Goal: Task Accomplishment & Management: Manage account settings

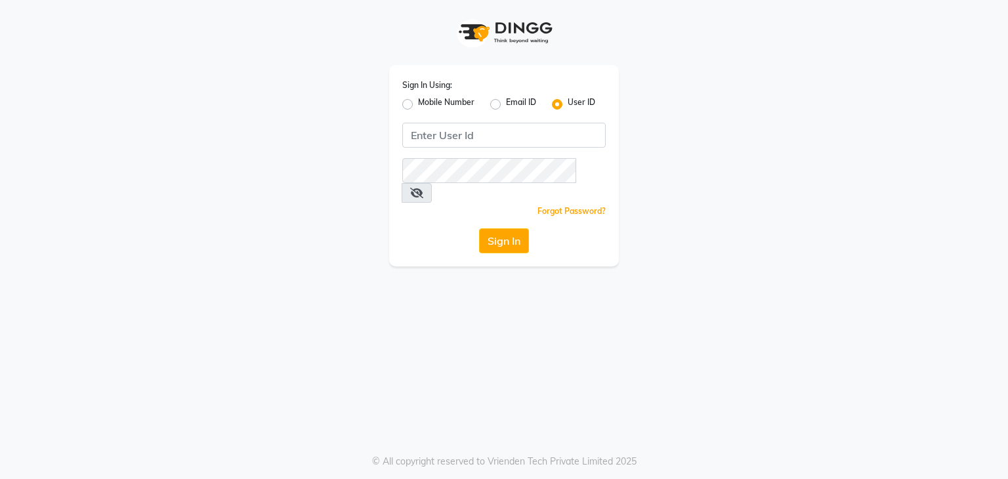
drag, startPoint x: 0, startPoint y: 0, endPoint x: 87, endPoint y: 284, distance: 297.1
click at [87, 284] on div "Sign In Using: Mobile Number Email ID User ID Remember me Forgot Password? Sign…" at bounding box center [504, 239] width 1008 height 479
click at [465, 140] on input "Username" at bounding box center [503, 135] width 203 height 25
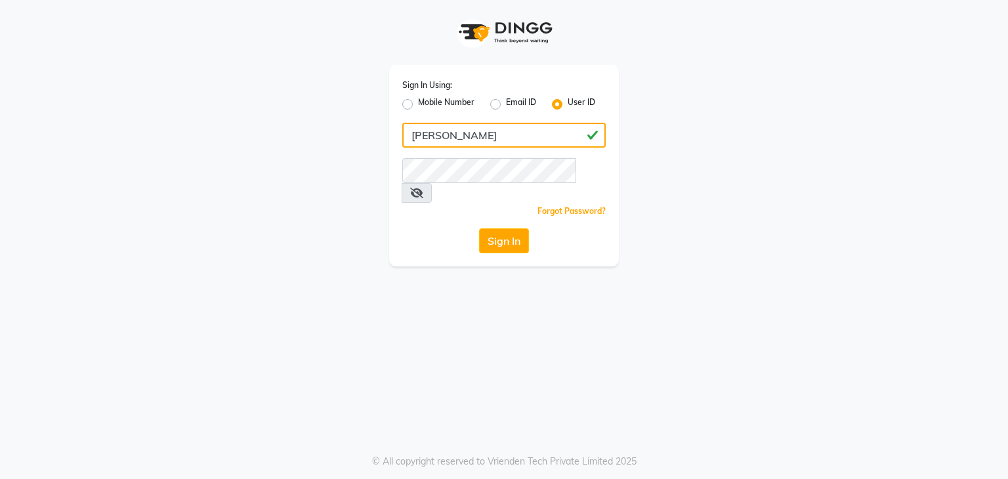
type input "[PERSON_NAME]"
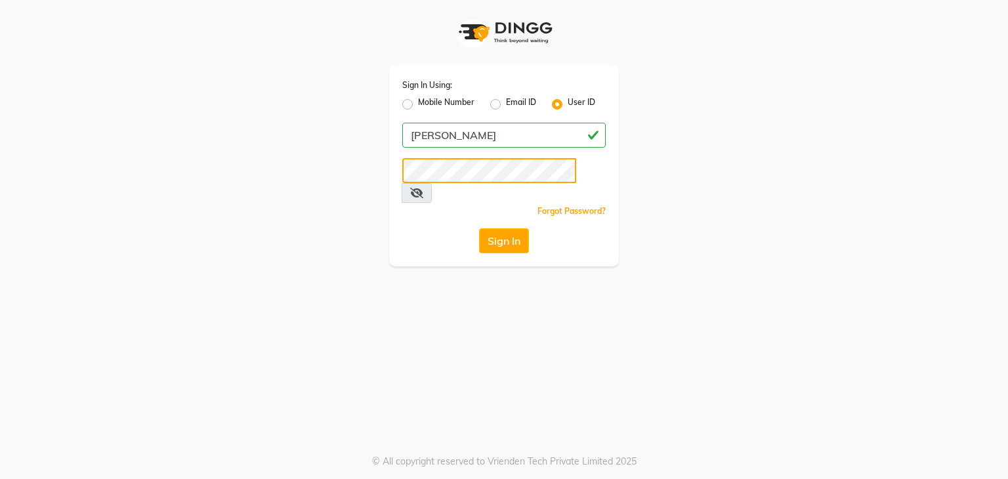
click at [479, 228] on button "Sign In" at bounding box center [504, 240] width 50 height 25
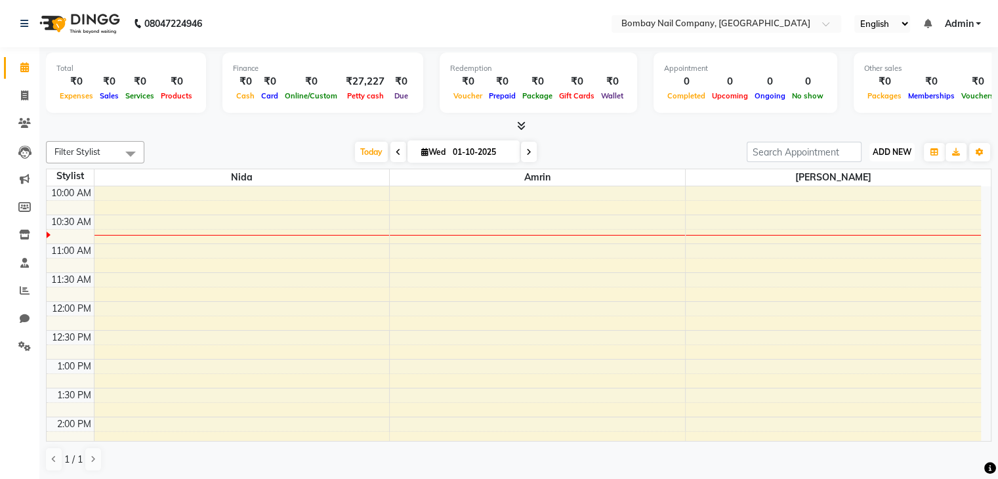
click at [883, 153] on span "ADD NEW" at bounding box center [892, 152] width 39 height 10
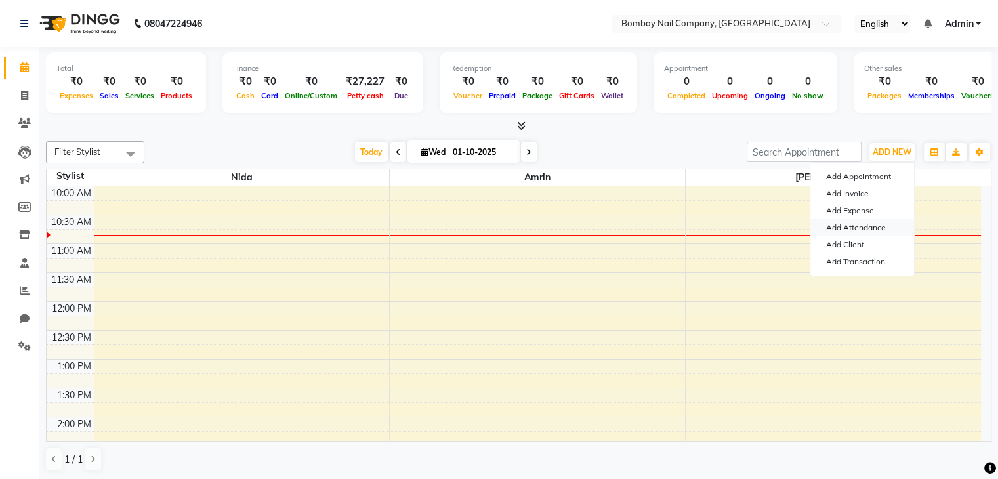
click at [863, 228] on link "Add Attendance" at bounding box center [862, 227] width 104 height 17
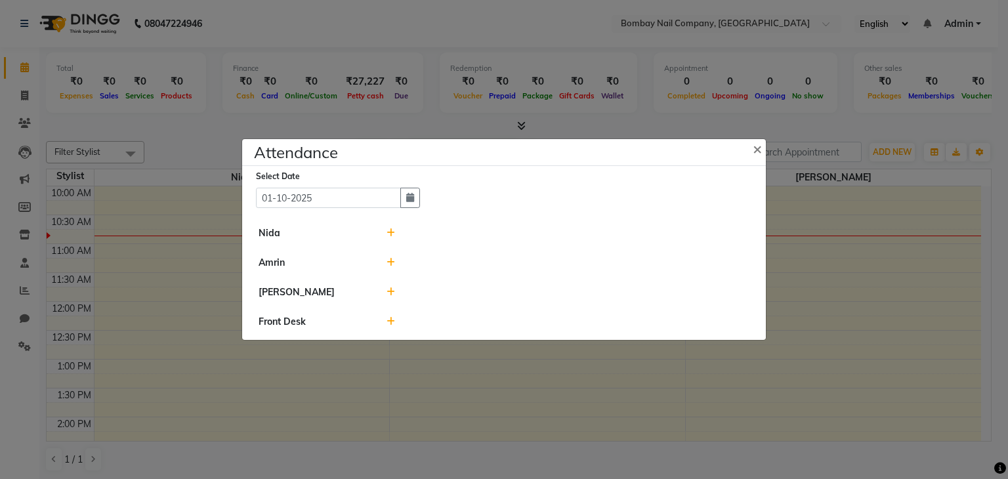
click at [389, 234] on icon at bounding box center [391, 232] width 9 height 9
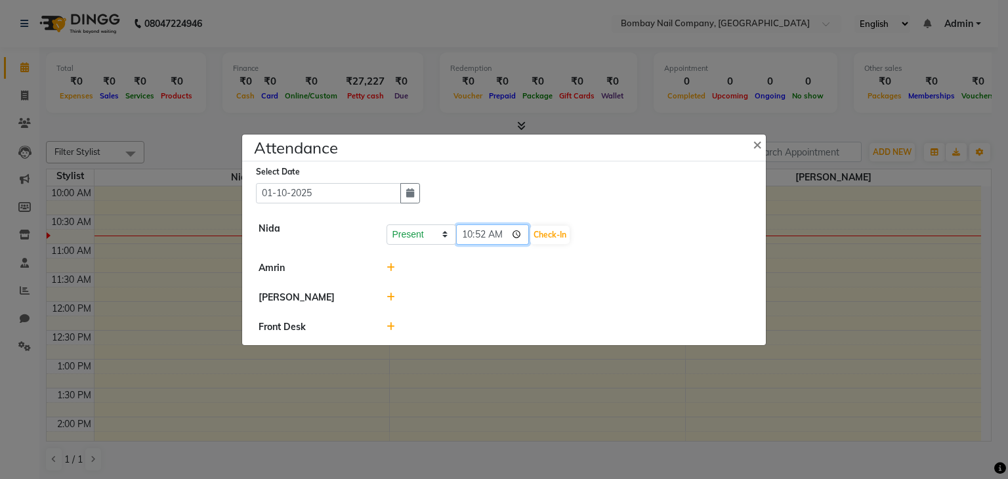
click at [482, 230] on input "10:52" at bounding box center [493, 234] width 74 height 20
click at [397, 236] on select "Present Absent Late Half Day Weekly Off" at bounding box center [422, 234] width 70 height 20
click at [490, 190] on div "Select Date [DATE]" at bounding box center [509, 184] width 507 height 39
click at [497, 234] on input "10:52" at bounding box center [493, 234] width 74 height 20
click at [497, 203] on div "Select Date [DATE] Nida Present Absent Late Half Day Weekly Off 10:52 Check-In …" at bounding box center [504, 253] width 524 height 184
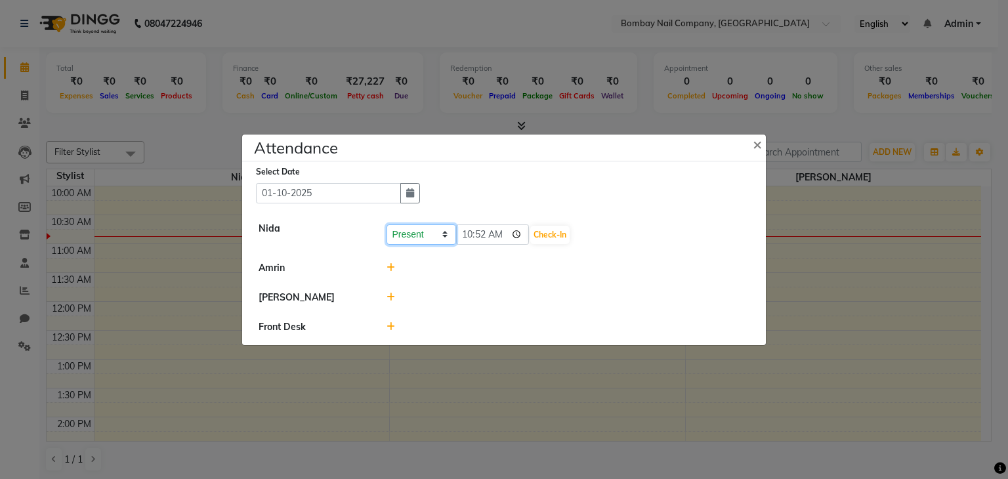
click at [427, 237] on select "Present Absent Late Half Day Weekly Off" at bounding box center [422, 234] width 70 height 20
click at [450, 203] on div "Select Date [DATE]" at bounding box center [509, 184] width 507 height 39
click at [757, 145] on span "×" at bounding box center [757, 144] width 9 height 20
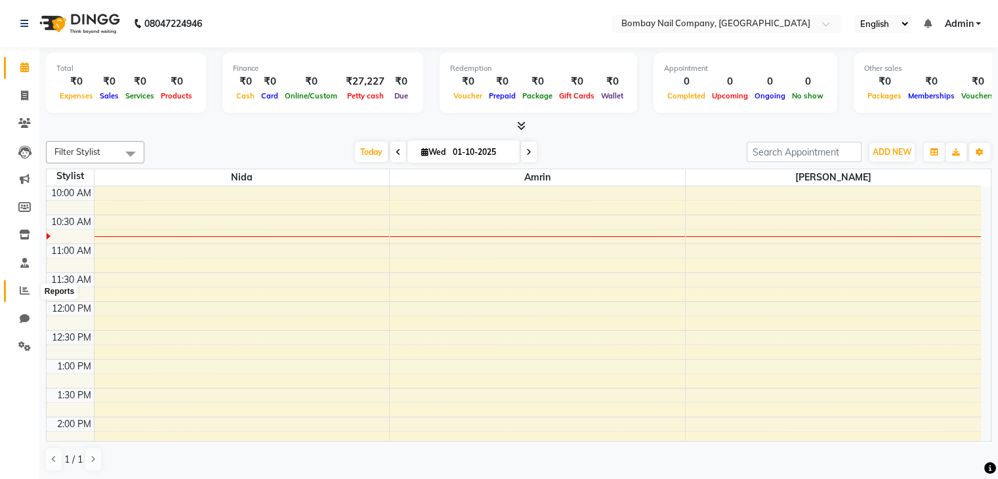
click at [22, 289] on icon at bounding box center [25, 290] width 10 height 10
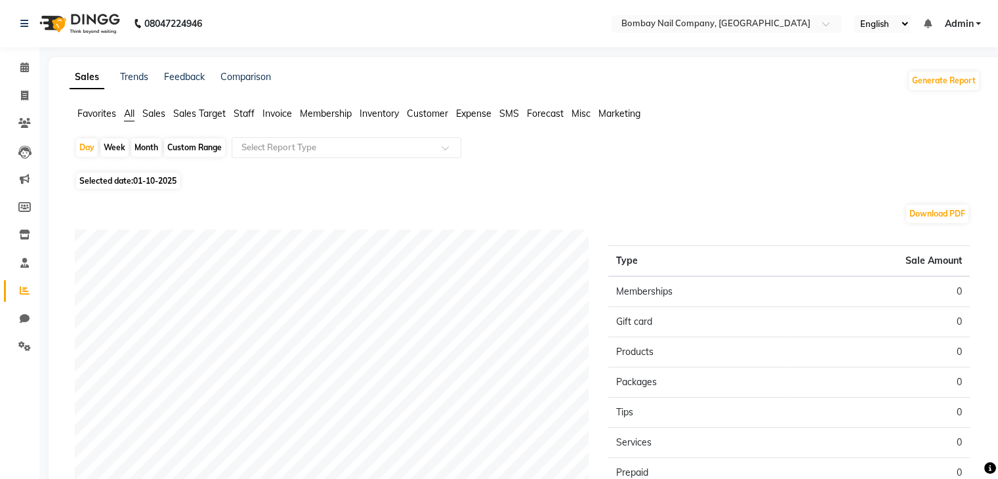
click at [154, 150] on div "Month" at bounding box center [146, 147] width 30 height 18
select select "10"
select select "2025"
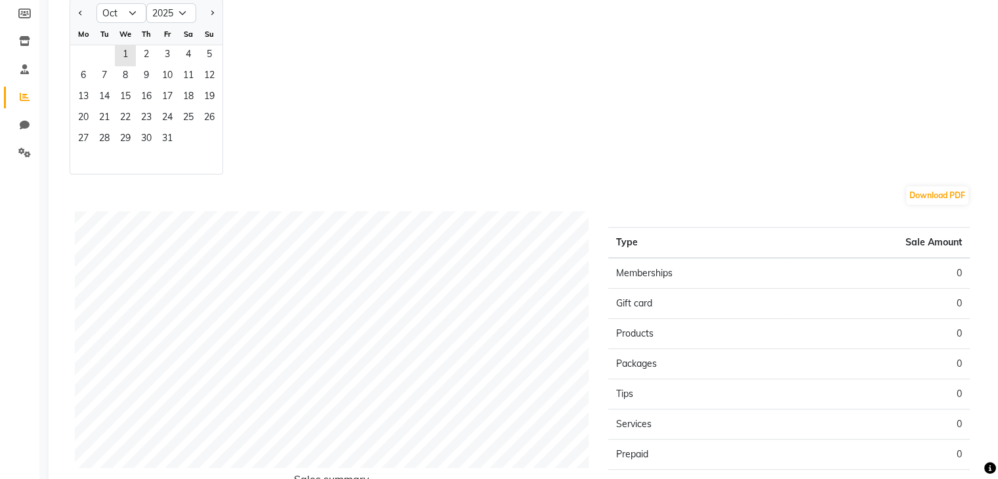
scroll to position [194, 0]
click at [116, 8] on select "Jan Feb Mar Apr May Jun [DATE] Aug Sep Oct Nov Dec" at bounding box center [121, 13] width 50 height 20
click at [96, 3] on select "Jan Feb Mar Apr May Jun [DATE] Aug Sep Oct Nov Dec" at bounding box center [121, 13] width 50 height 20
click at [260, 99] on div "Jan Feb Mar Apr May Jun [DATE] Aug Sep Oct Nov [DATE] 2016 2017 2018 2019 2020 …" at bounding box center [525, 86] width 911 height 175
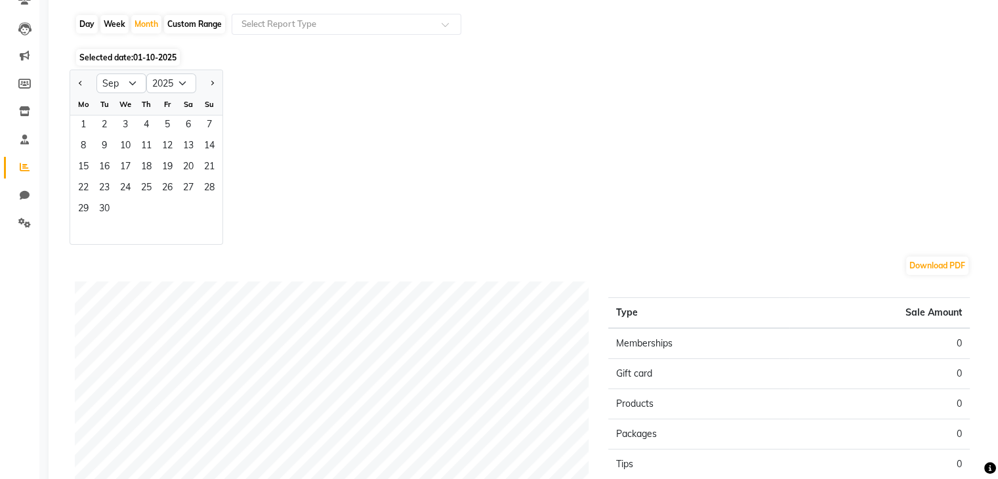
scroll to position [97, 0]
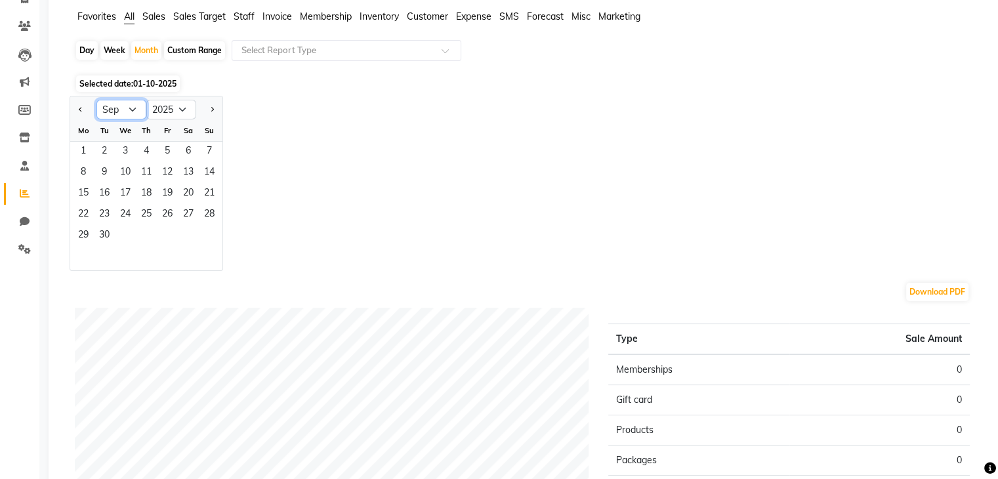
click at [137, 111] on select "Jan Feb Mar Apr May Jun [DATE] Aug Sep Oct Nov Dec" at bounding box center [121, 110] width 50 height 20
click at [96, 100] on select "Jan Feb Mar Apr May Jun [DATE] Aug Sep Oct Nov Dec" at bounding box center [121, 110] width 50 height 20
click at [110, 117] on select "Jan Feb Mar Apr May Jun [DATE] Aug Sep Oct Nov Dec" at bounding box center [121, 110] width 50 height 20
click at [113, 110] on select "Jan Feb Mar Apr May Jun [DATE] Aug Sep Oct Nov Dec" at bounding box center [121, 110] width 50 height 20
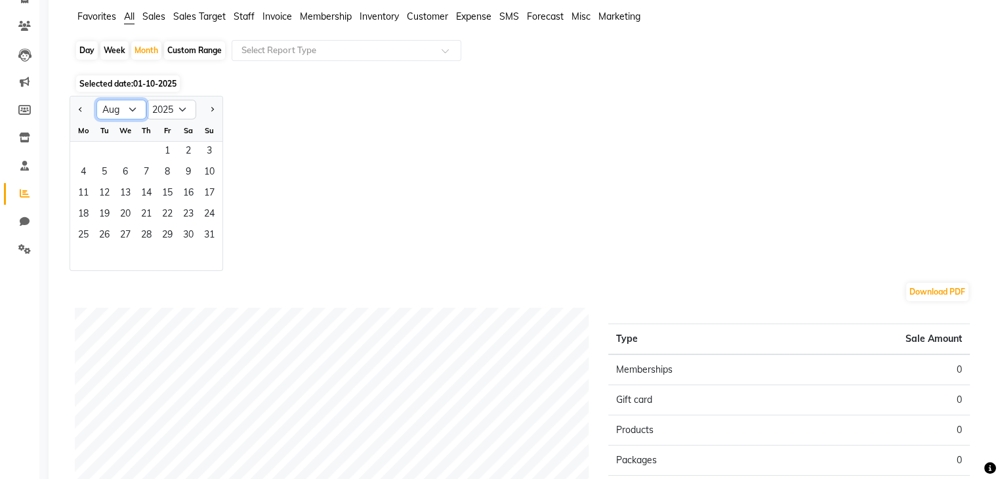
select select "9"
click at [96, 100] on select "Jan Feb Mar Apr May Jun [DATE] Aug Sep Oct Nov Dec" at bounding box center [121, 110] width 50 height 20
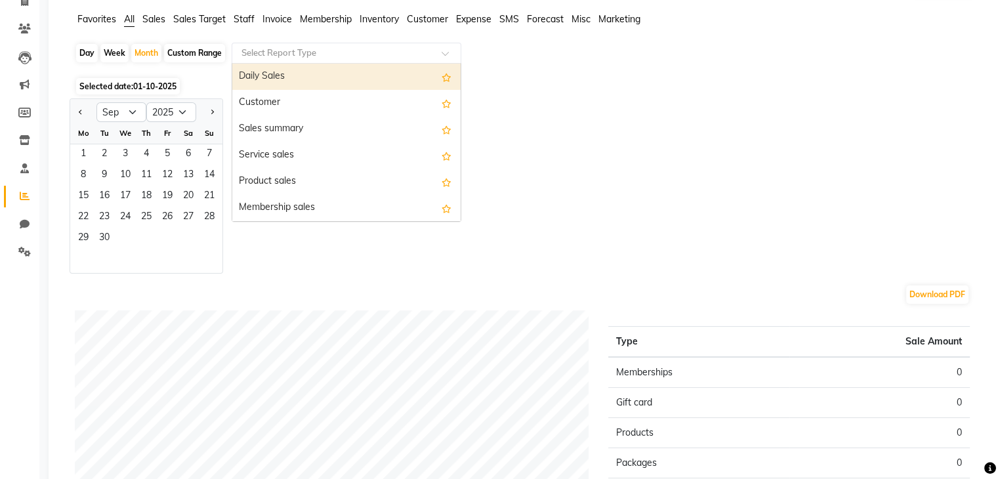
click at [266, 58] on input "text" at bounding box center [333, 53] width 189 height 13
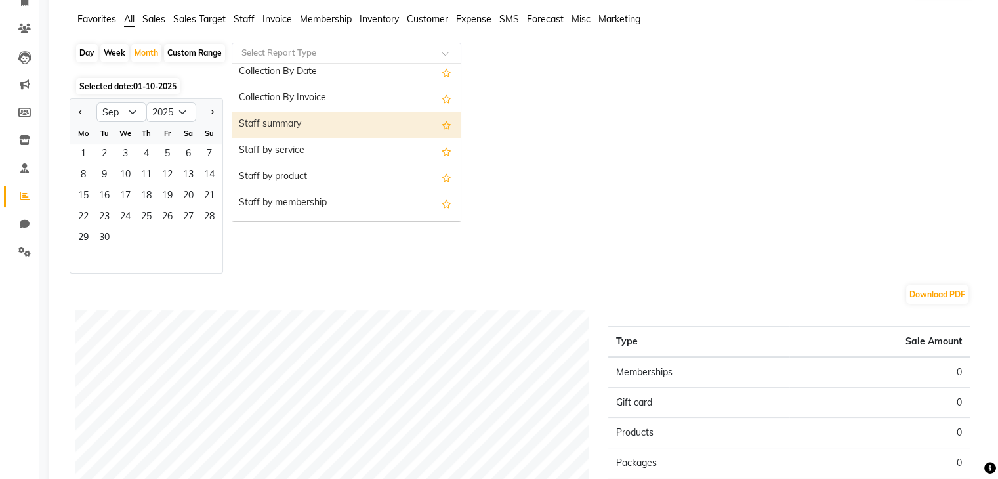
scroll to position [430, 0]
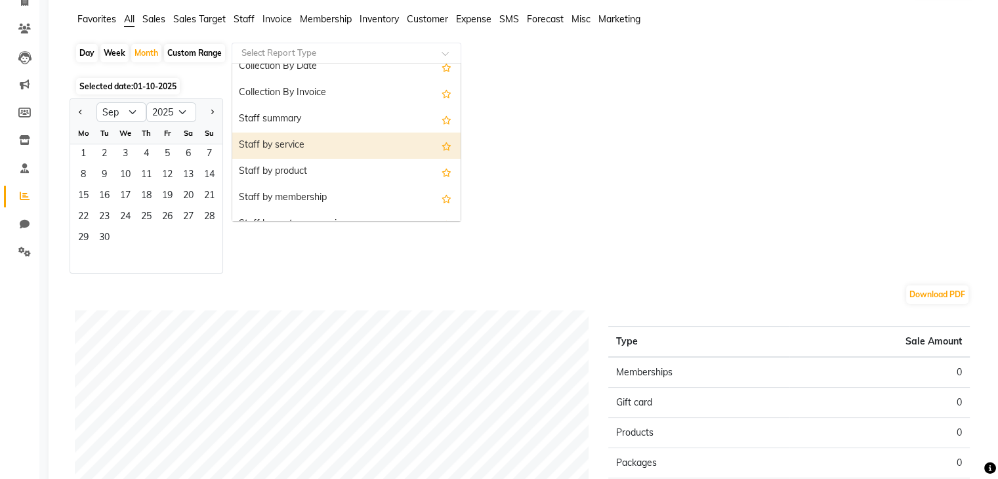
click at [321, 146] on div "Staff by service" at bounding box center [346, 146] width 228 height 26
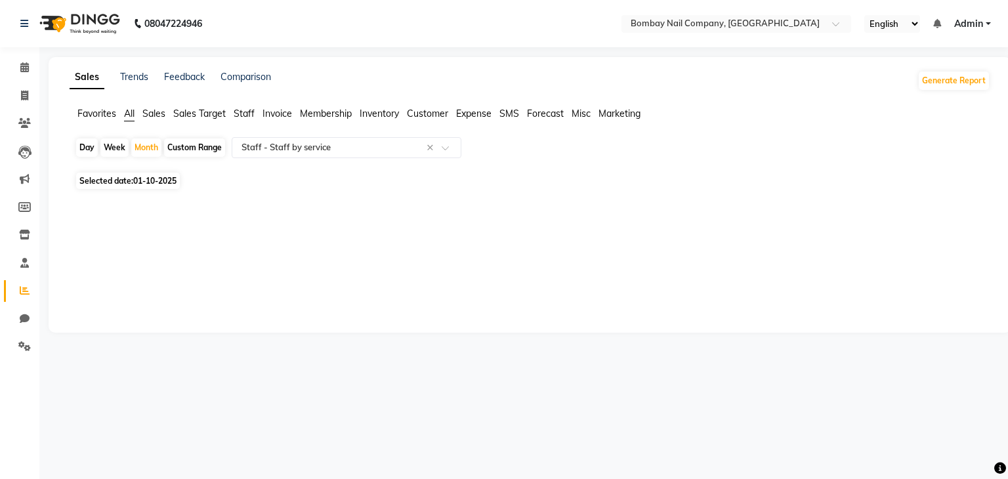
click at [156, 179] on span "01-10-2025" at bounding box center [154, 181] width 43 height 10
select select "10"
select select "2025"
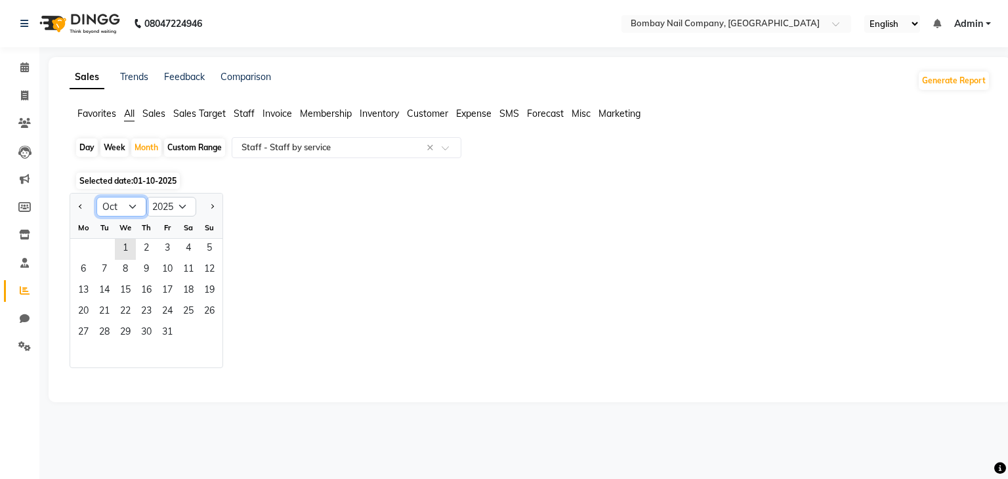
click at [122, 209] on select "Jan Feb Mar Apr May Jun [DATE] Aug Sep Oct Nov Dec" at bounding box center [121, 207] width 50 height 20
select select "9"
click at [96, 197] on select "Jan Feb Mar Apr May Jun [DATE] Aug Sep Oct Nov Dec" at bounding box center [121, 207] width 50 height 20
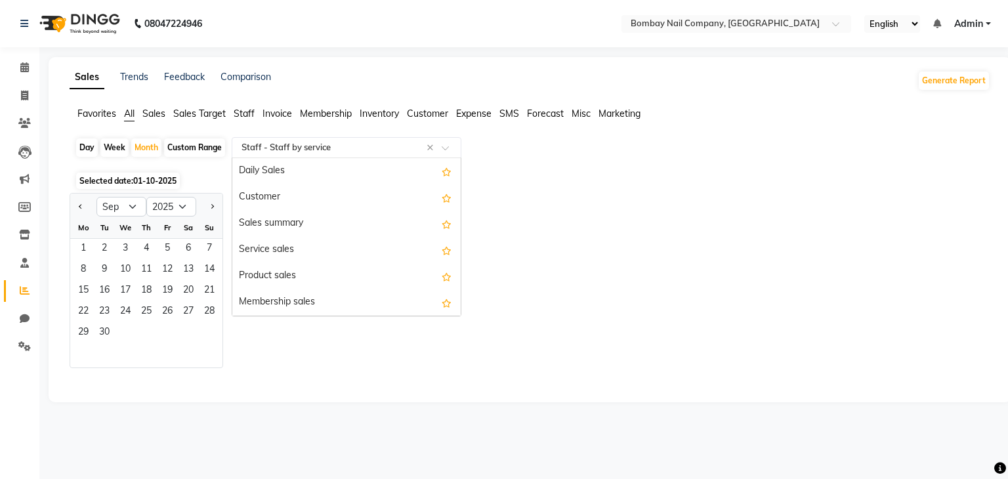
scroll to position [499, 0]
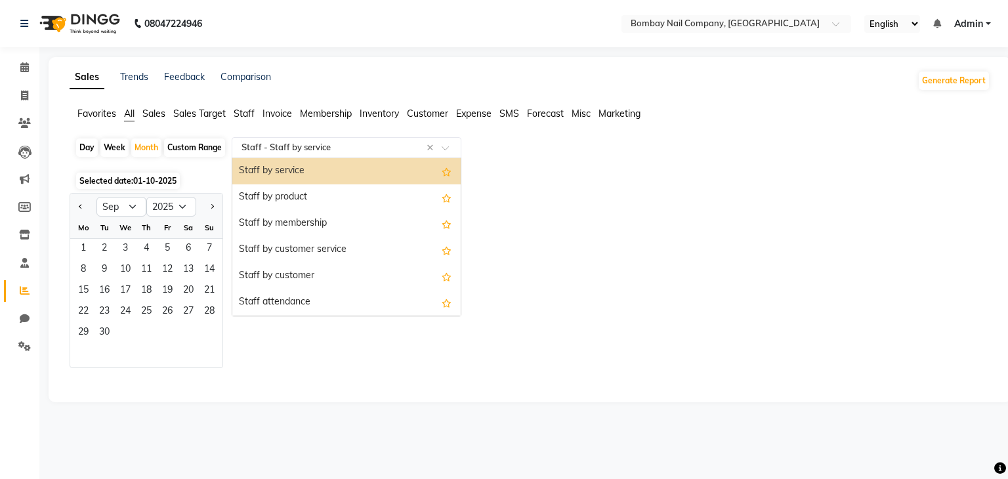
click at [394, 144] on input "text" at bounding box center [333, 147] width 189 height 13
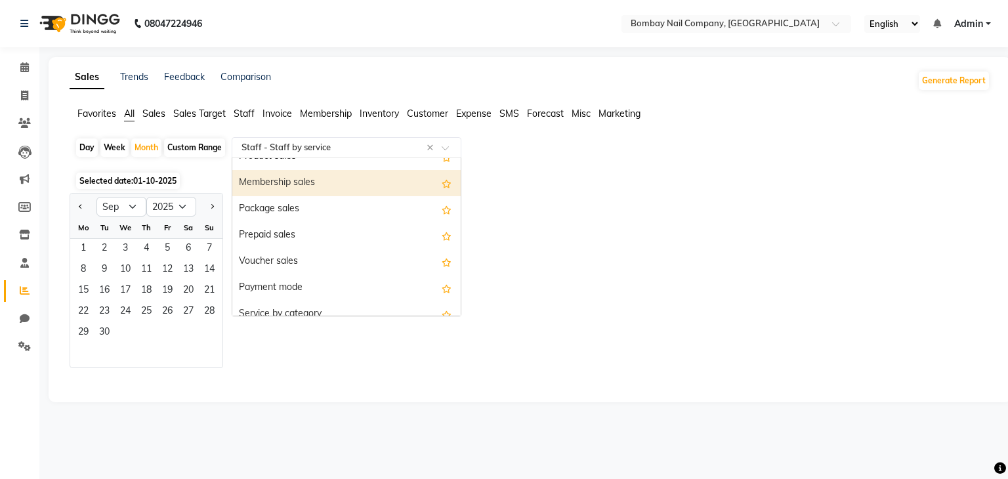
scroll to position [0, 0]
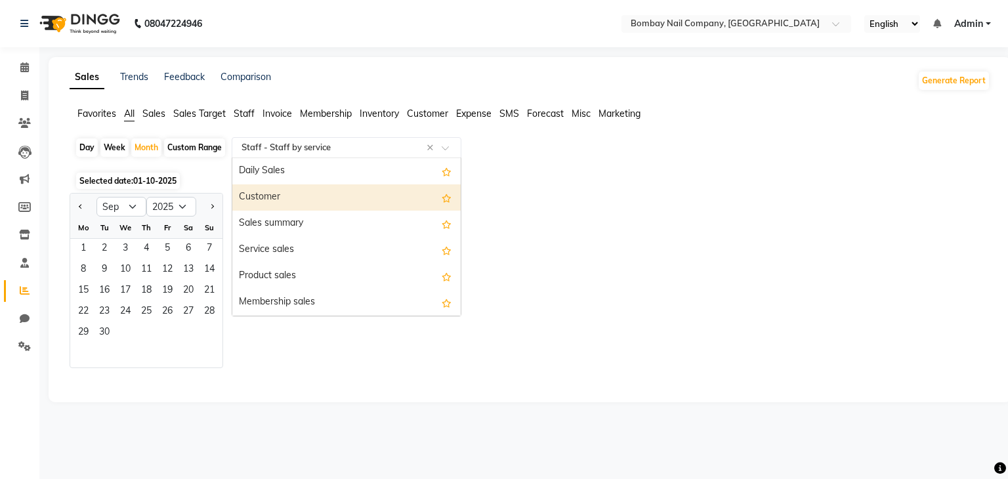
click at [314, 208] on div "Customer" at bounding box center [346, 197] width 228 height 26
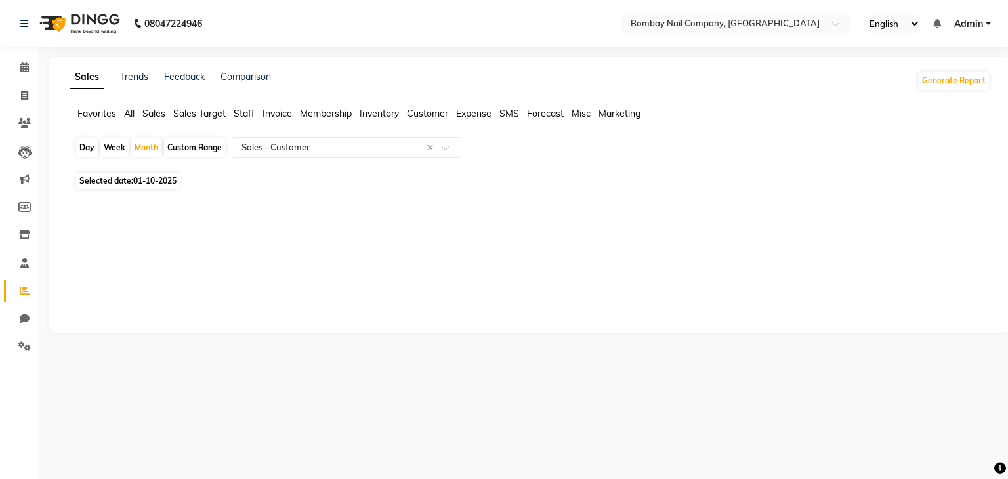
click at [119, 184] on span "Selected date: [DATE]" at bounding box center [128, 181] width 104 height 16
select select "10"
select select "2025"
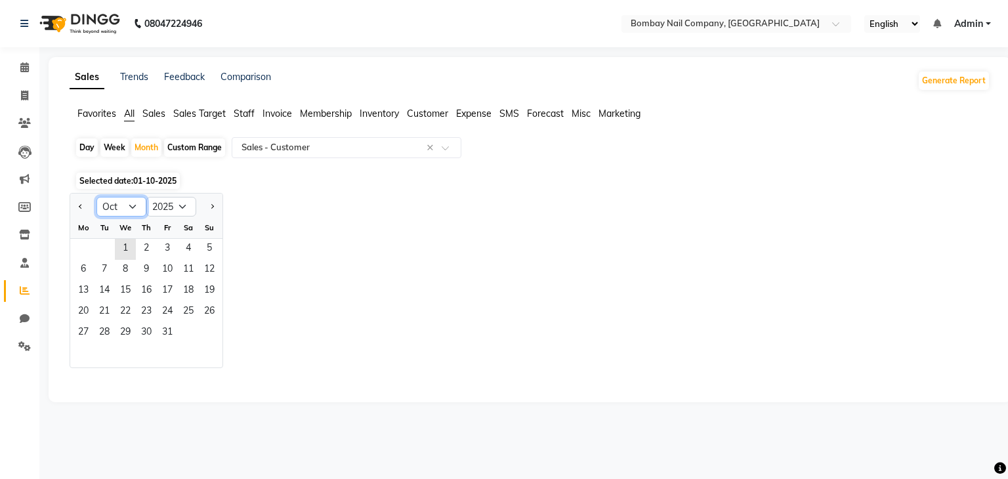
click at [134, 200] on select "Jan Feb Mar Apr May Jun [DATE] Aug Sep Oct Nov Dec" at bounding box center [121, 207] width 50 height 20
select select "9"
click at [96, 197] on select "Jan Feb Mar Apr May Jun [DATE] Aug Sep Oct Nov Dec" at bounding box center [121, 207] width 50 height 20
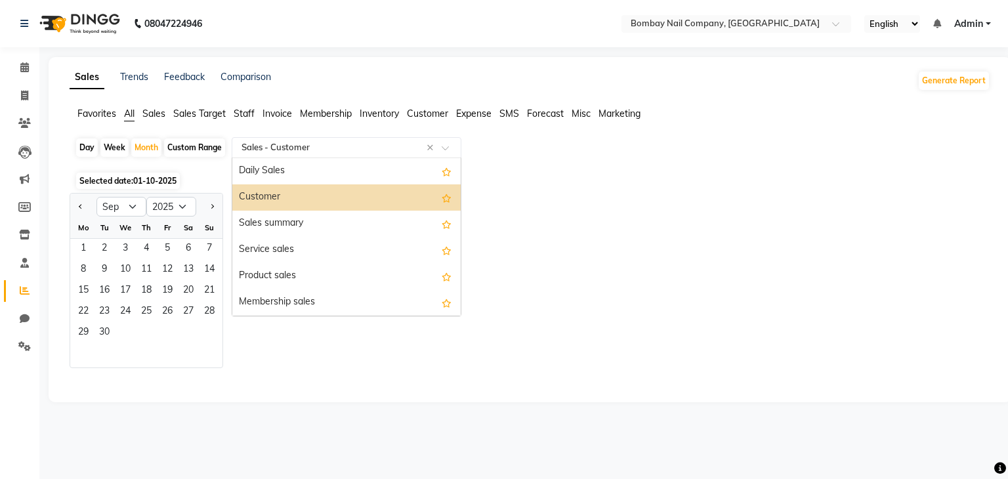
click at [320, 151] on input "text" at bounding box center [333, 147] width 189 height 13
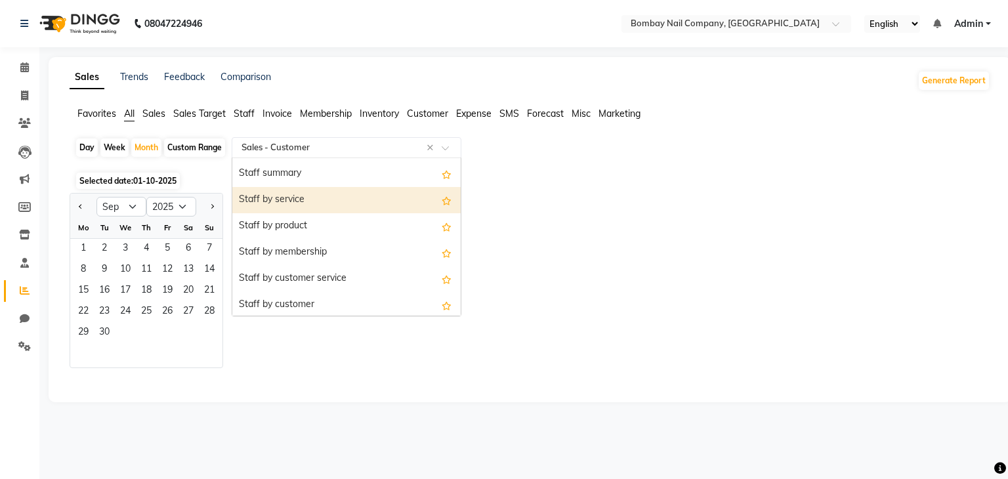
scroll to position [471, 0]
click at [338, 207] on div "Staff by service" at bounding box center [346, 199] width 228 height 26
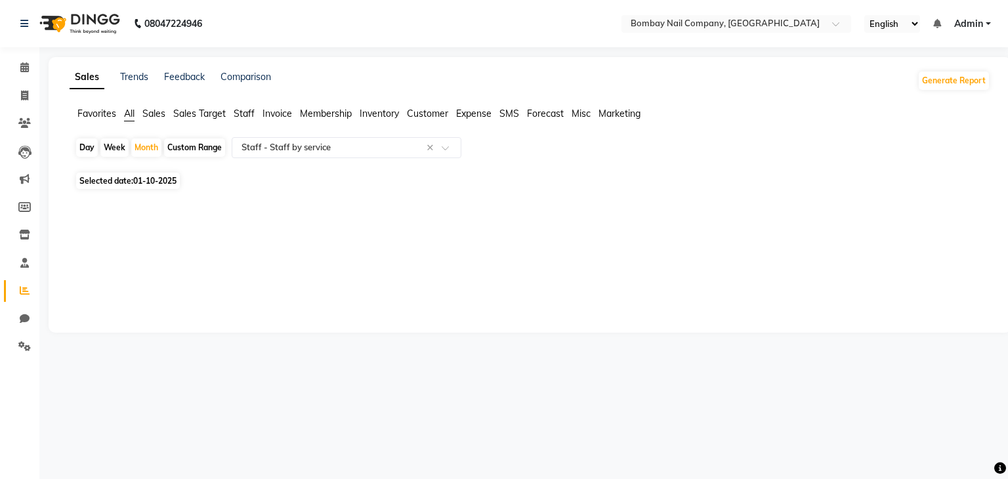
click at [158, 182] on span "01-10-2025" at bounding box center [154, 181] width 43 height 10
select select "10"
select select "2025"
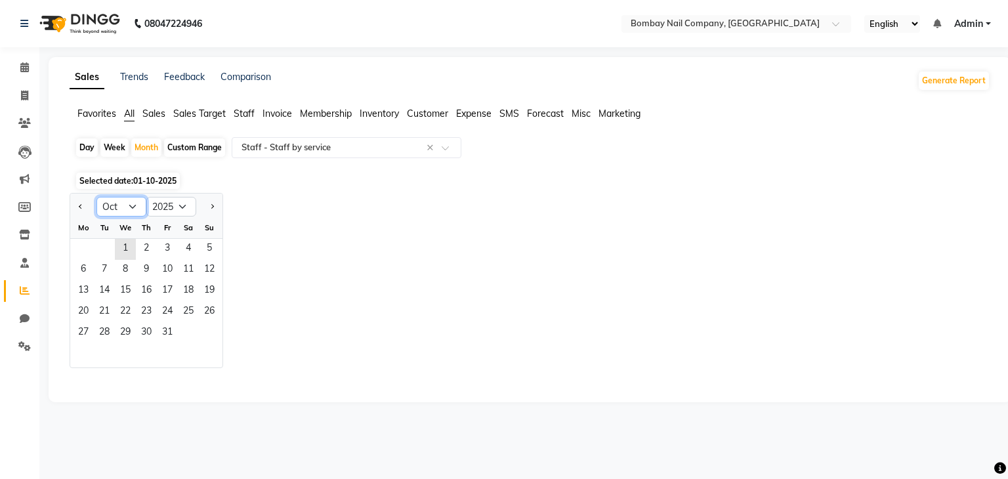
click at [129, 207] on select "Jan Feb Mar Apr May Jun [DATE] Aug Sep Oct Nov Dec" at bounding box center [121, 207] width 50 height 20
select select "9"
click at [96, 197] on select "Jan Feb Mar Apr May Jun [DATE] Aug Sep Oct Nov Dec" at bounding box center [121, 207] width 50 height 20
click at [319, 148] on input "text" at bounding box center [333, 147] width 189 height 13
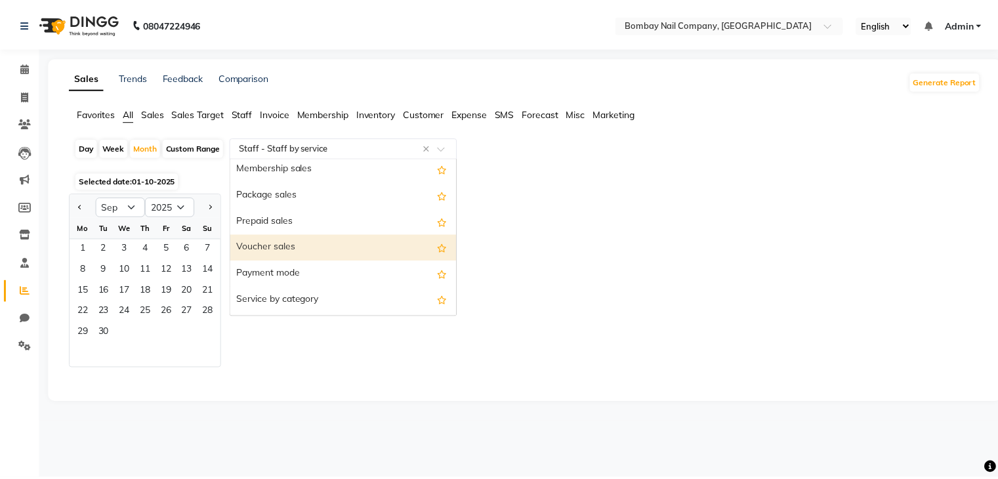
scroll to position [0, 0]
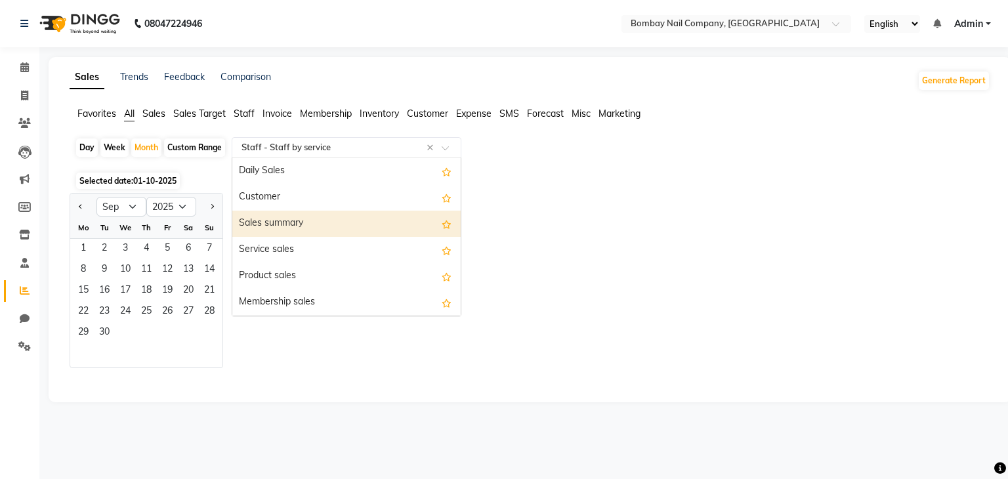
click at [305, 218] on div "Sales summary" at bounding box center [346, 224] width 228 height 26
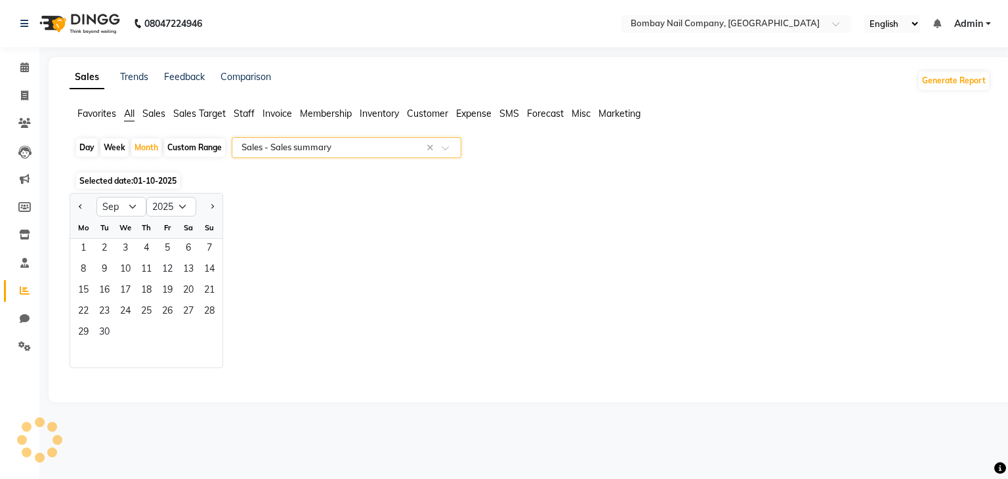
select select "full_report"
select select "csv"
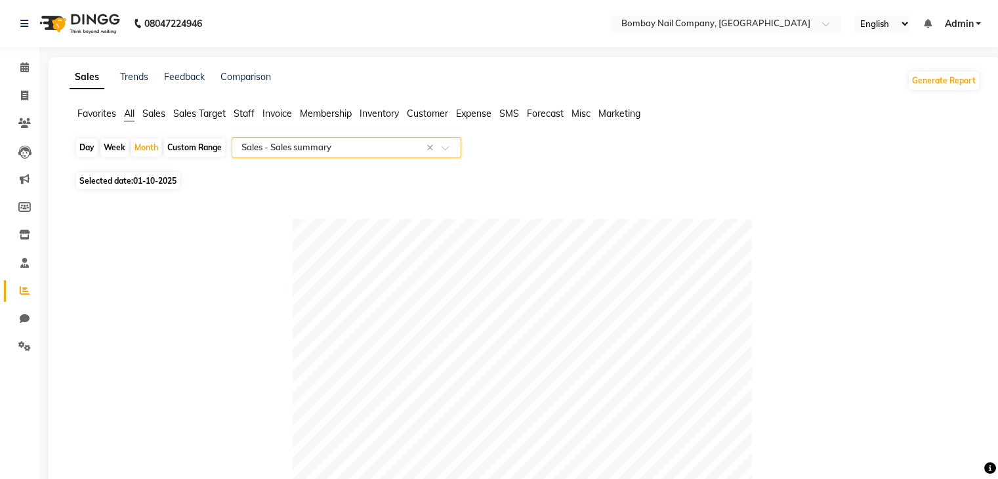
click at [299, 150] on input "text" at bounding box center [333, 147] width 189 height 13
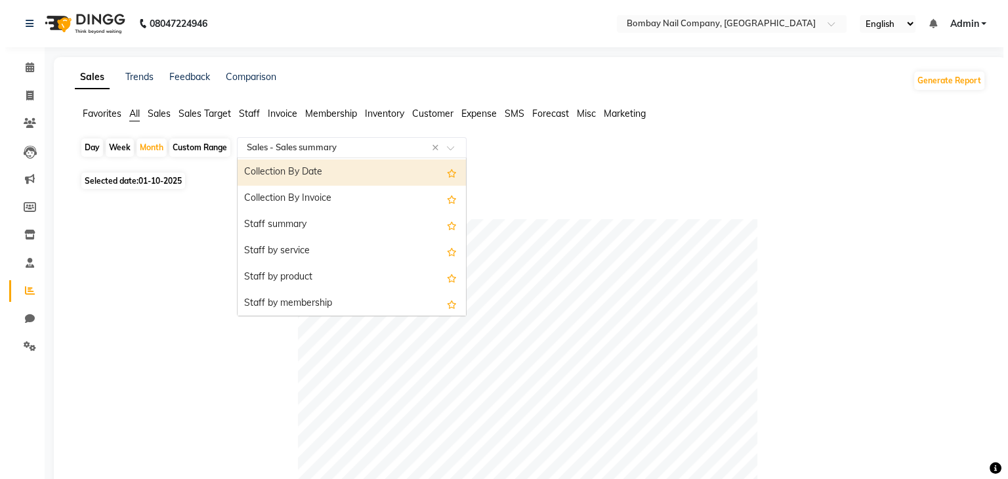
scroll to position [420, 0]
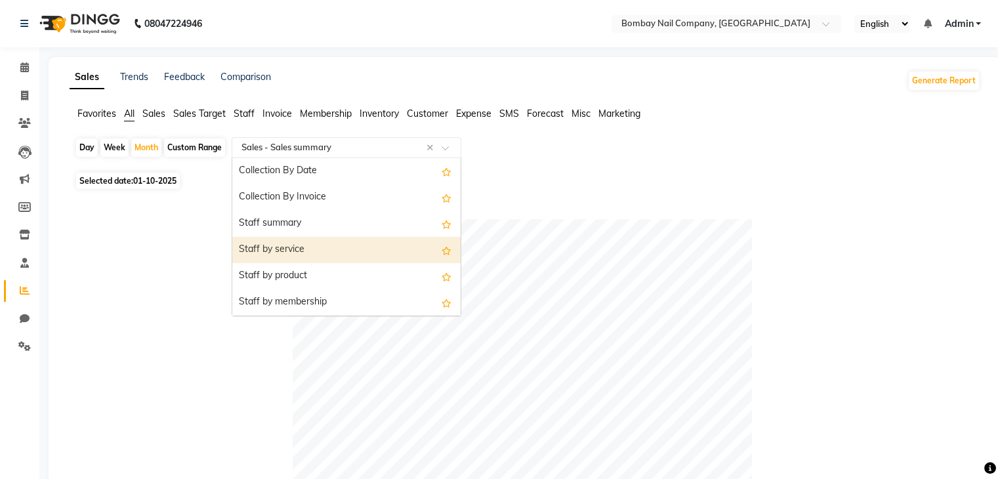
click at [308, 249] on div "Staff by service" at bounding box center [346, 250] width 228 height 26
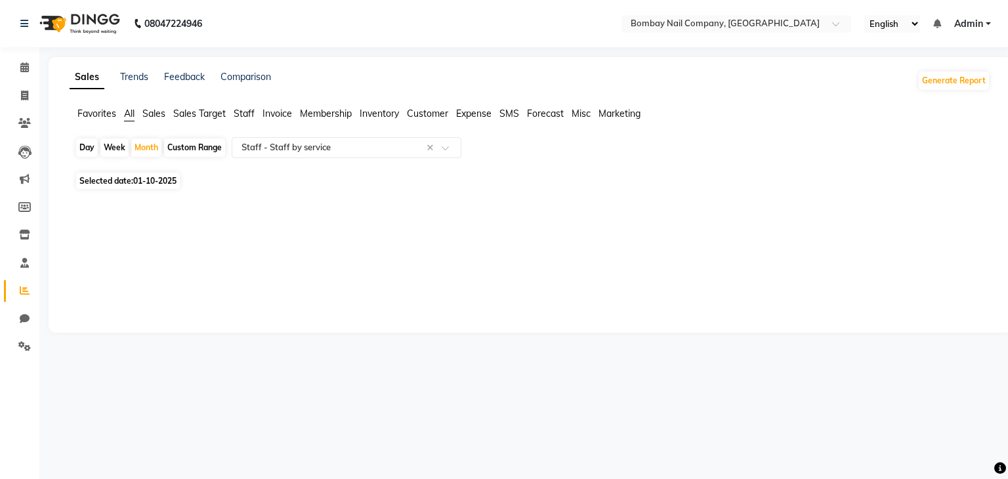
click at [156, 178] on span "01-10-2025" at bounding box center [154, 181] width 43 height 10
select select "10"
select select "2025"
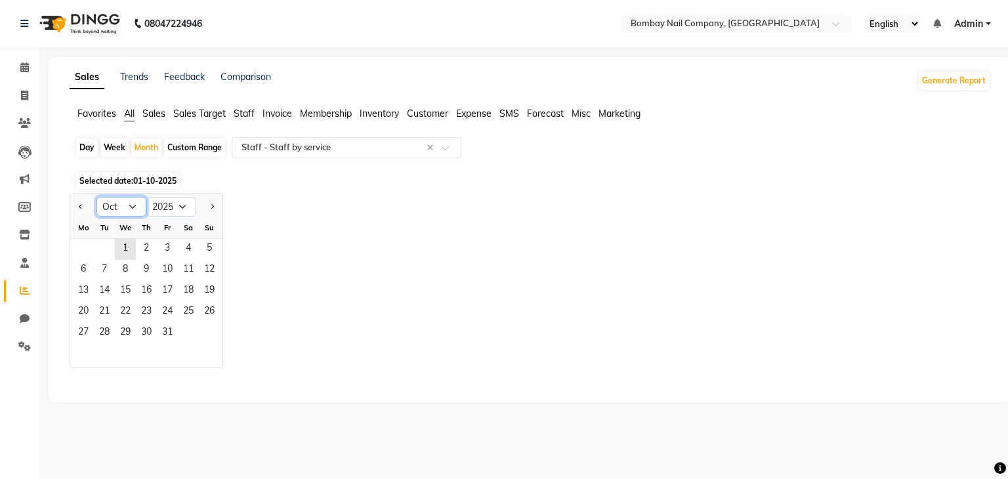
click at [131, 207] on select "Jan Feb Mar Apr May Jun [DATE] Aug Sep Oct Nov Dec" at bounding box center [121, 207] width 50 height 20
select select "9"
click at [96, 197] on select "Jan Feb Mar Apr May Jun [DATE] Aug Sep Oct Nov Dec" at bounding box center [121, 207] width 50 height 20
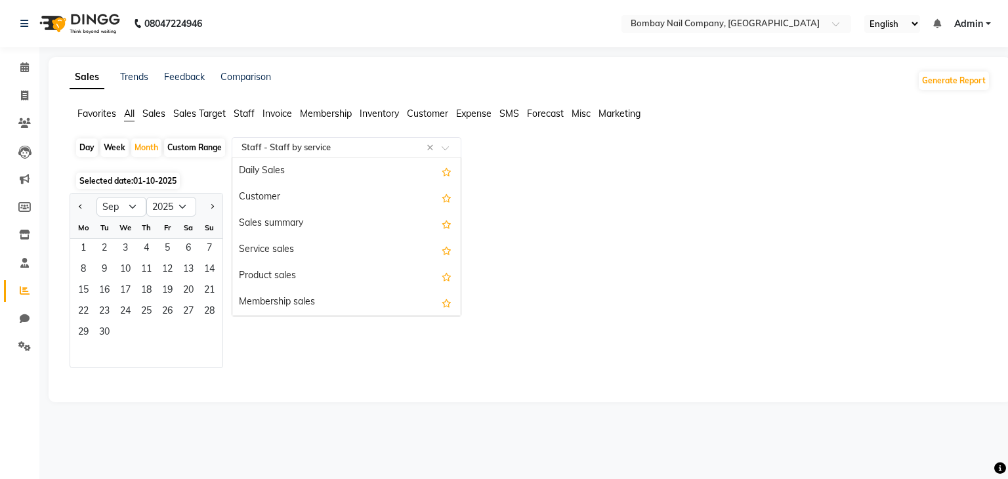
scroll to position [499, 0]
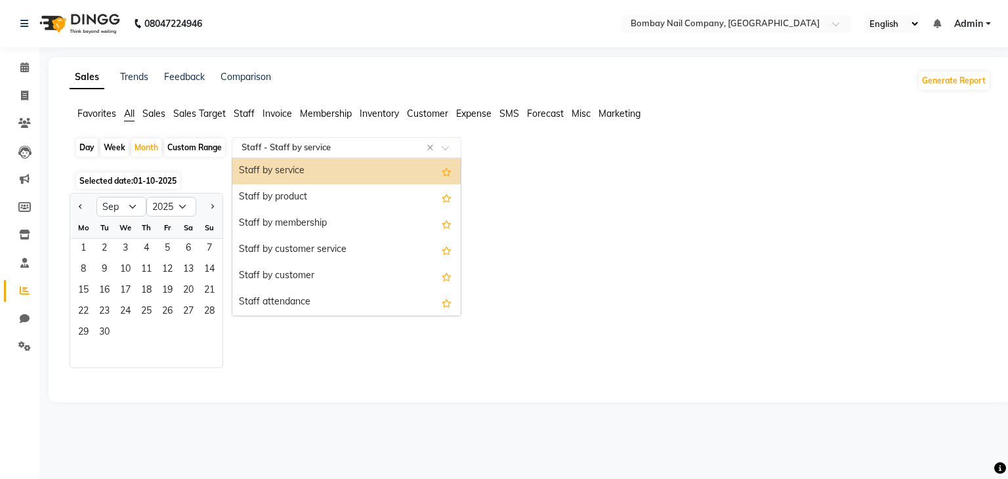
click at [361, 150] on input "text" at bounding box center [333, 147] width 189 height 13
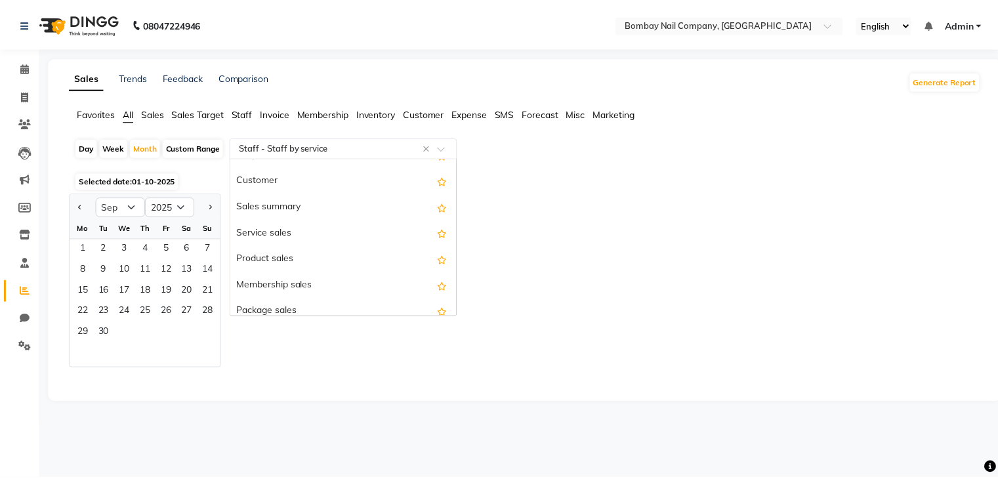
scroll to position [0, 0]
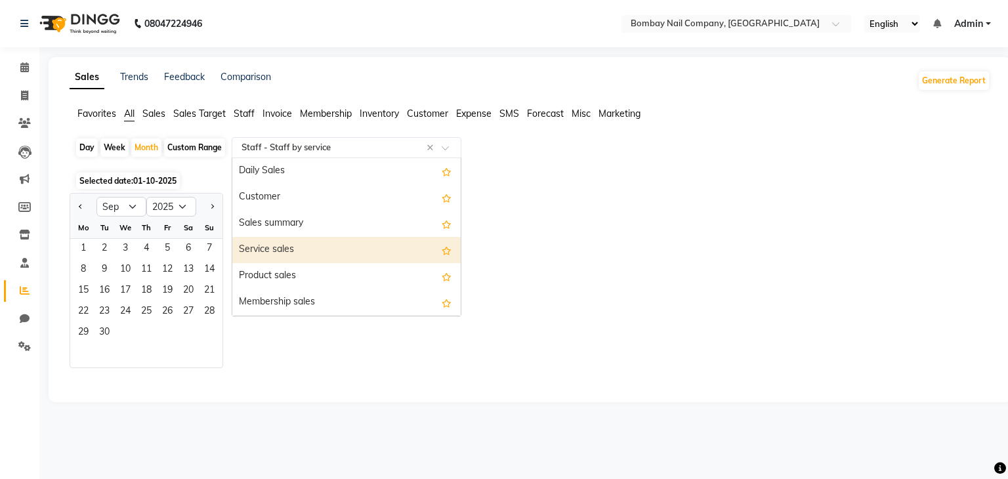
click at [345, 253] on div "Service sales" at bounding box center [346, 250] width 228 height 26
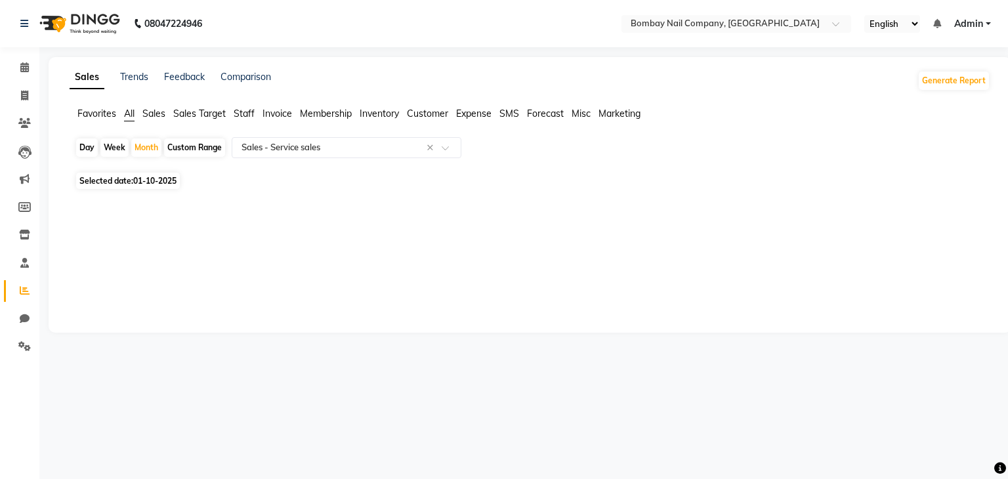
click at [150, 180] on span "01-10-2025" at bounding box center [154, 181] width 43 height 10
select select "10"
select select "2025"
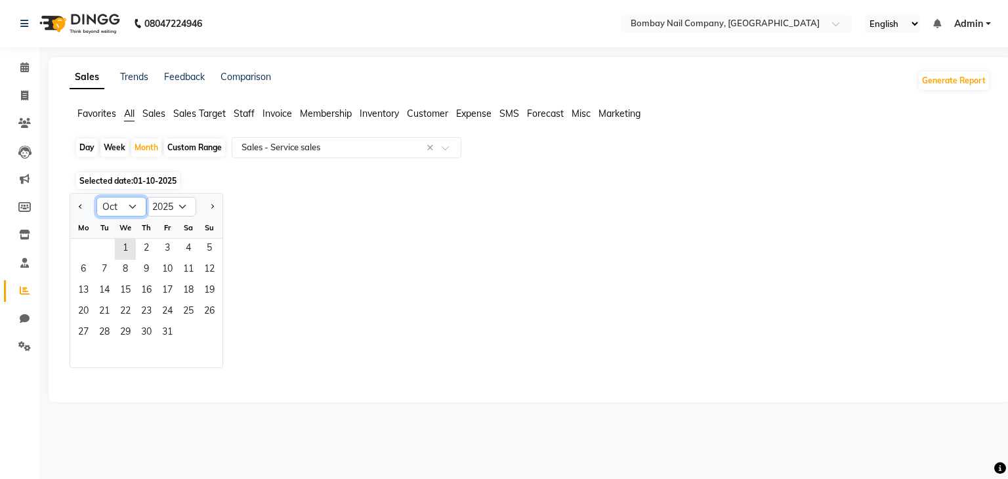
click at [135, 206] on select "Jan Feb Mar Apr May Jun [DATE] Aug Sep Oct Nov Dec" at bounding box center [121, 207] width 50 height 20
select select "9"
click at [96, 197] on select "Jan Feb Mar Apr May Jun [DATE] Aug Sep Oct Nov Dec" at bounding box center [121, 207] width 50 height 20
click at [333, 148] on input "text" at bounding box center [333, 147] width 189 height 13
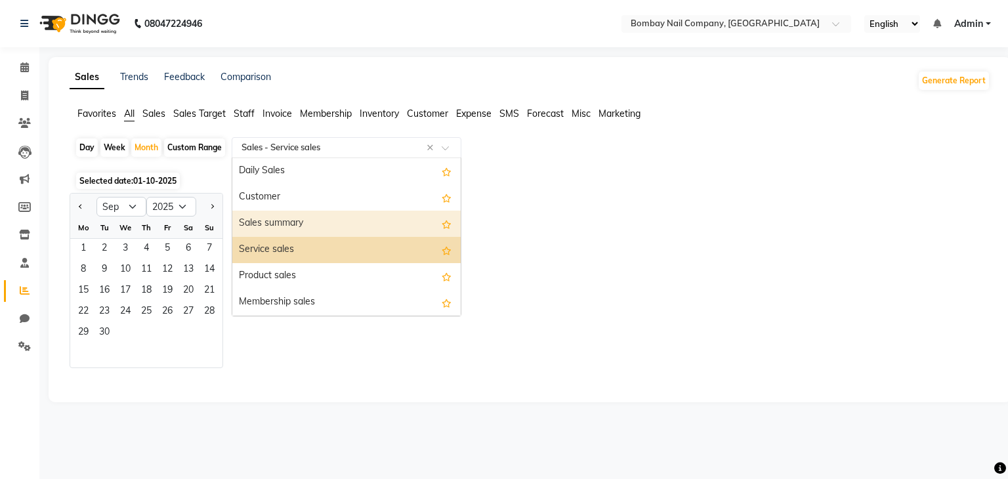
click at [333, 230] on div "Sales summary" at bounding box center [346, 224] width 228 height 26
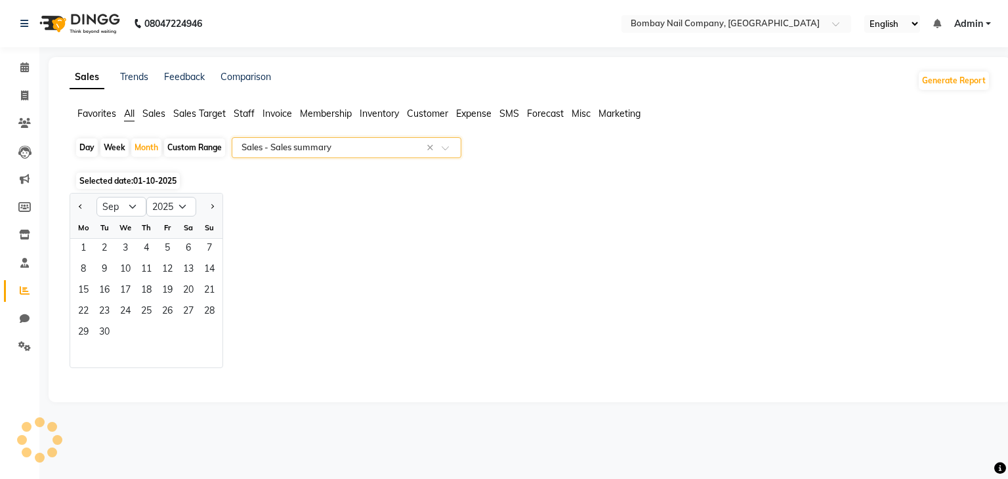
select select "full_report"
select select "csv"
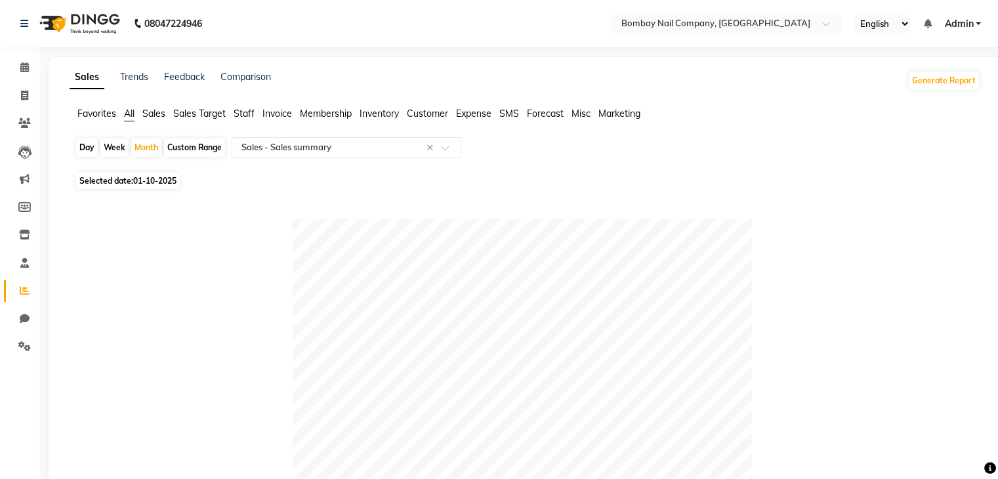
click at [156, 178] on span "01-10-2025" at bounding box center [154, 181] width 43 height 10
select select "10"
select select "2025"
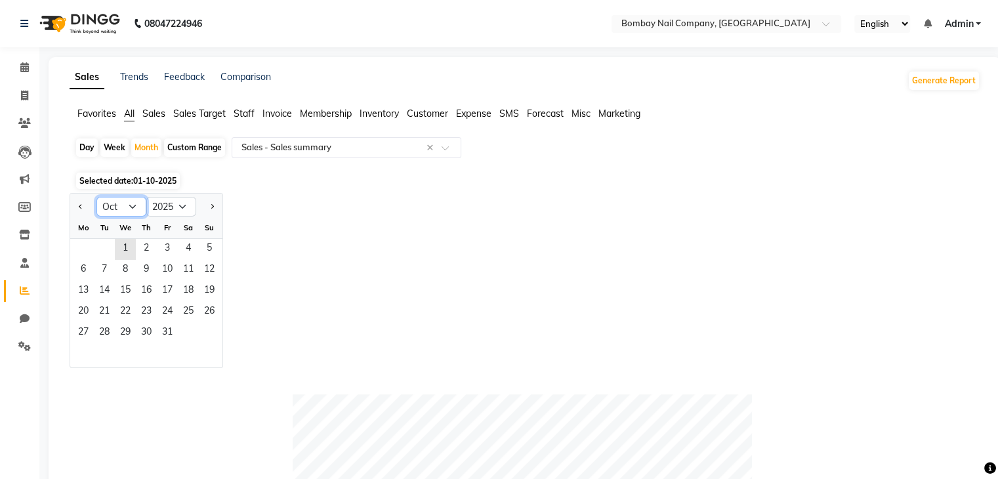
click at [133, 200] on select "Jan Feb Mar Apr May Jun [DATE] Aug Sep Oct Nov Dec" at bounding box center [121, 207] width 50 height 20
select select "9"
click at [96, 197] on select "Jan Feb Mar Apr May Jun [DATE] Aug Sep Oct Nov Dec" at bounding box center [121, 207] width 50 height 20
click at [25, 70] on icon at bounding box center [24, 67] width 9 height 10
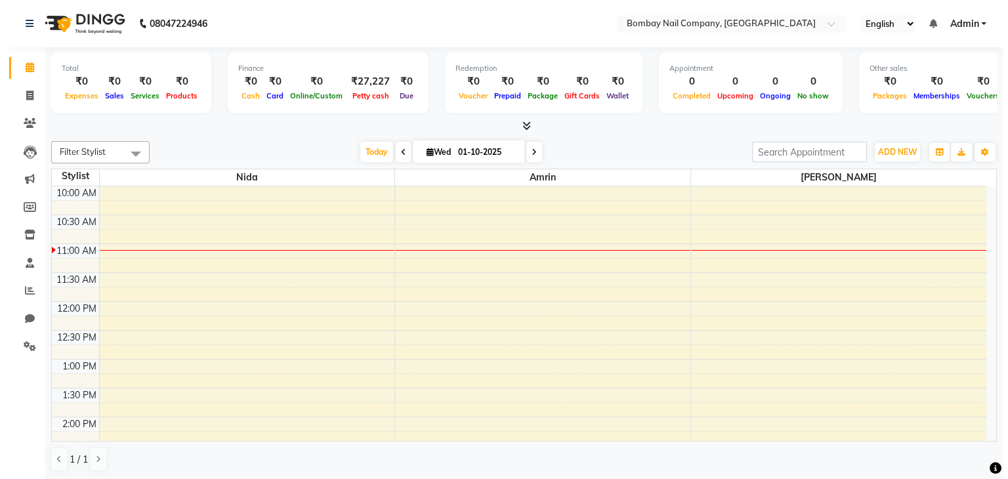
scroll to position [1, 0]
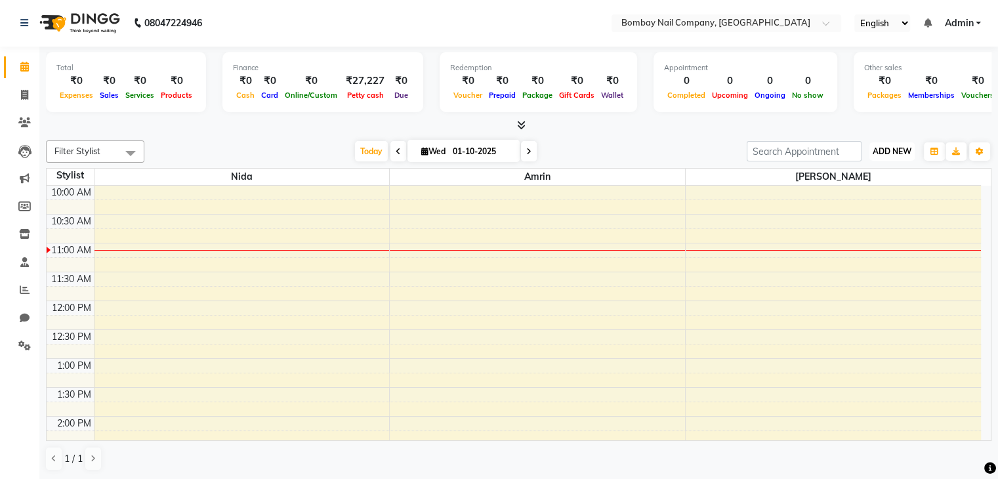
click at [877, 146] on span "ADD NEW" at bounding box center [892, 151] width 39 height 10
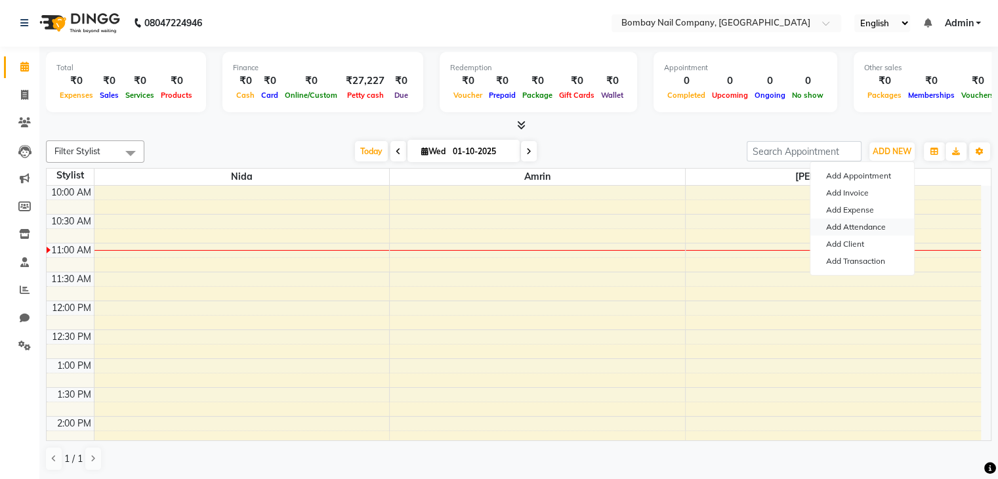
click at [868, 228] on link "Add Attendance" at bounding box center [862, 227] width 104 height 17
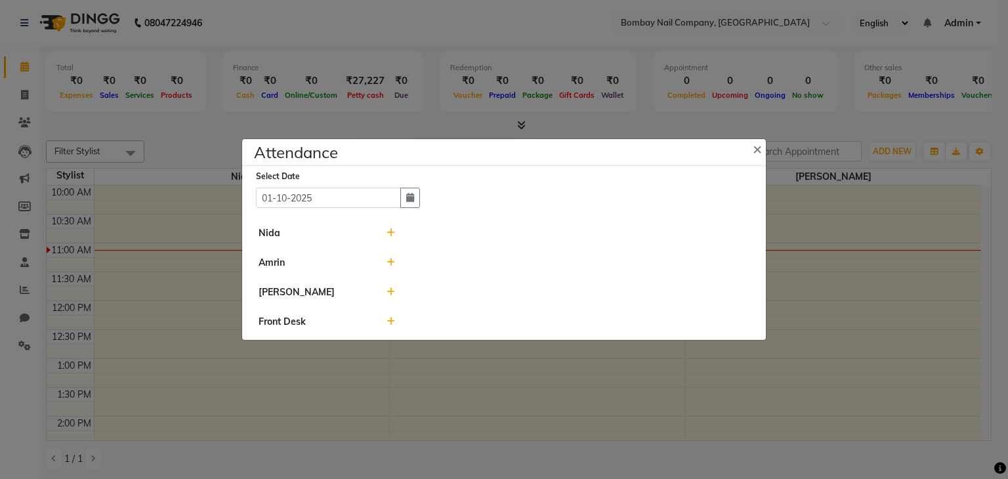
click at [388, 232] on icon at bounding box center [391, 232] width 9 height 9
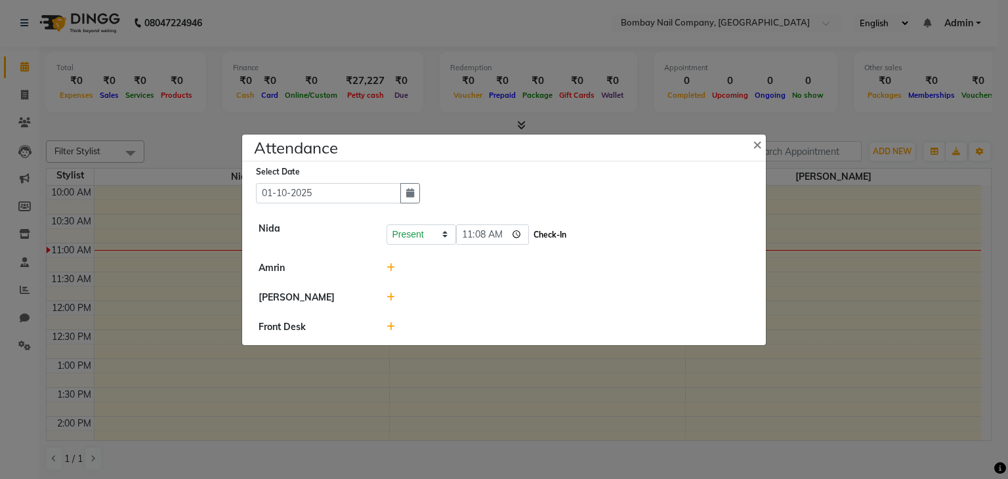
click at [530, 229] on button "Check-In" at bounding box center [549, 235] width 39 height 18
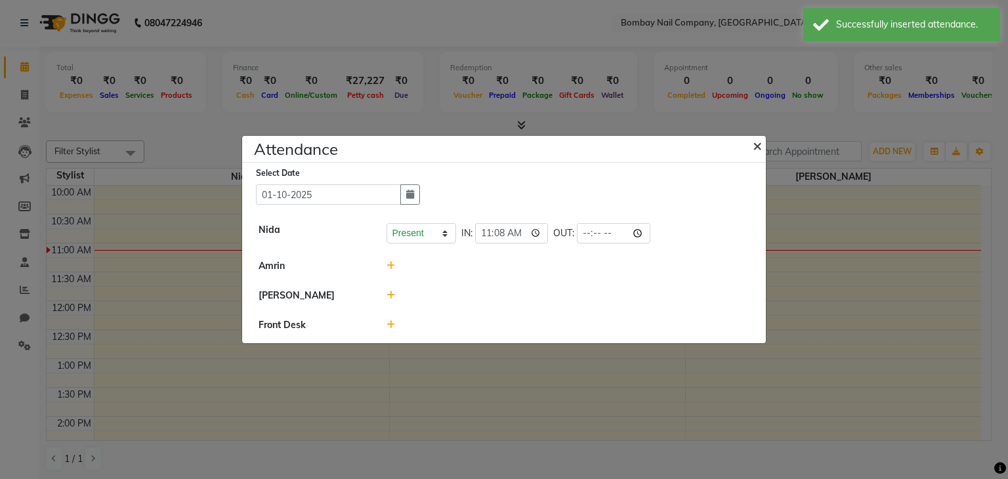
click at [761, 145] on span "×" at bounding box center [757, 145] width 9 height 20
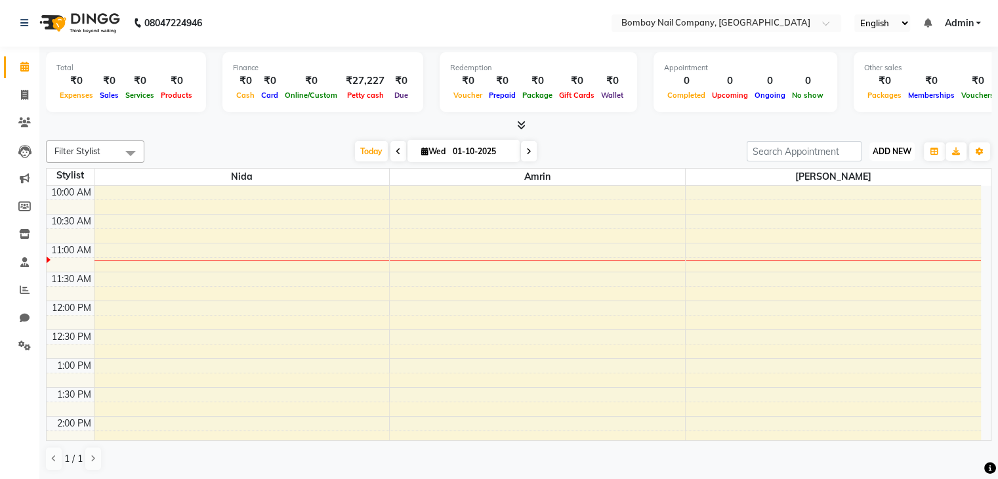
click at [894, 148] on span "ADD NEW" at bounding box center [892, 151] width 39 height 10
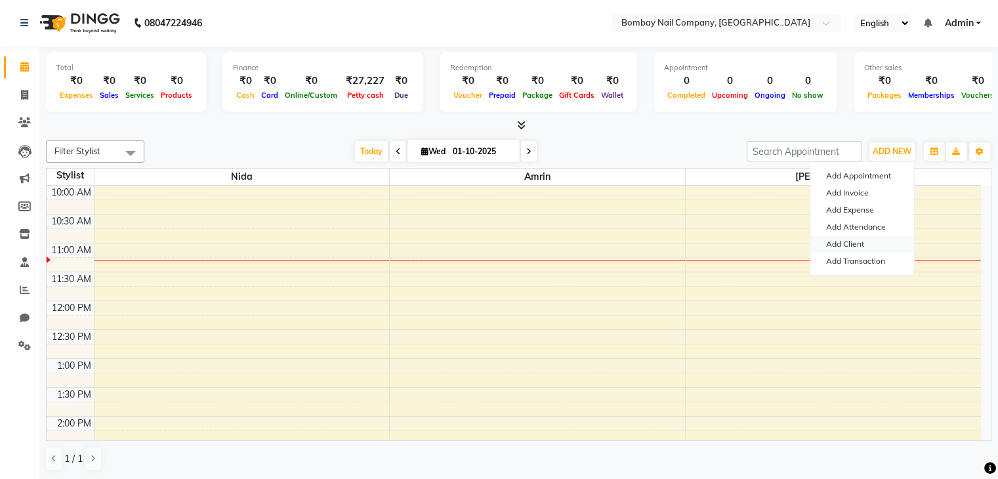
click at [848, 241] on link "Add Client" at bounding box center [862, 244] width 104 height 17
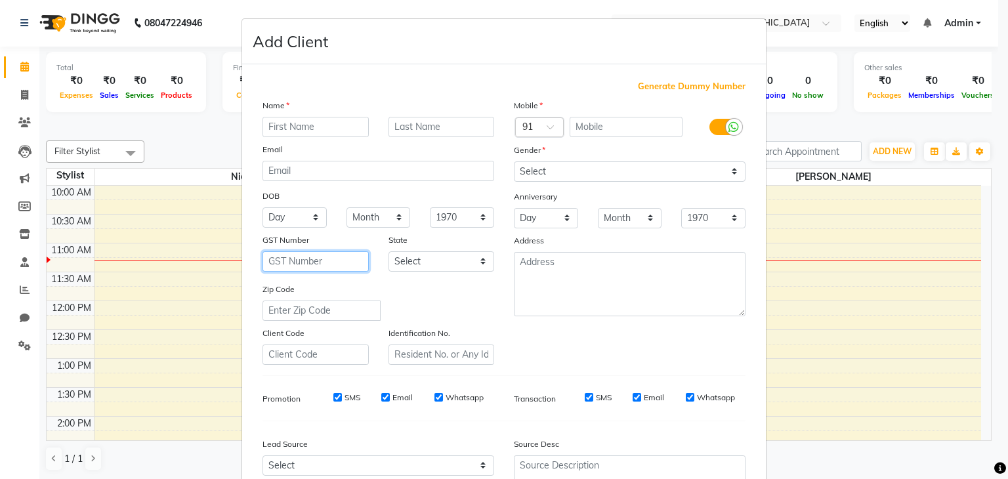
click at [282, 254] on input "text" at bounding box center [316, 261] width 106 height 20
click at [314, 125] on input "text" at bounding box center [316, 127] width 106 height 20
type input "Nipu"
click at [392, 120] on input "text" at bounding box center [442, 127] width 106 height 20
type input "[PERSON_NAME]"
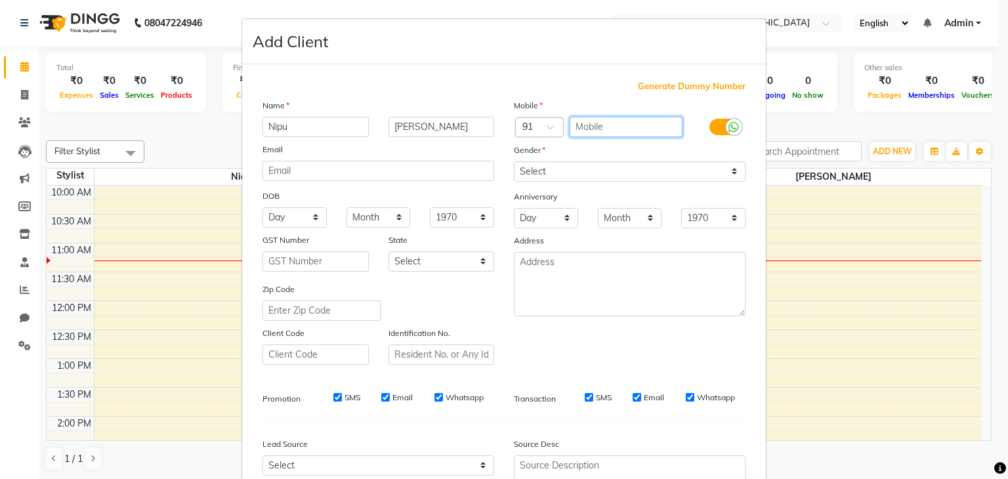
click at [608, 122] on input "text" at bounding box center [627, 127] width 114 height 20
type input "9819286023"
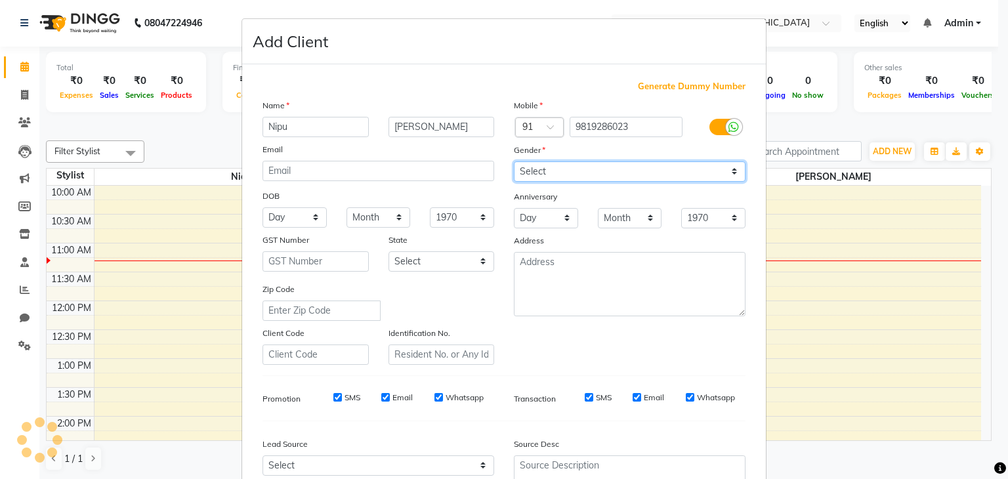
click at [576, 169] on select "Select [DEMOGRAPHIC_DATA] [DEMOGRAPHIC_DATA] Other Prefer Not To Say" at bounding box center [630, 171] width 232 height 20
select select "[DEMOGRAPHIC_DATA]"
click at [514, 162] on select "Select [DEMOGRAPHIC_DATA] [DEMOGRAPHIC_DATA] Other Prefer Not To Say" at bounding box center [630, 171] width 232 height 20
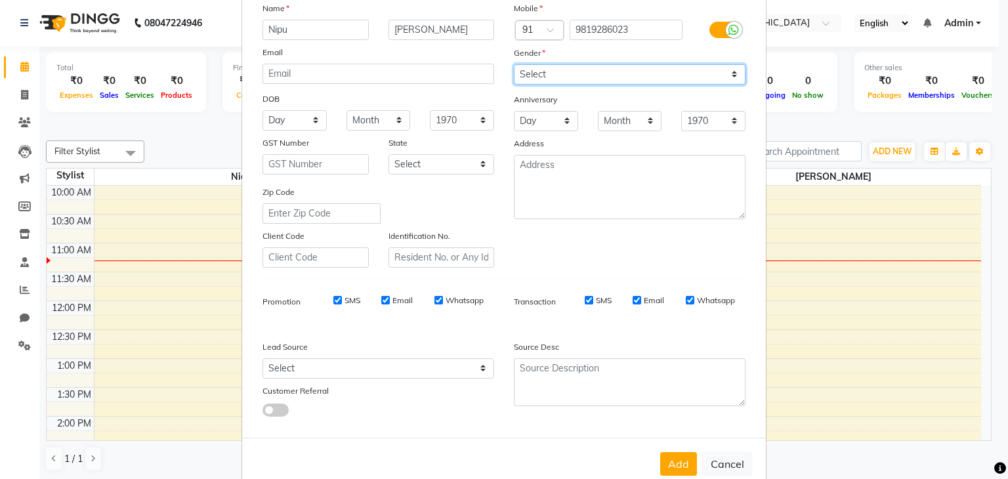
scroll to position [98, 0]
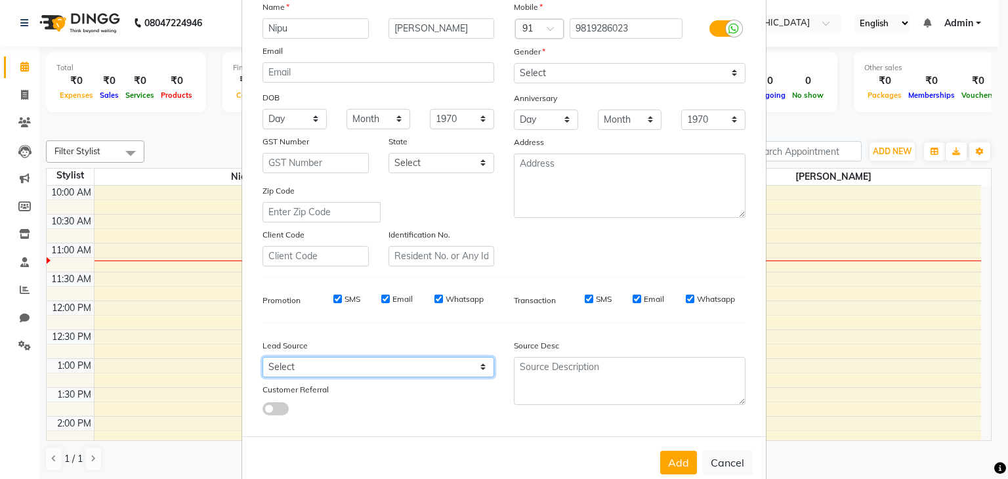
click at [366, 375] on select "Select Walk-in Referral Internet Friend Word of Mouth Advertisement Facebook Ju…" at bounding box center [379, 367] width 232 height 20
select select "56828"
click at [263, 362] on select "Select Walk-in Referral Internet Friend Word of Mouth Advertisement Facebook Ju…" at bounding box center [379, 367] width 232 height 20
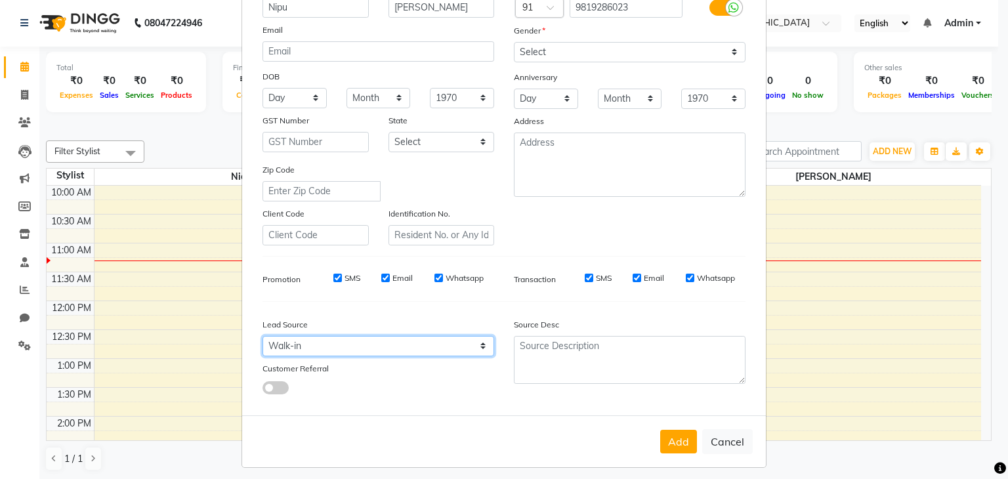
scroll to position [133, 0]
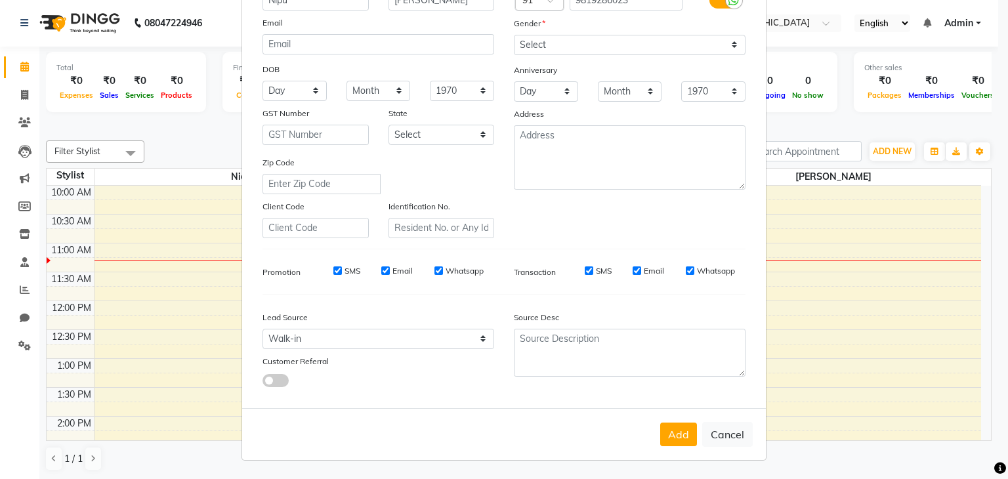
click at [434, 266] on input "Whatsapp" at bounding box center [438, 270] width 9 height 9
checkbox input "false"
click at [686, 270] on input "Whatsapp" at bounding box center [690, 270] width 9 height 9
checkbox input "false"
click at [672, 431] on button "Add" at bounding box center [678, 435] width 37 height 24
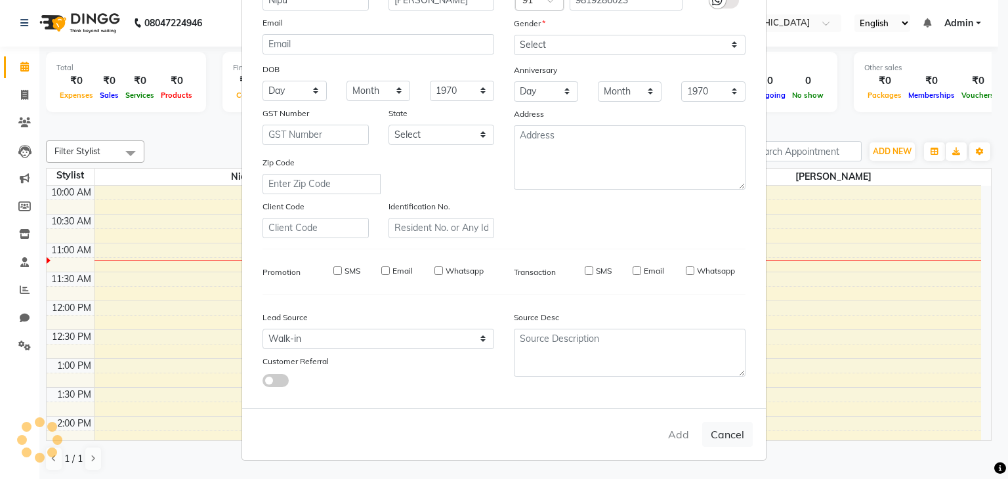
select select
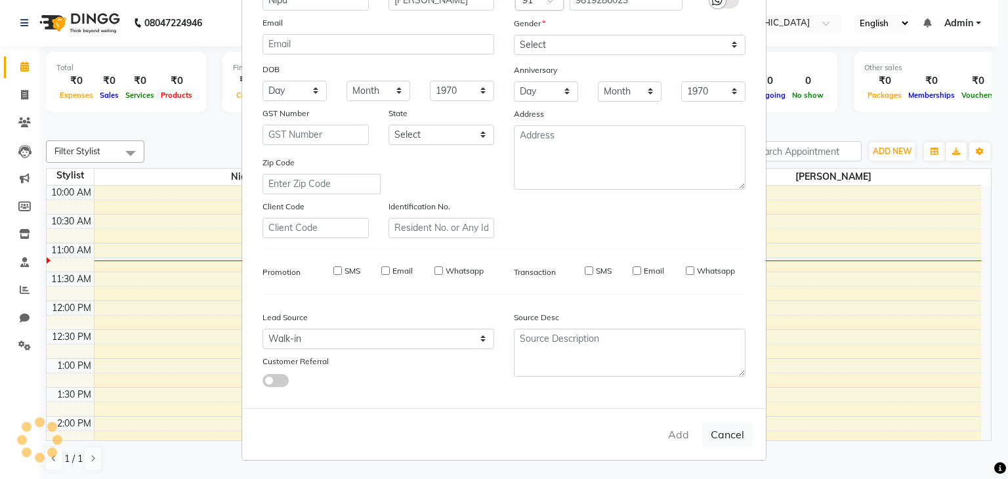
select select
checkbox input "false"
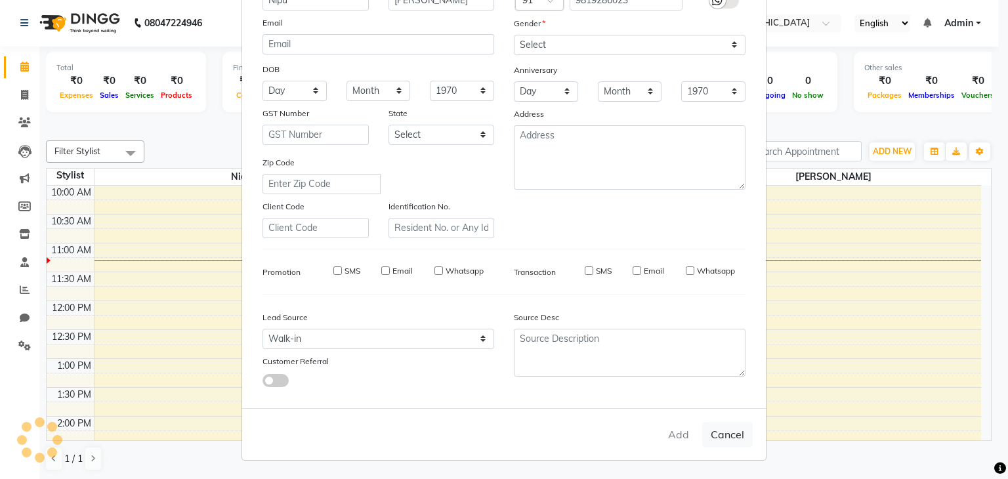
checkbox input "false"
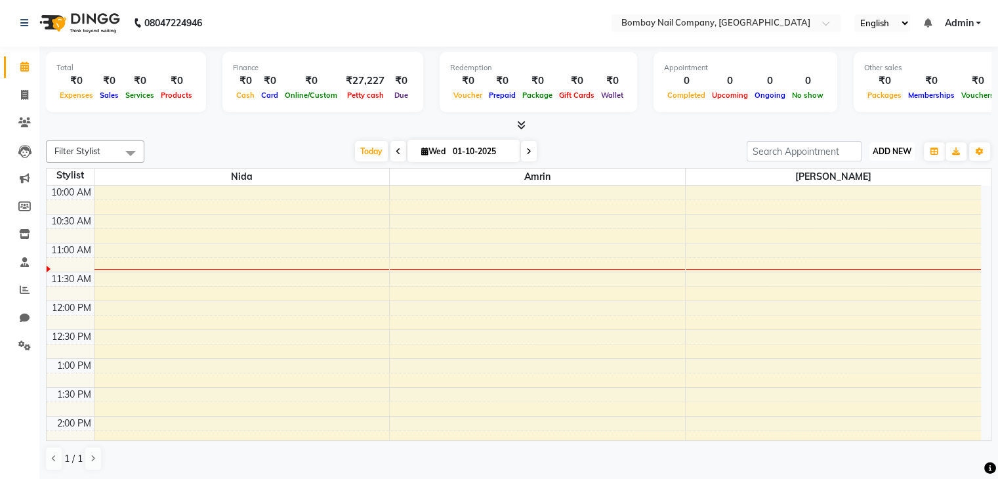
click at [900, 148] on span "ADD NEW" at bounding box center [892, 151] width 39 height 10
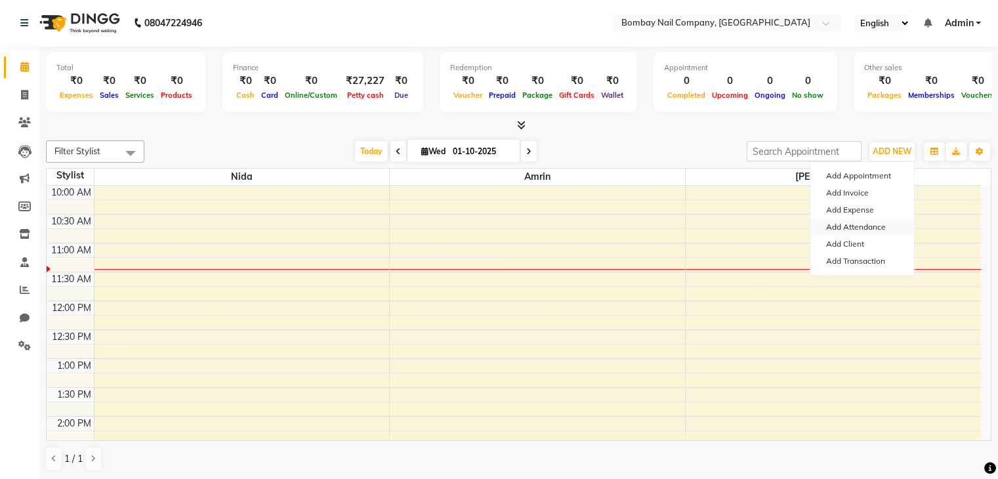
click at [856, 226] on link "Add Attendance" at bounding box center [862, 227] width 104 height 17
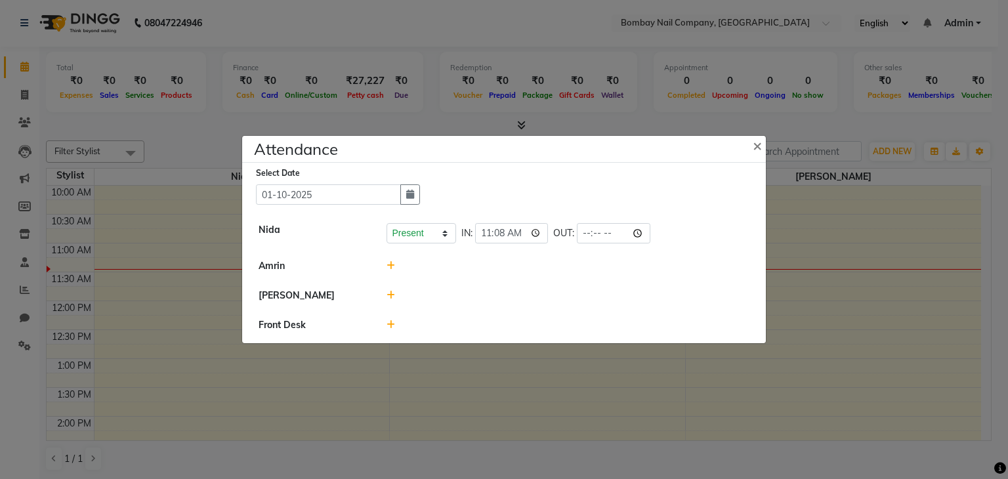
click at [392, 297] on icon at bounding box center [391, 295] width 9 height 9
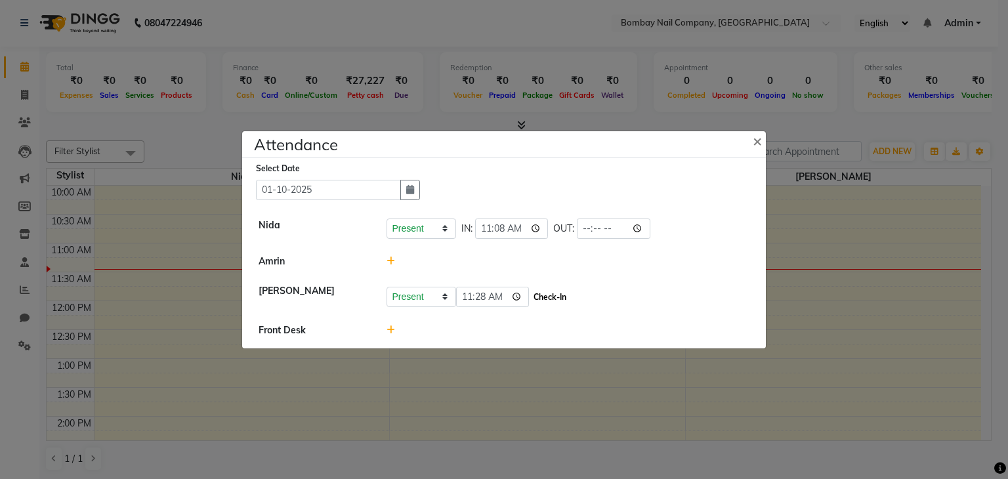
click at [530, 299] on button "Check-In" at bounding box center [549, 297] width 39 height 18
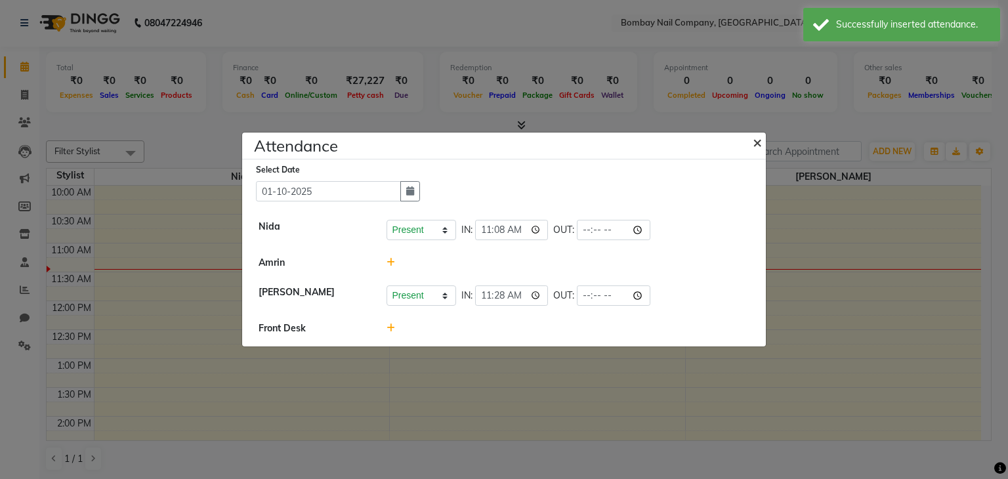
click at [757, 142] on span "×" at bounding box center [757, 142] width 9 height 20
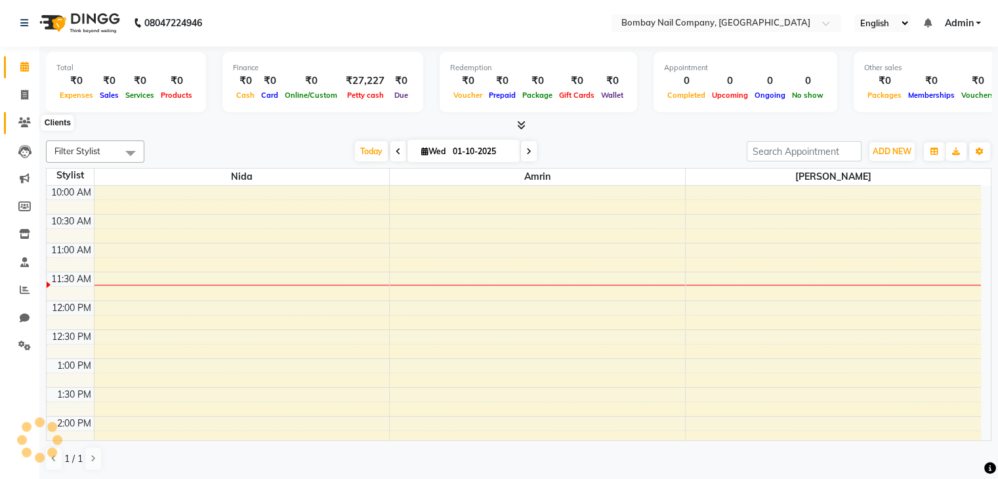
click at [20, 121] on icon at bounding box center [24, 122] width 12 height 10
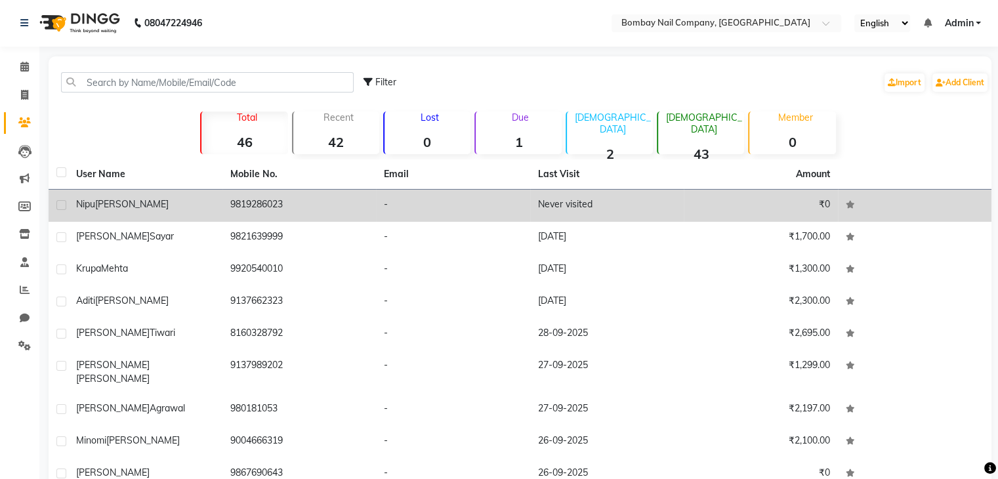
click at [257, 203] on td "9819286023" at bounding box center [299, 206] width 154 height 32
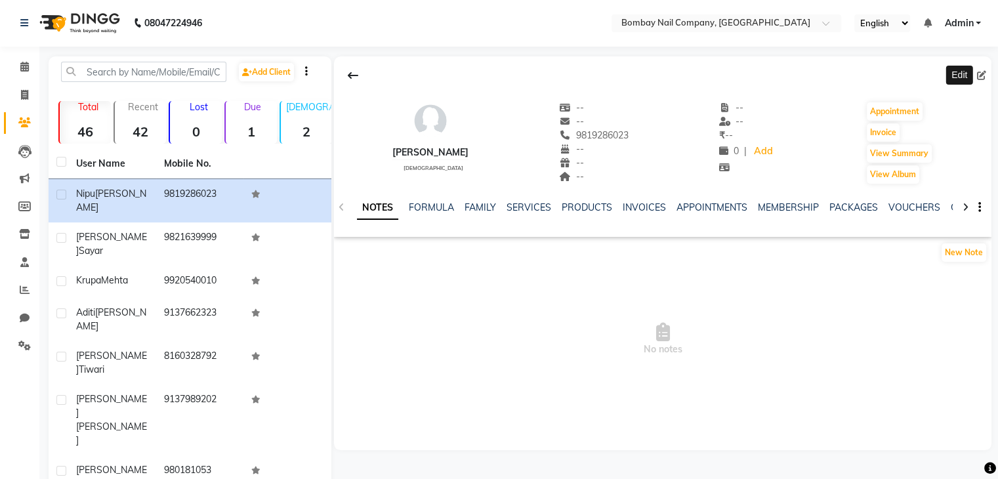
click at [980, 72] on icon at bounding box center [981, 75] width 9 height 9
select select "[DEMOGRAPHIC_DATA]"
select select "56828"
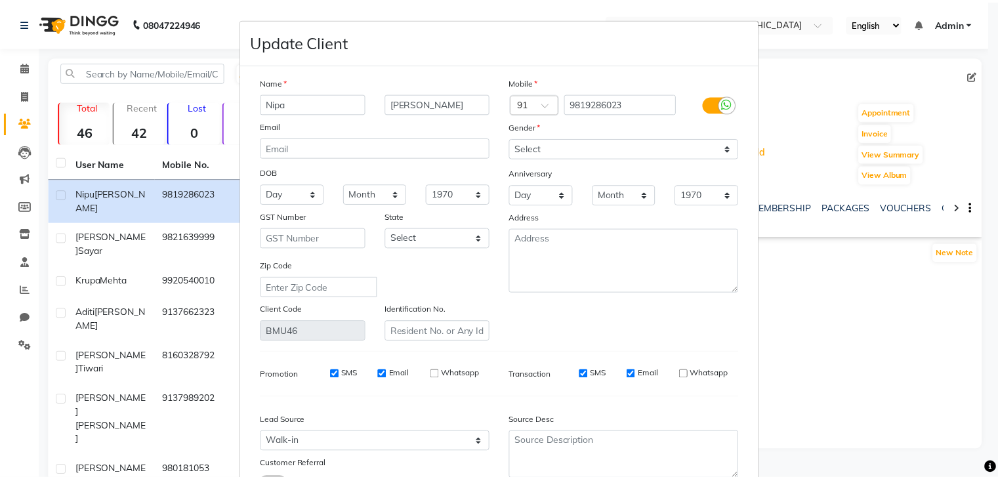
scroll to position [110, 0]
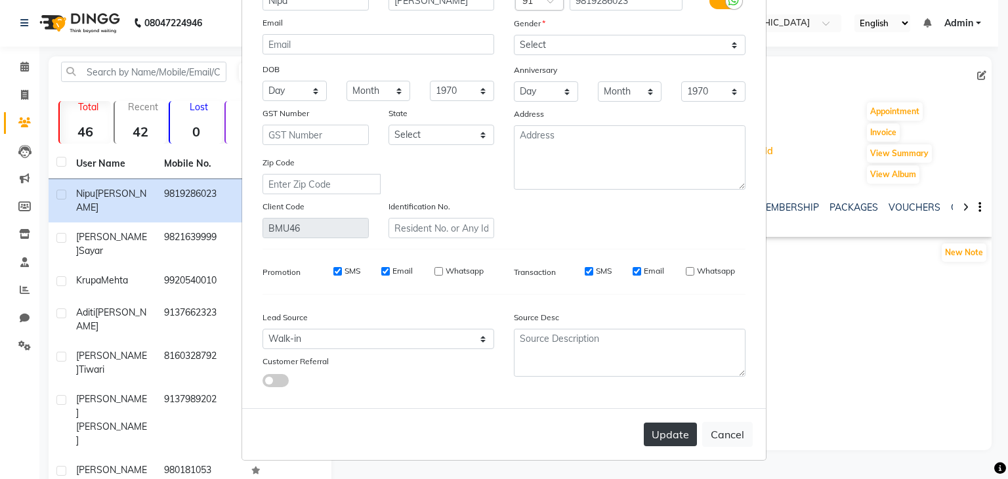
type input "Nipa"
click at [676, 436] on button "Update" at bounding box center [670, 435] width 53 height 24
select select
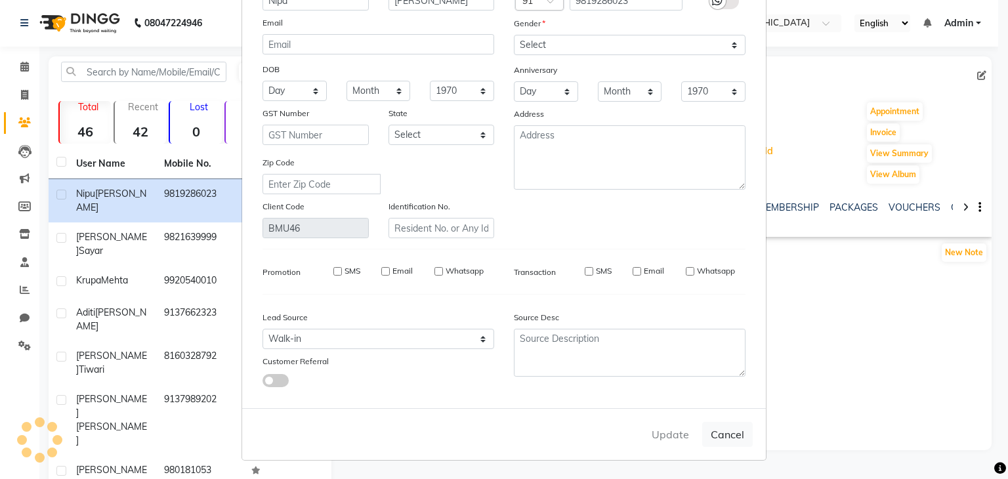
select select
checkbox input "false"
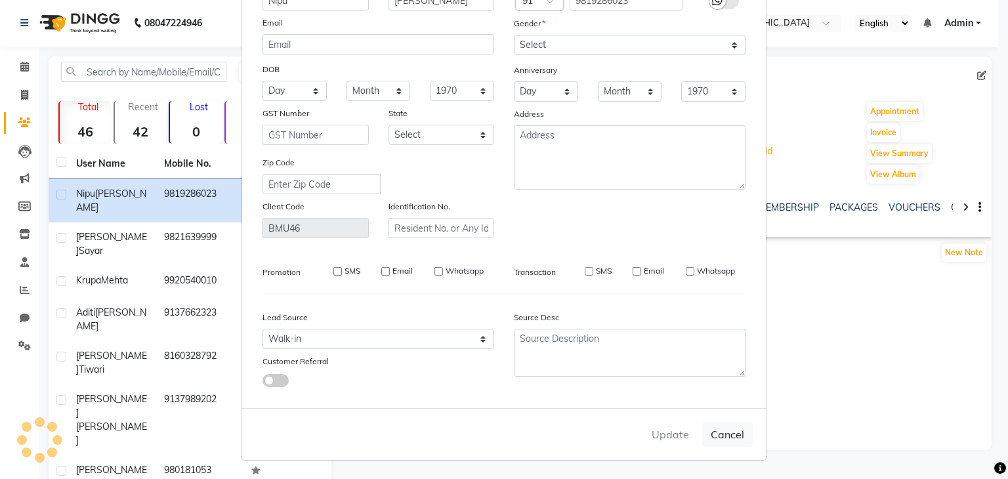
checkbox input "false"
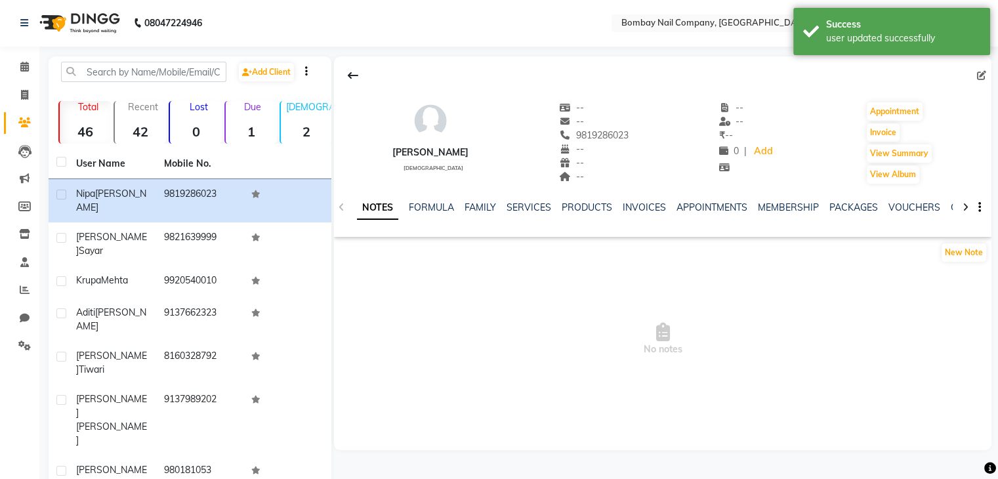
scroll to position [0, 0]
click at [26, 69] on icon at bounding box center [24, 67] width 9 height 10
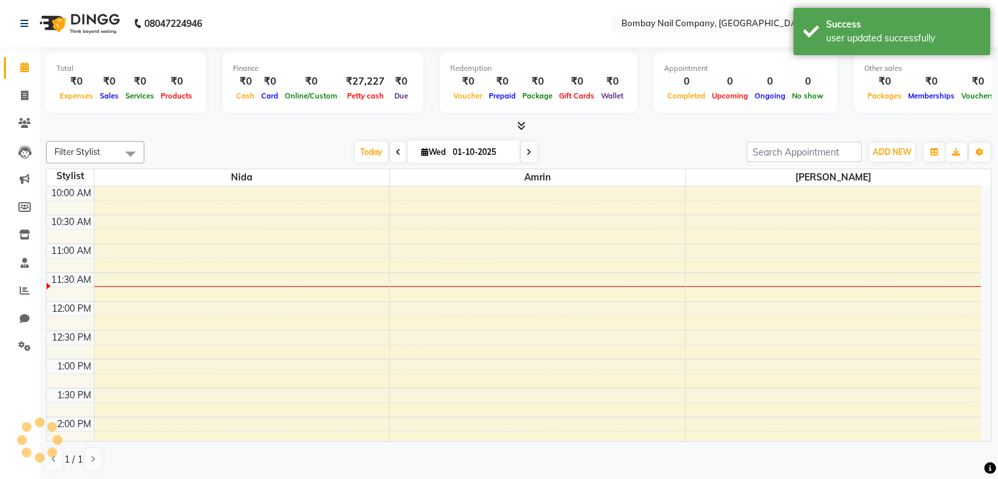
scroll to position [58, 0]
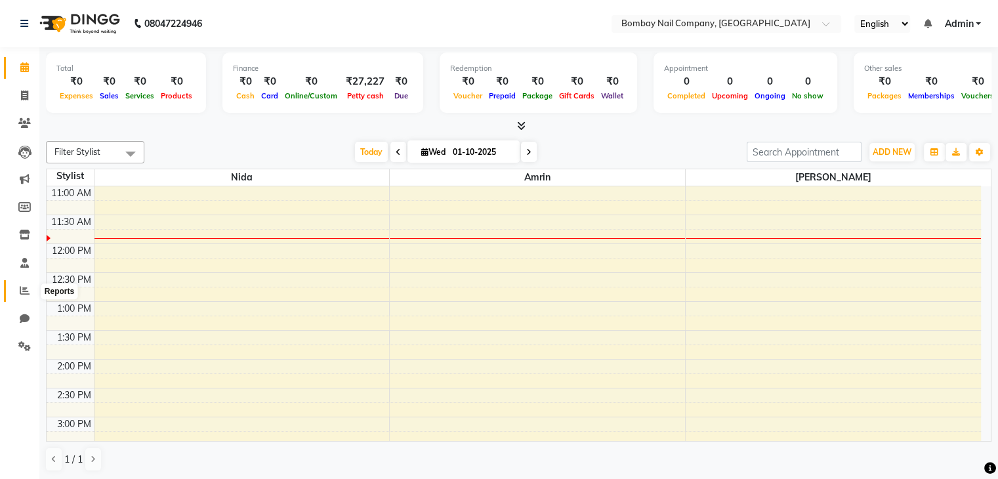
click at [24, 293] on icon at bounding box center [25, 290] width 10 height 10
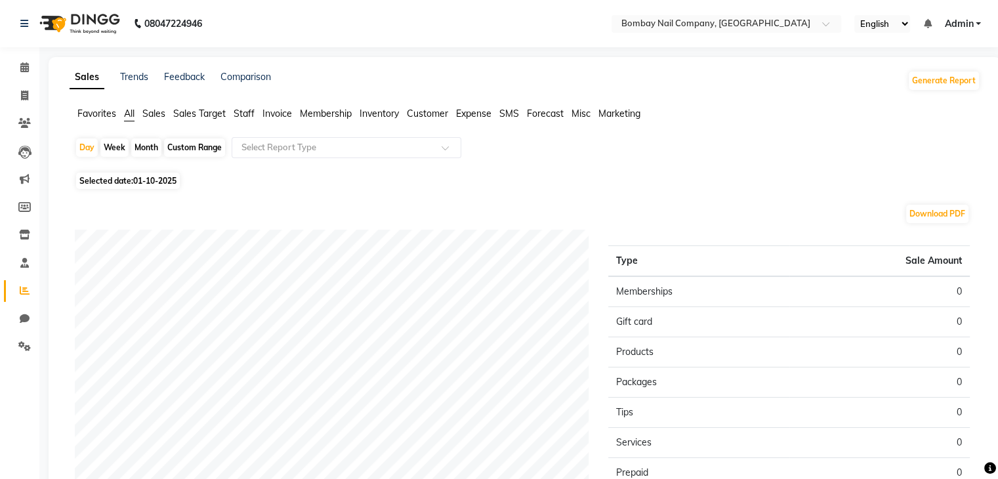
click at [146, 180] on span "01-10-2025" at bounding box center [154, 181] width 43 height 10
select select "10"
select select "2025"
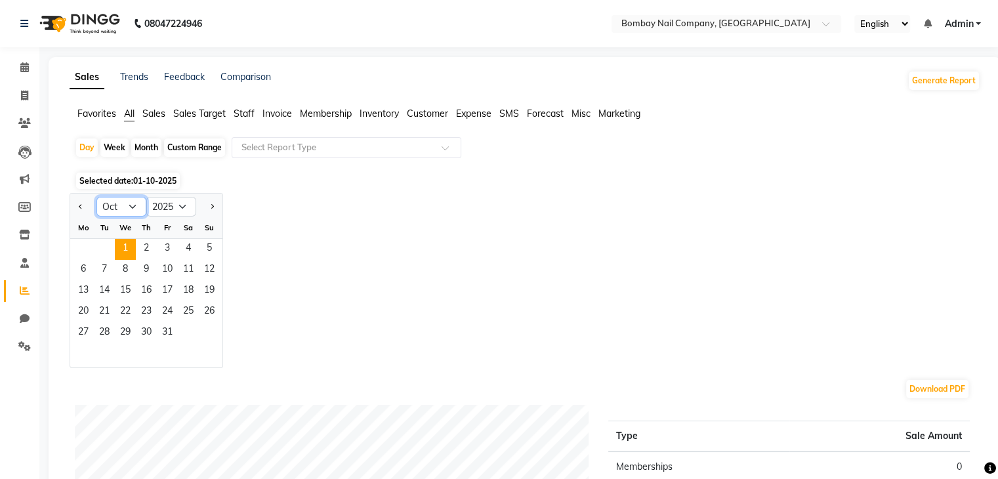
click at [134, 205] on select "Jan Feb Mar Apr May Jun [DATE] Aug Sep Oct Nov Dec" at bounding box center [121, 207] width 50 height 20
select select "9"
click at [96, 197] on select "Jan Feb Mar Apr May Jun [DATE] Aug Sep Oct Nov Dec" at bounding box center [121, 207] width 50 height 20
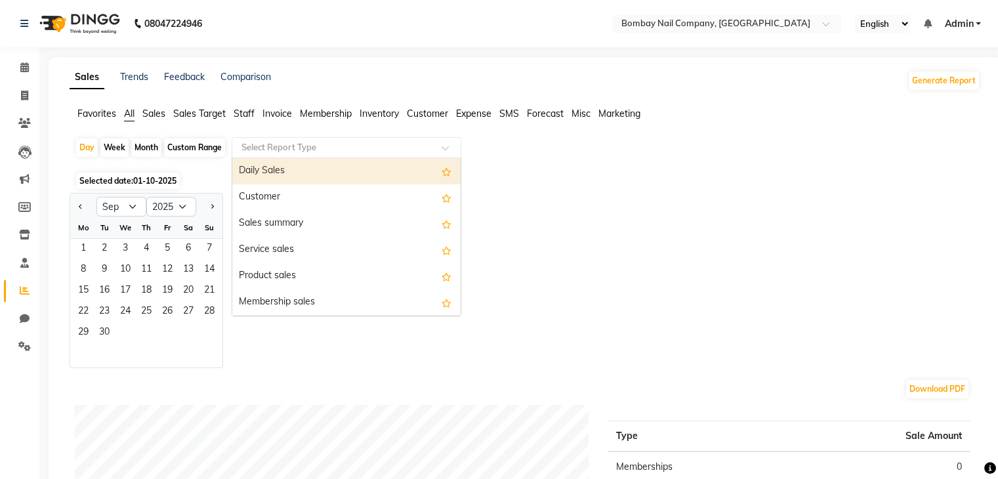
click at [349, 157] on ng-select "Select Report Type Daily Sales Customer Sales summary Service sales Product sal…" at bounding box center [347, 147] width 230 height 21
click at [349, 169] on div "Daily Sales" at bounding box center [346, 171] width 228 height 26
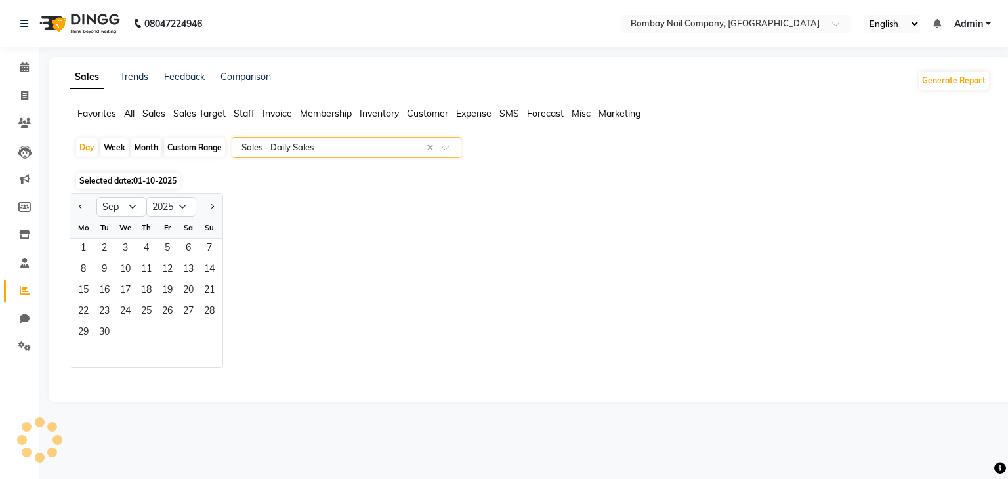
select select "full_report"
select select "csv"
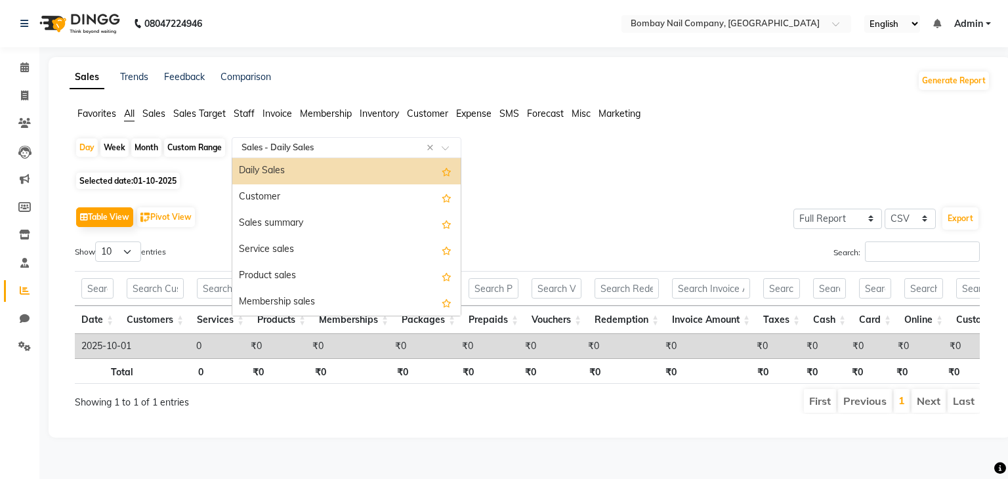
click at [343, 144] on input "text" at bounding box center [333, 147] width 189 height 13
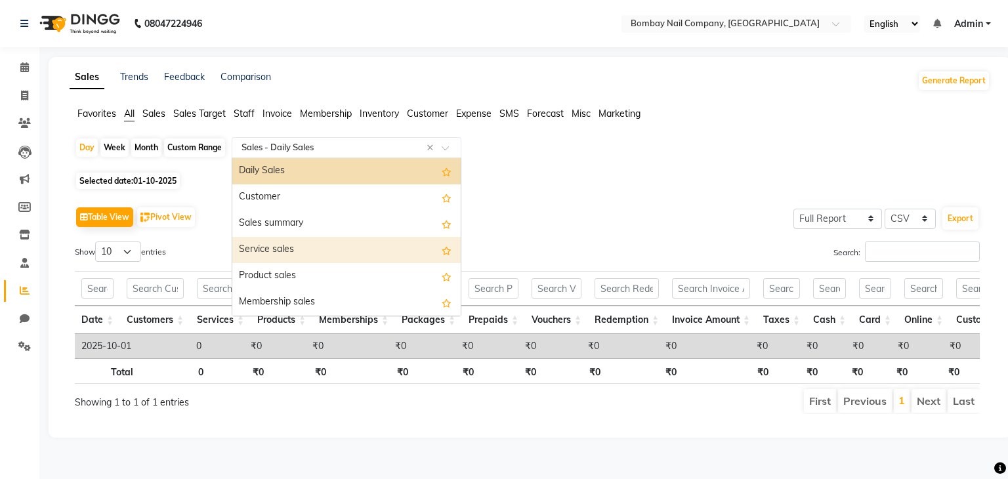
click at [329, 244] on div "Service sales" at bounding box center [346, 250] width 228 height 26
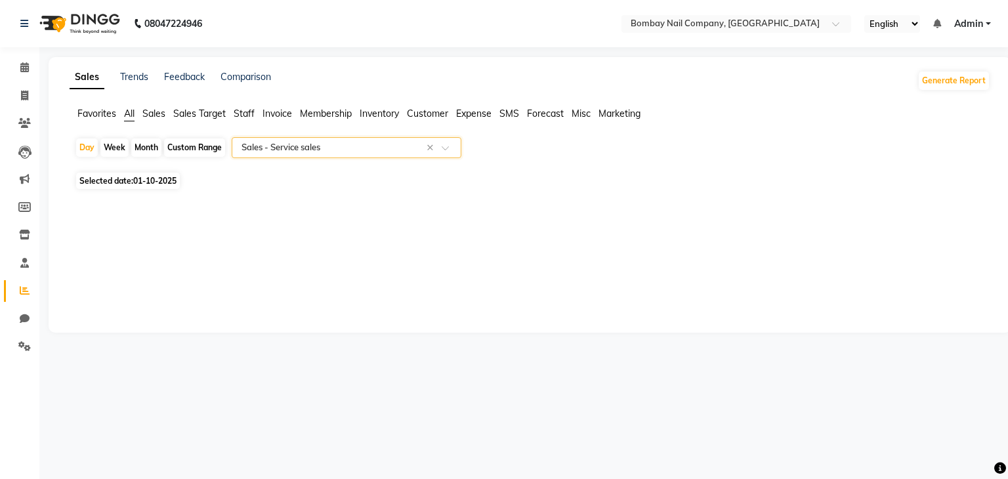
click at [171, 182] on span "01-10-2025" at bounding box center [154, 181] width 43 height 10
select select "10"
select select "2025"
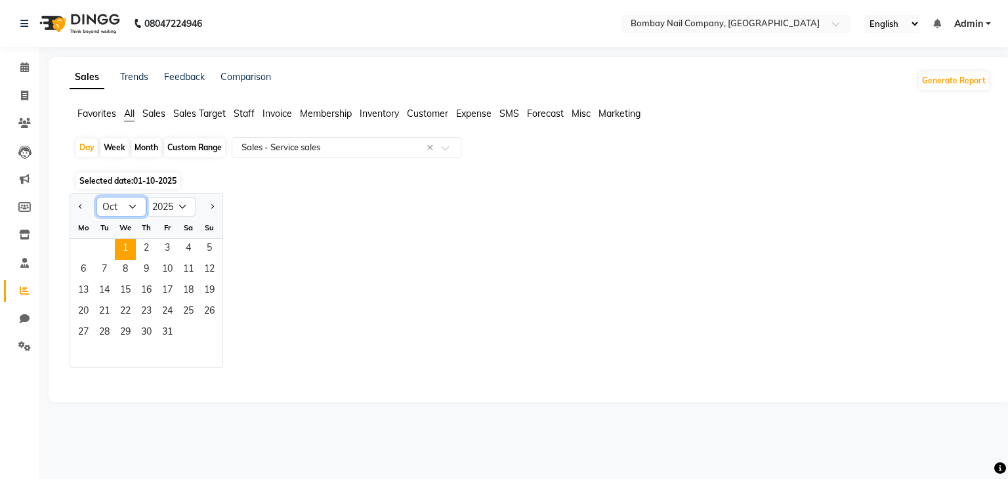
click at [134, 203] on select "Jan Feb Mar Apr May Jun [DATE] Aug Sep Oct Nov Dec" at bounding box center [121, 207] width 50 height 20
select select "9"
click at [96, 197] on select "Jan Feb Mar Apr May Jun [DATE] Aug Sep Oct Nov Dec" at bounding box center [121, 207] width 50 height 20
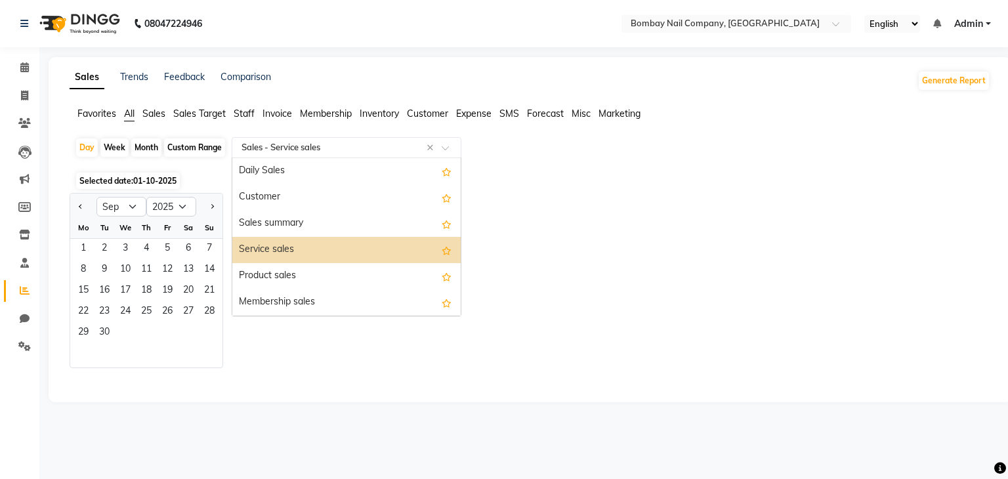
click at [382, 152] on input "text" at bounding box center [333, 147] width 189 height 13
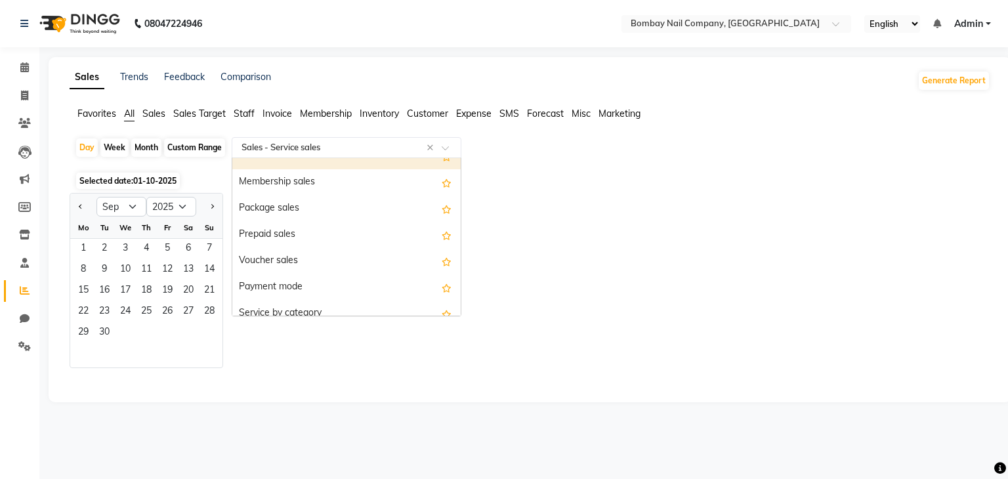
scroll to position [121, 0]
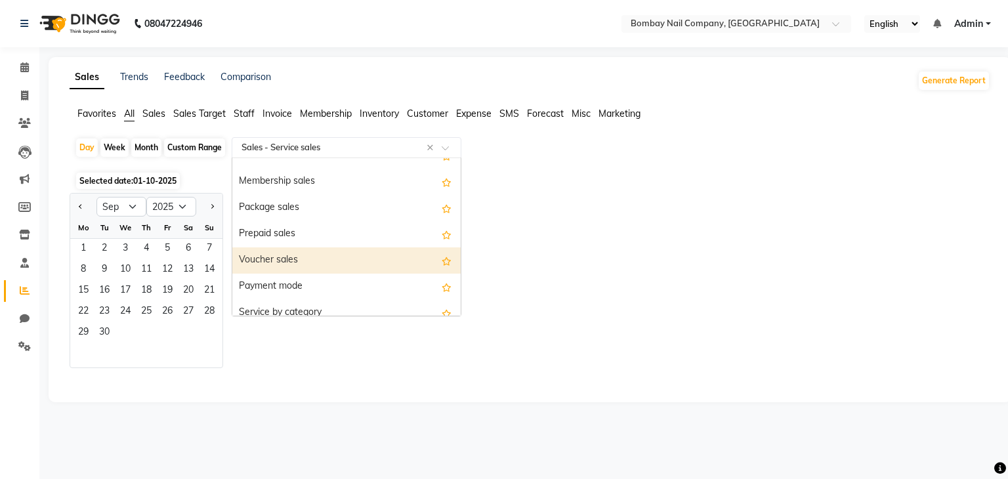
click at [350, 262] on div "Voucher sales" at bounding box center [346, 260] width 228 height 26
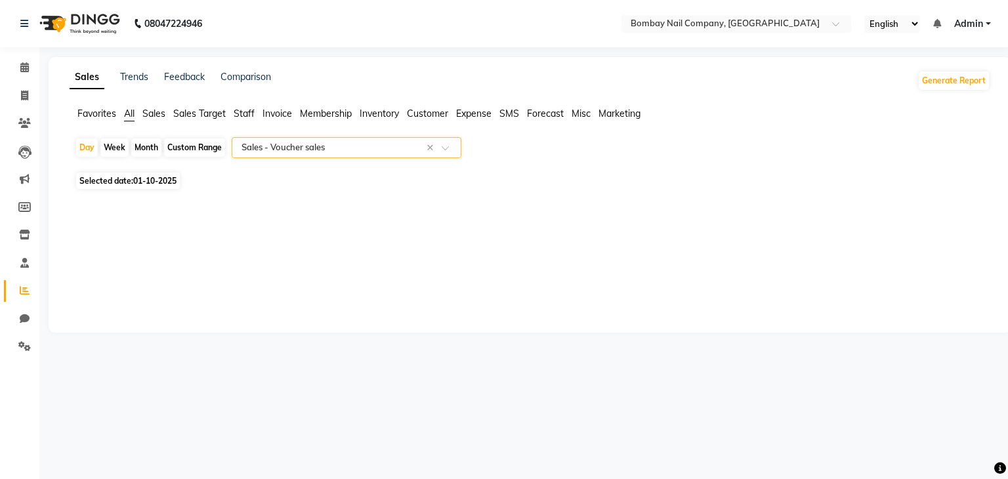
click at [167, 176] on span "01-10-2025" at bounding box center [154, 181] width 43 height 10
select select "10"
select select "2025"
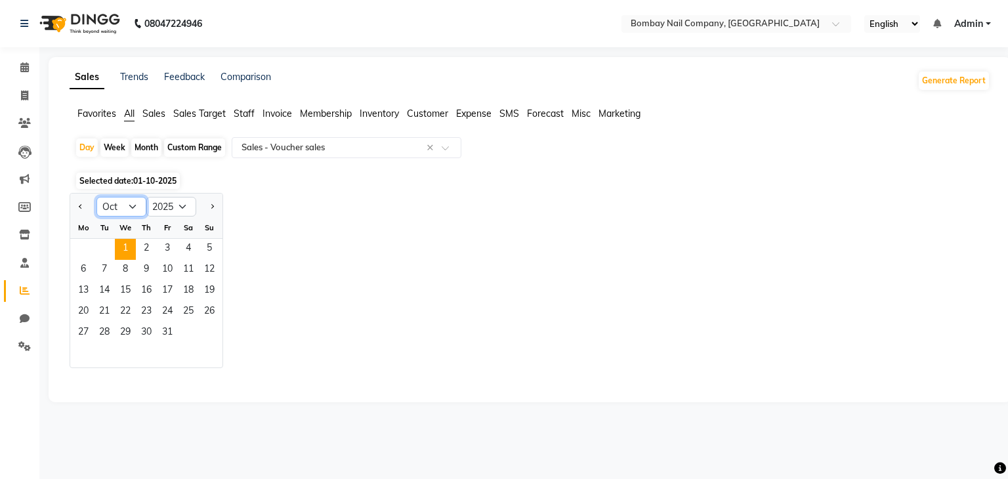
click at [135, 203] on select "Jan Feb Mar Apr May Jun [DATE] Aug Sep Oct Nov Dec" at bounding box center [121, 207] width 50 height 20
select select "9"
click at [96, 197] on select "Jan Feb Mar Apr May Jun [DATE] Aug Sep Oct Nov Dec" at bounding box center [121, 207] width 50 height 20
click at [75, 247] on span "1" at bounding box center [83, 249] width 21 height 21
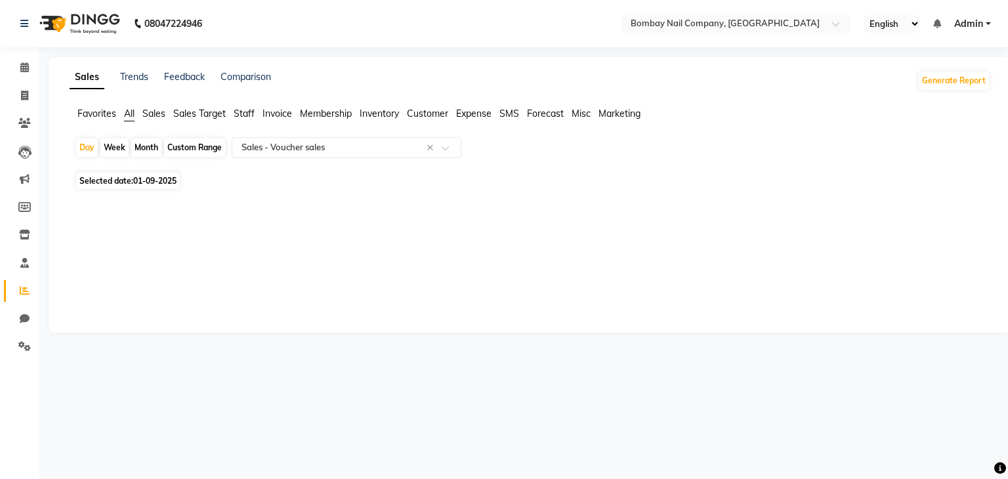
click at [156, 184] on span "01-09-2025" at bounding box center [154, 181] width 43 height 10
select select "9"
select select "2025"
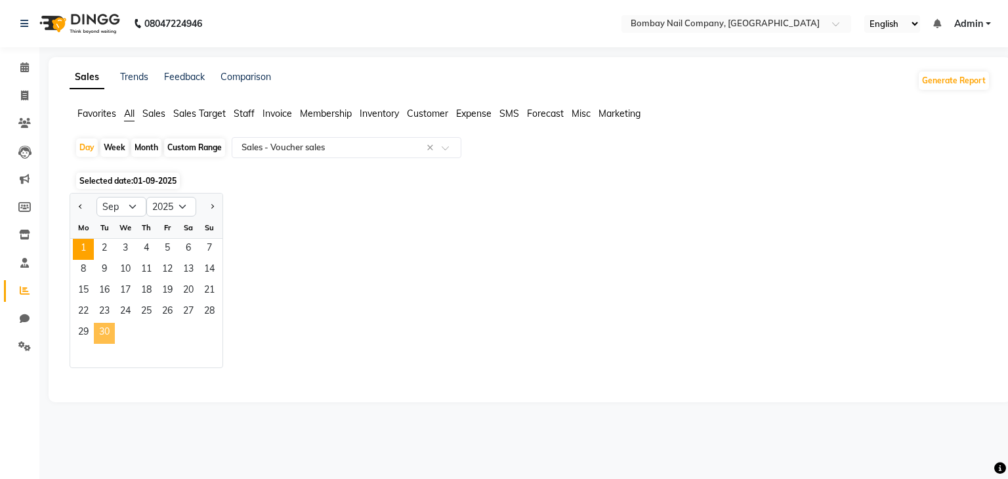
click at [106, 336] on span "30" at bounding box center [104, 333] width 21 height 21
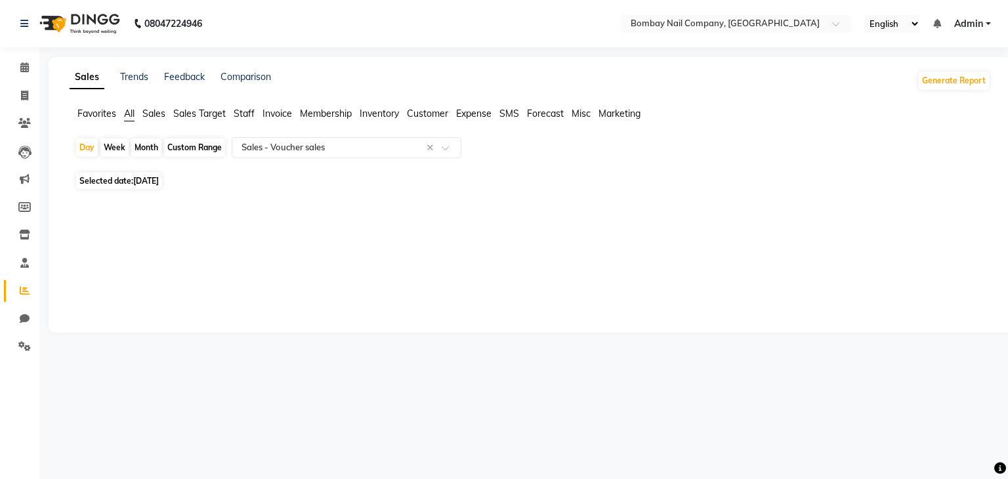
click at [159, 181] on span "[DATE]" at bounding box center [146, 181] width 26 height 10
select select "9"
select select "2025"
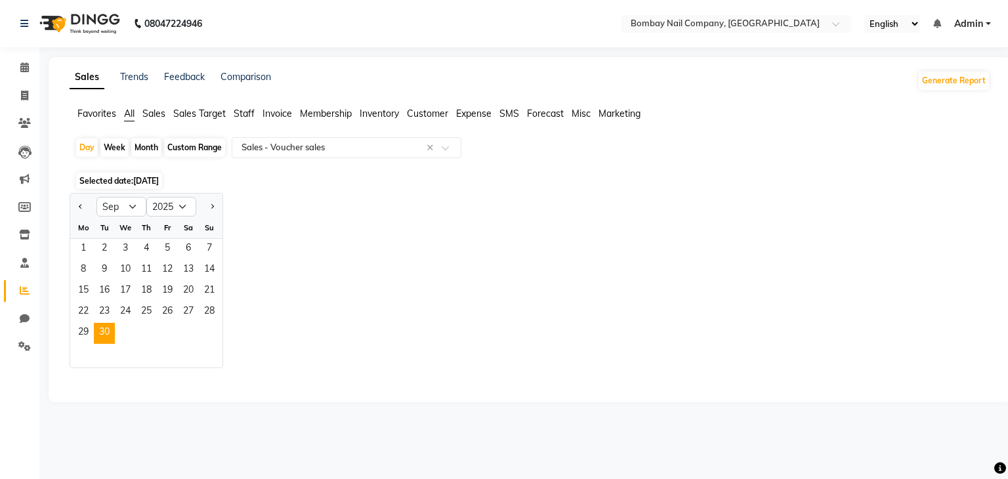
click at [144, 150] on div "Month" at bounding box center [146, 147] width 30 height 18
select select "9"
select select "2025"
click at [144, 150] on div "Month" at bounding box center [146, 147] width 30 height 18
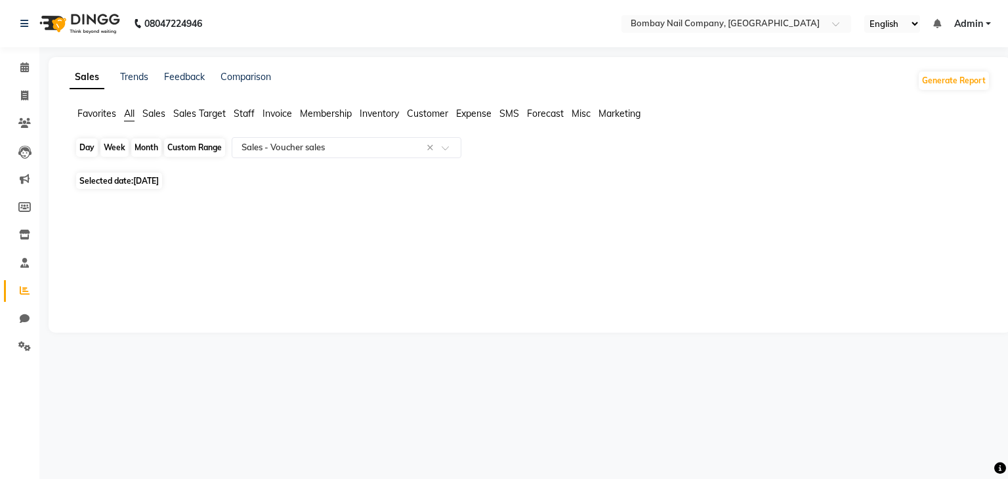
click at [144, 150] on div "Month" at bounding box center [146, 147] width 30 height 18
select select "9"
select select "2025"
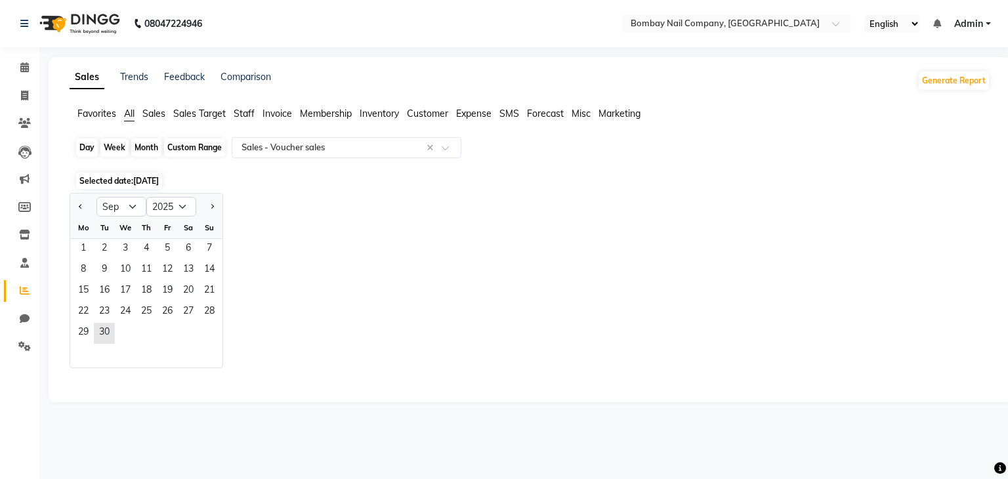
click at [144, 150] on div "Month" at bounding box center [146, 147] width 30 height 18
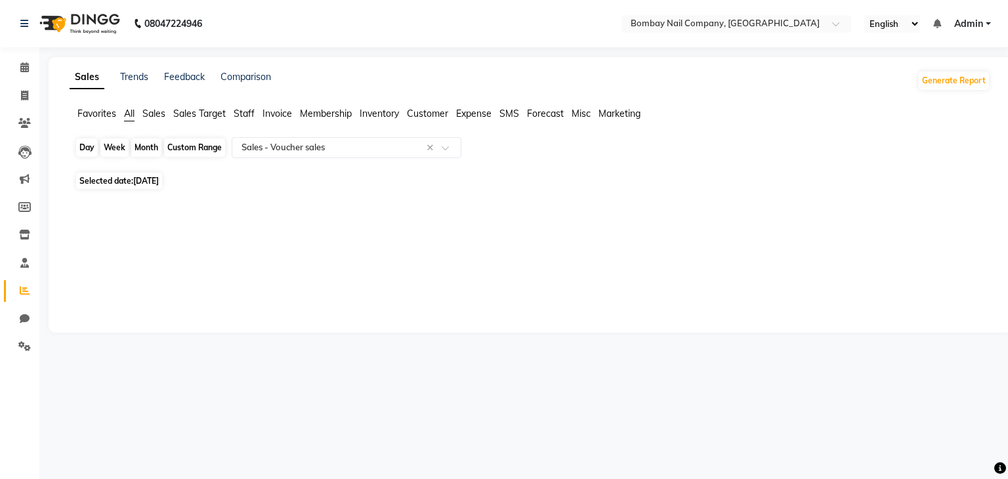
click at [144, 150] on div "Month" at bounding box center [146, 147] width 30 height 18
select select "9"
select select "2025"
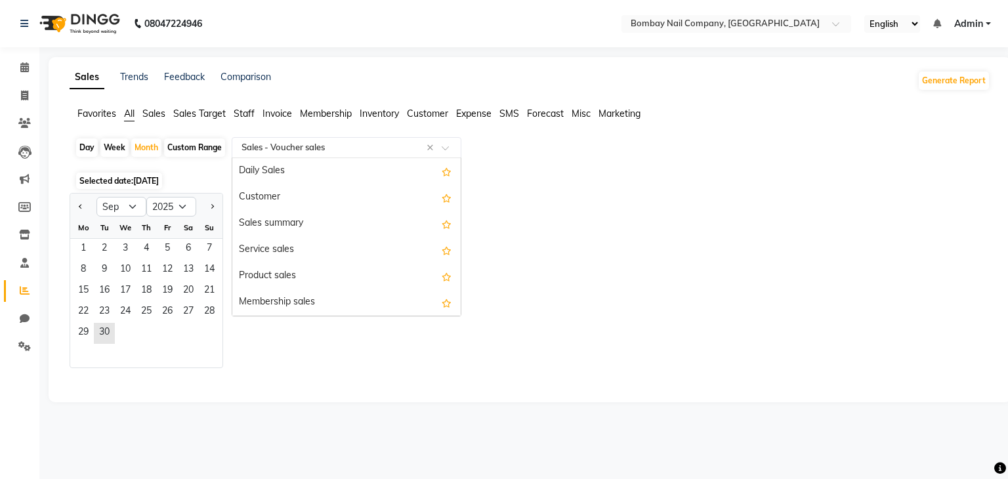
click at [280, 147] on input "text" at bounding box center [333, 147] width 189 height 13
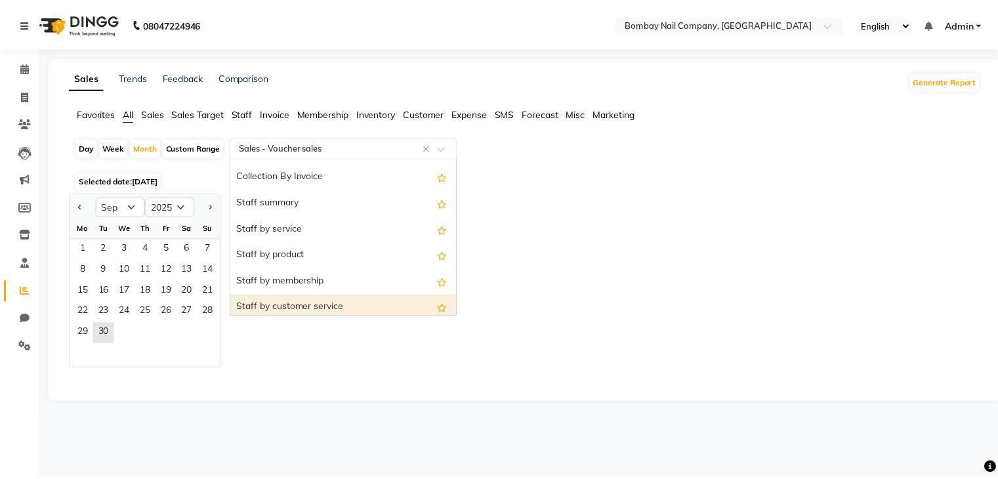
scroll to position [438, 0]
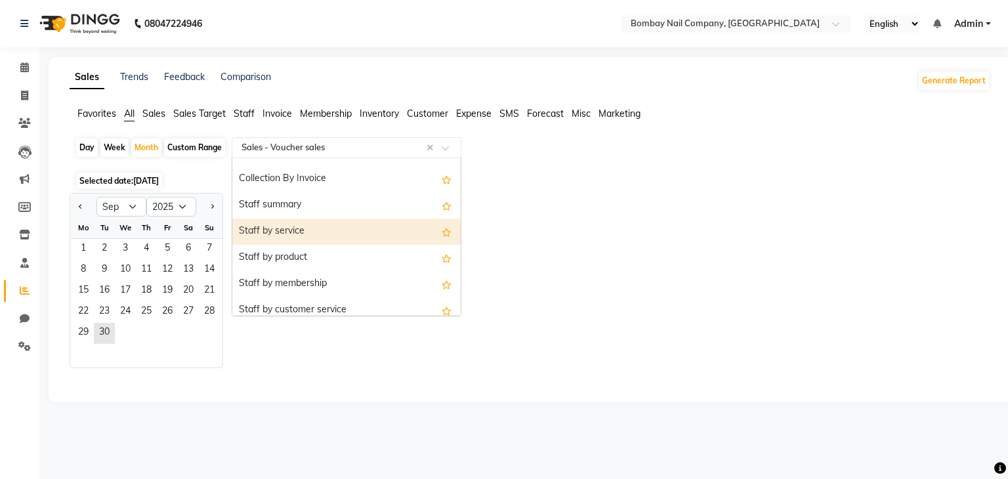
click at [270, 234] on div "Staff by service" at bounding box center [346, 232] width 228 height 26
select select "full_report"
select select "csv"
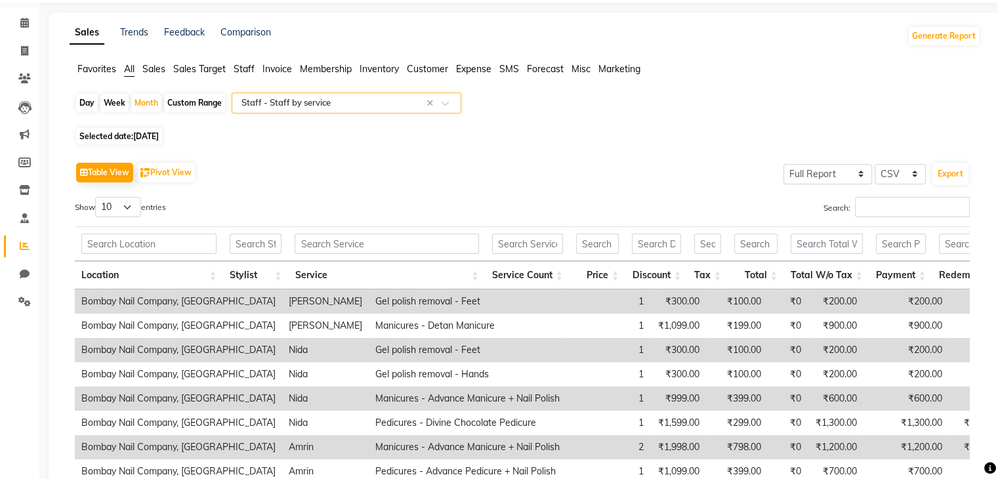
scroll to position [29, 0]
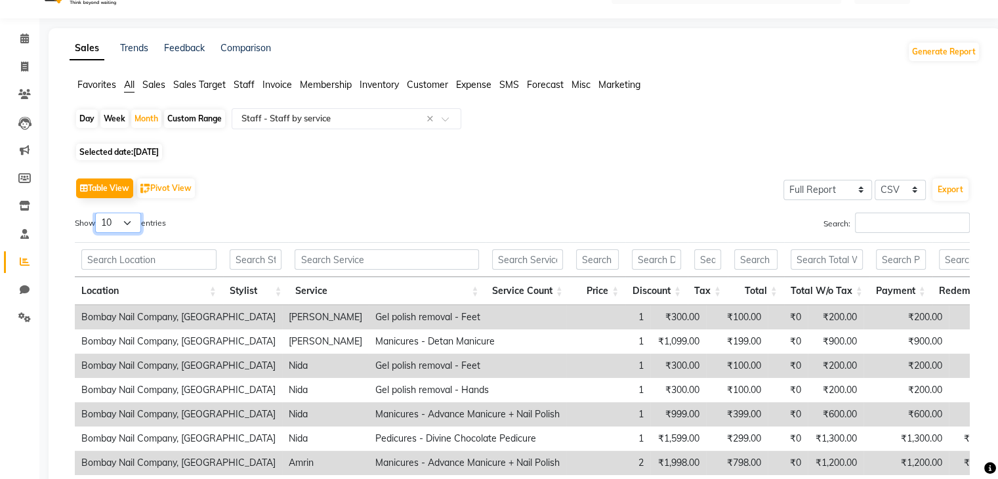
click at [118, 224] on select "10 25 50 100" at bounding box center [118, 223] width 46 height 20
click at [97, 213] on select "10 25 50 100" at bounding box center [118, 223] width 46 height 20
click at [126, 217] on select "10 25 50 100" at bounding box center [118, 223] width 46 height 20
select select "10"
click at [97, 213] on select "10 25 50 100" at bounding box center [118, 223] width 46 height 20
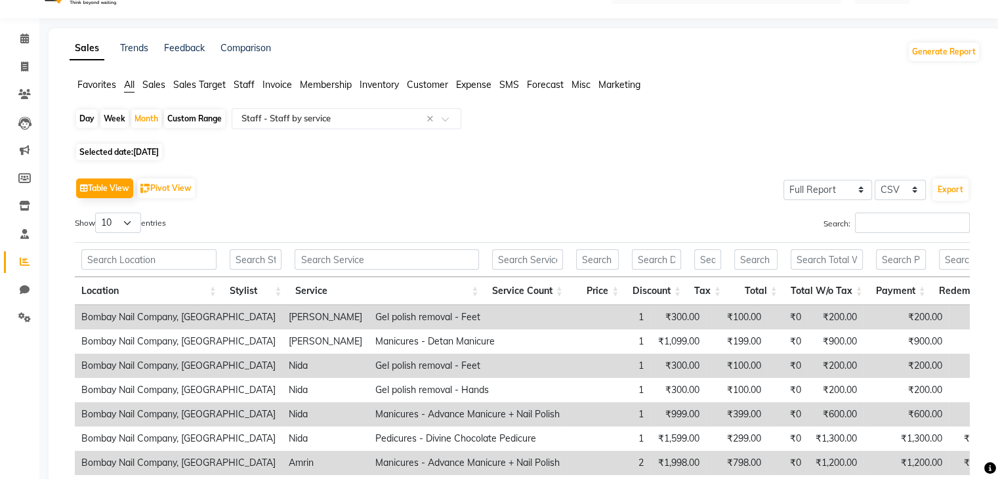
click at [160, 144] on span "Selected date: [DATE]" at bounding box center [119, 152] width 86 height 16
select select "9"
select select "2025"
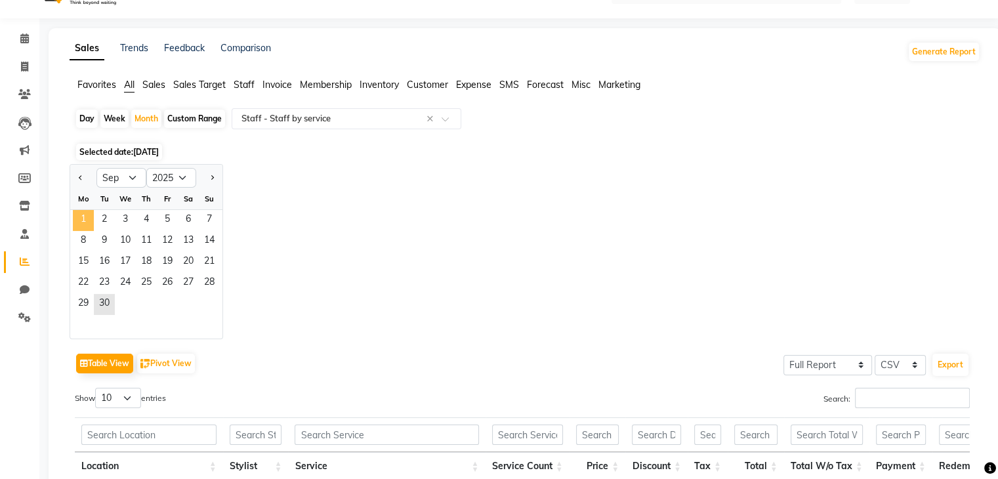
click at [83, 216] on span "1" at bounding box center [83, 220] width 21 height 21
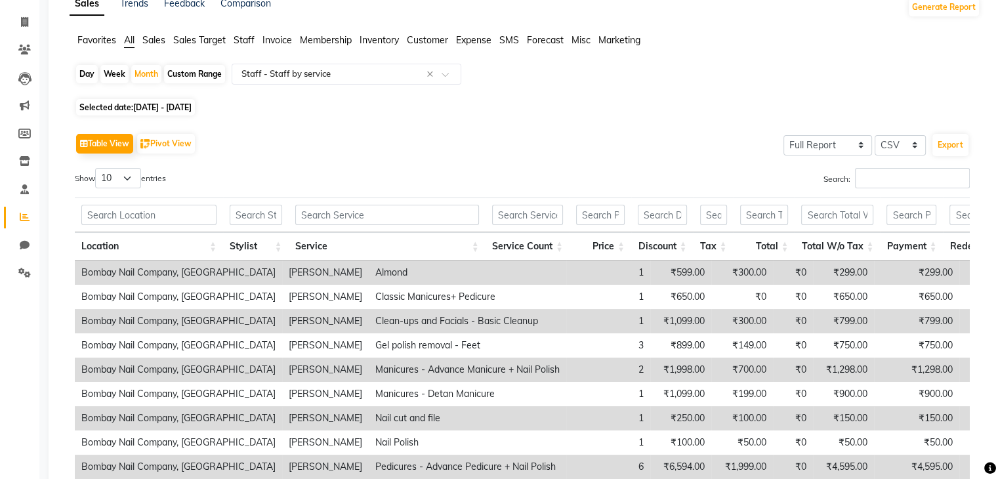
scroll to position [74, 0]
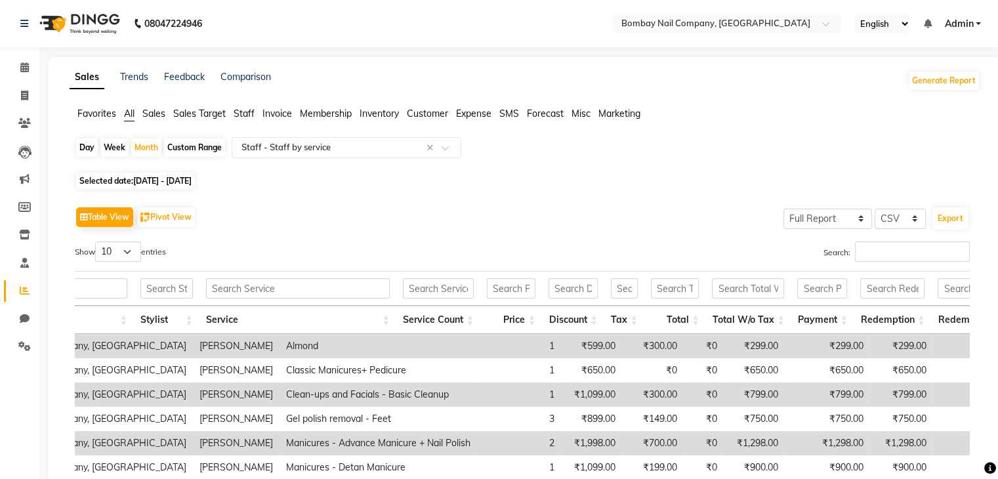
click at [173, 184] on span "[DATE] - [DATE]" at bounding box center [162, 181] width 58 height 10
select select "9"
select select "2025"
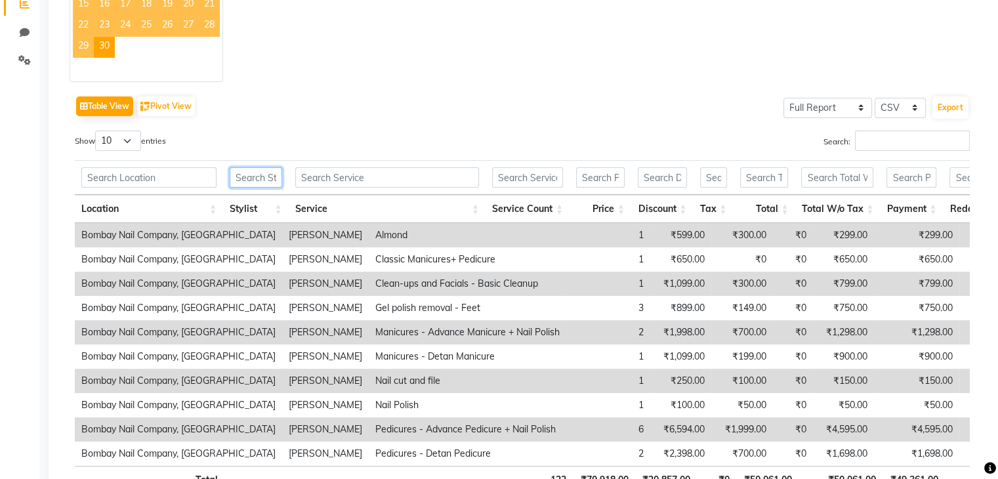
click at [265, 183] on input "text" at bounding box center [256, 177] width 53 height 20
click at [279, 205] on th "Stylist" at bounding box center [256, 209] width 66 height 28
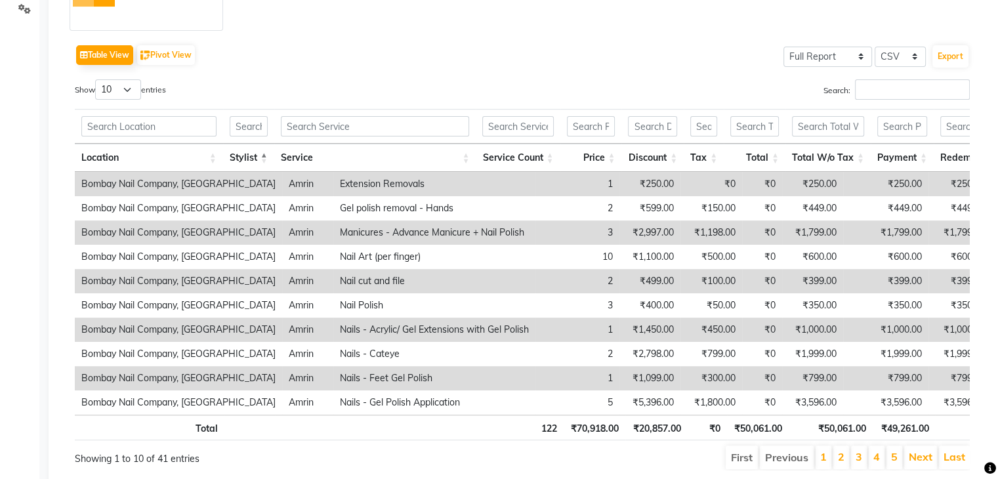
click at [264, 150] on th "Stylist" at bounding box center [248, 158] width 51 height 28
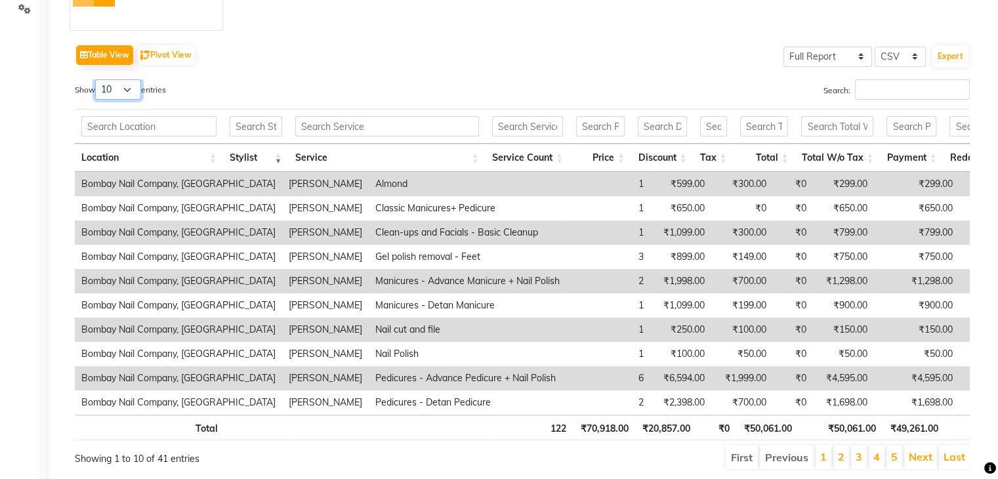
click at [128, 95] on select "10 25 50 100" at bounding box center [118, 89] width 46 height 20
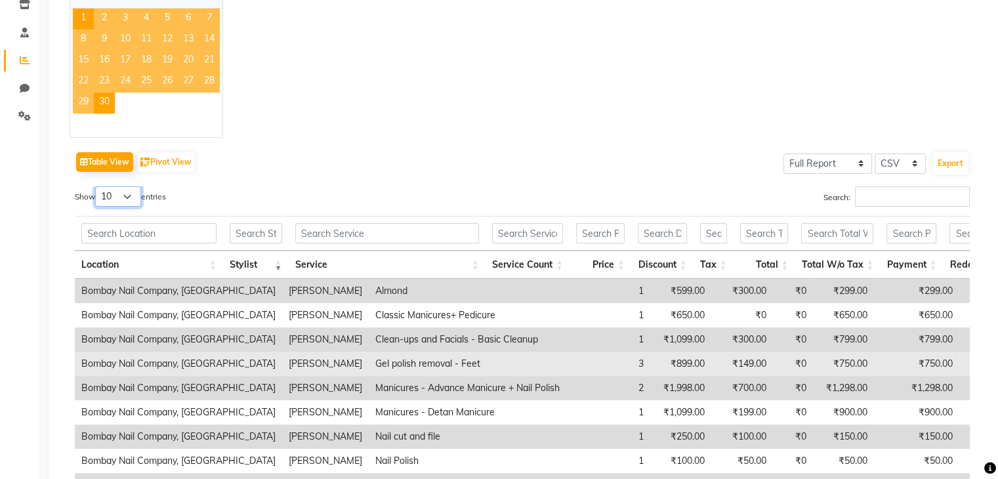
scroll to position [231, 0]
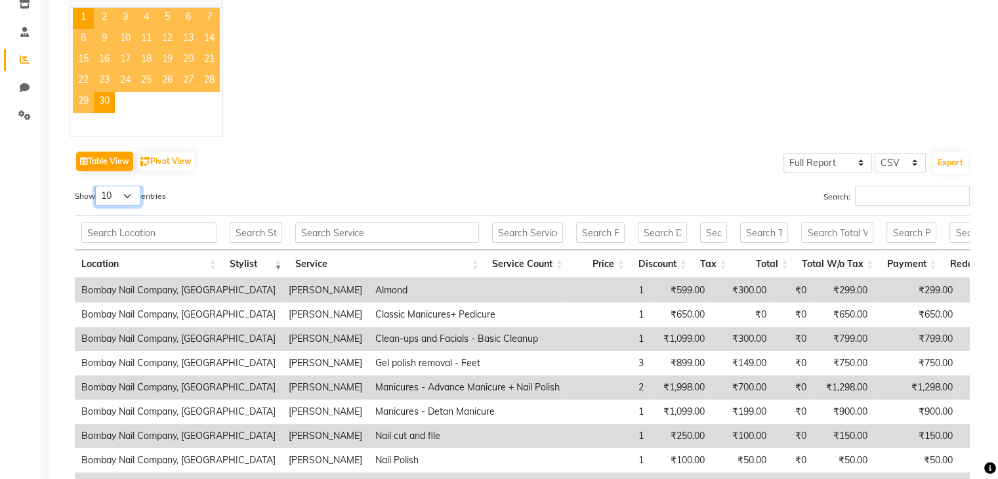
click at [113, 197] on select "10 25 50 100" at bounding box center [118, 196] width 46 height 20
click at [97, 186] on select "10 25 50 100" at bounding box center [118, 196] width 46 height 20
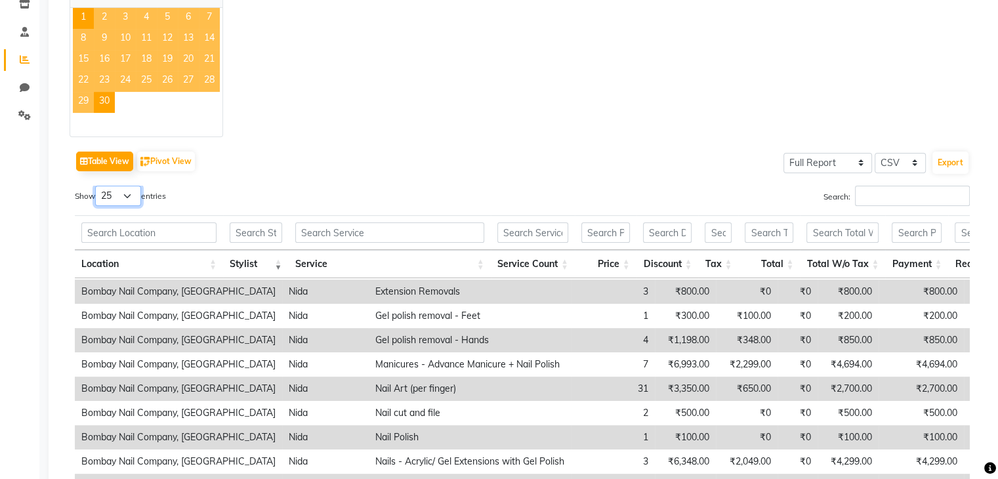
scroll to position [354, 0]
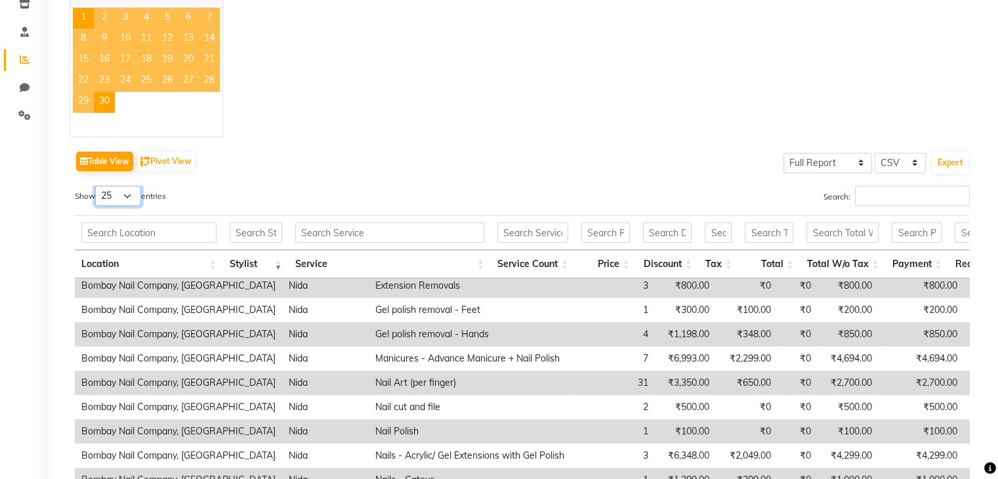
click at [126, 188] on select "10 25 50 100" at bounding box center [118, 196] width 46 height 20
click at [97, 186] on select "10 25 50 100" at bounding box center [118, 196] width 46 height 20
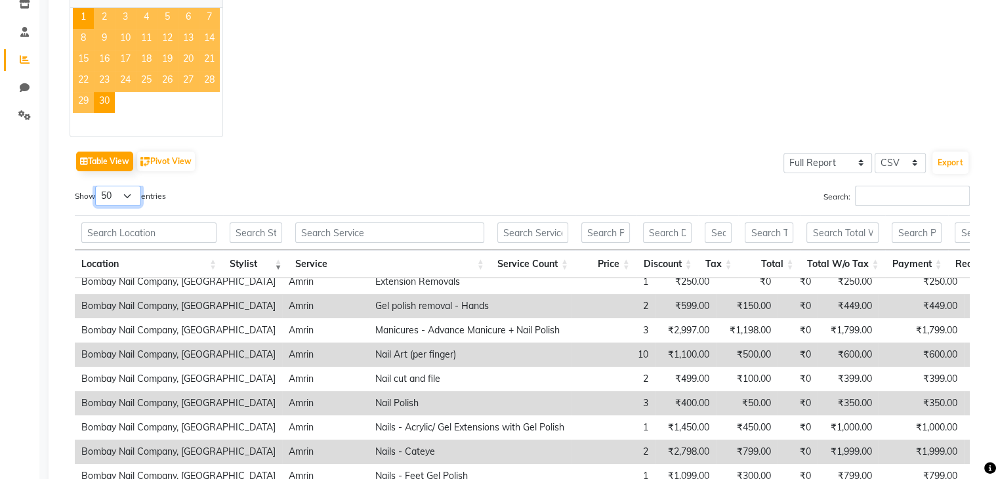
scroll to position [743, 0]
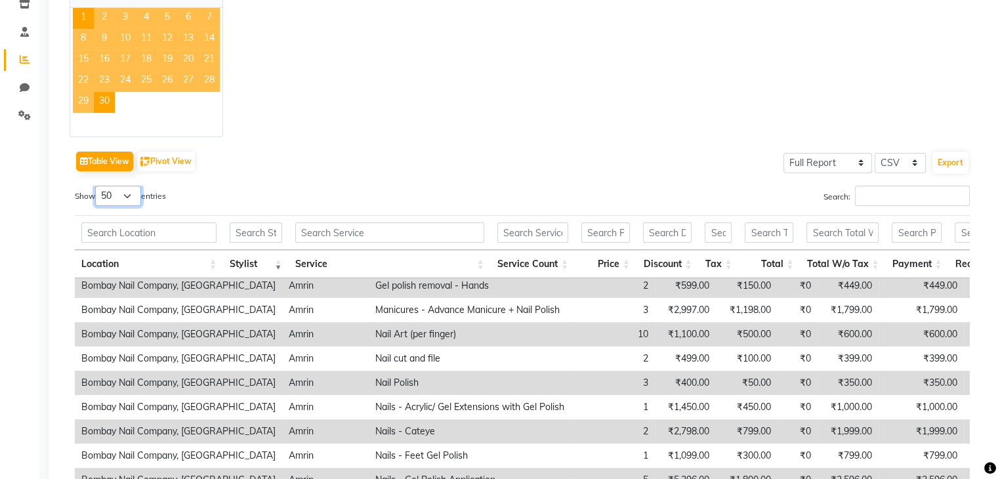
click at [128, 198] on select "10 25 50 100" at bounding box center [118, 196] width 46 height 20
select select "100"
click at [97, 186] on select "10 25 50 100" at bounding box center [118, 196] width 46 height 20
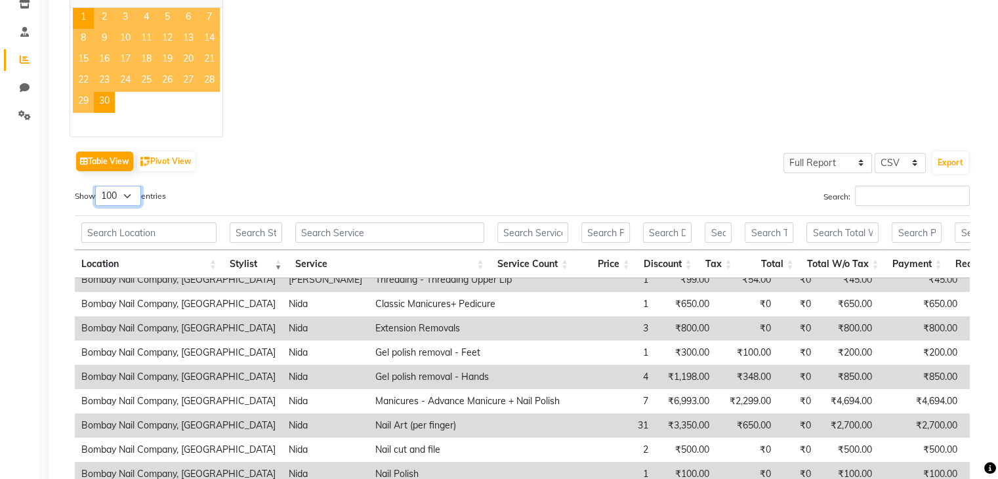
scroll to position [128, 0]
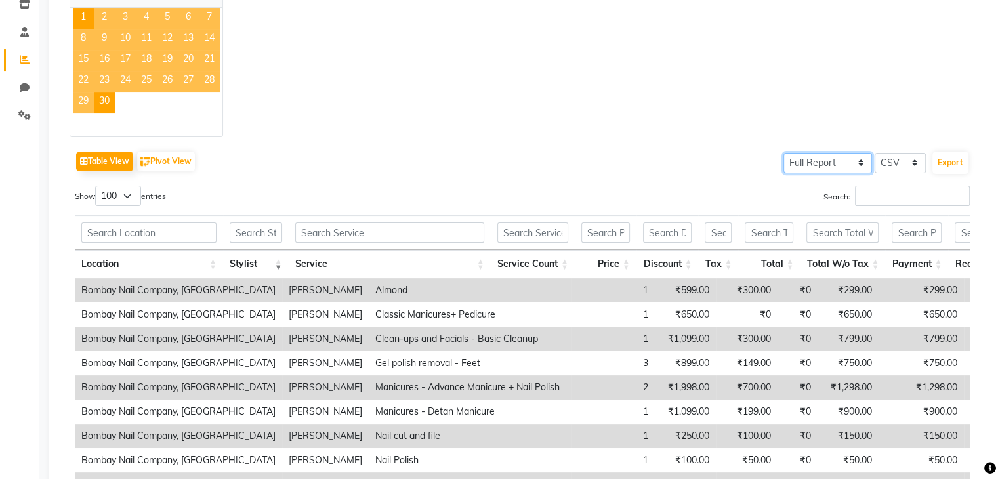
click at [847, 167] on select "Select Full Report Filtered Report" at bounding box center [828, 163] width 89 height 20
click at [786, 153] on select "Select Full Report Filtered Report" at bounding box center [828, 163] width 89 height 20
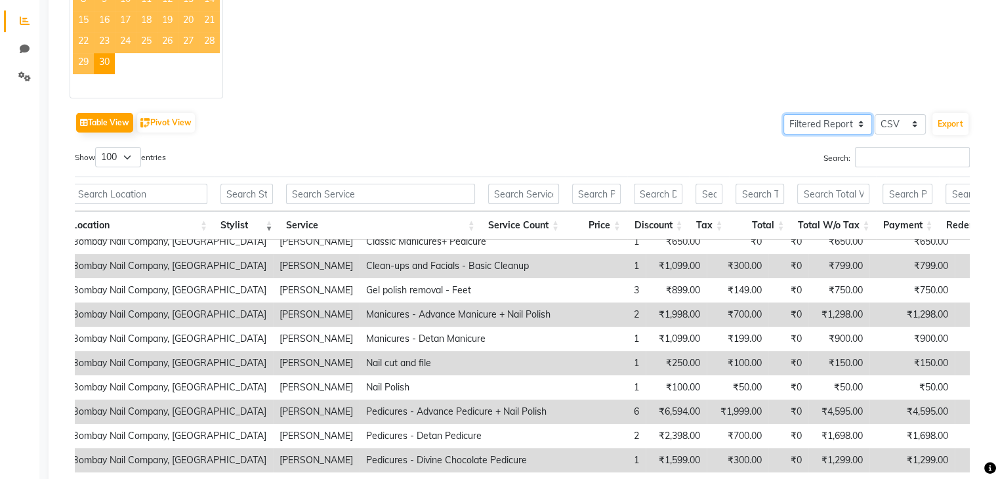
scroll to position [0, 9]
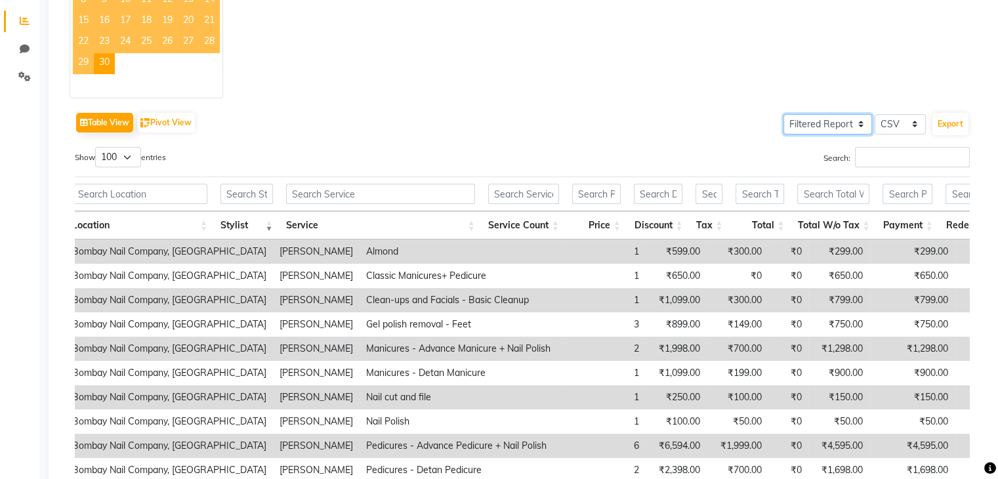
click at [858, 121] on select "Select Full Report Filtered Report" at bounding box center [828, 124] width 89 height 20
select select "full_report"
click at [786, 114] on select "Select Full Report Filtered Report" at bounding box center [828, 124] width 89 height 20
click at [905, 124] on select "Select CSV PDF" at bounding box center [900, 124] width 51 height 20
click at [701, 97] on div "Jan Feb Mar Apr May Jun [DATE] Aug Sep Oct Nov [DATE] 2016 2017 2018 2019 2020 …" at bounding box center [525, 10] width 911 height 175
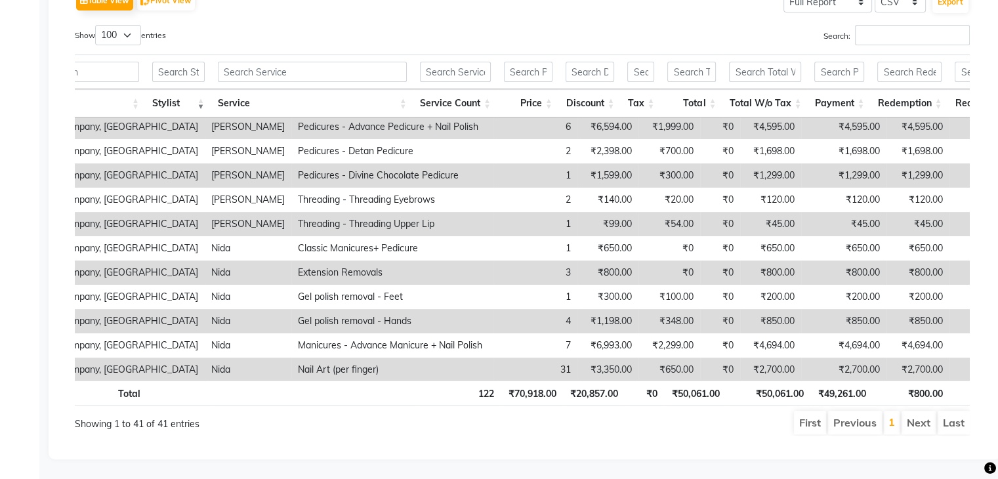
scroll to position [197, 95]
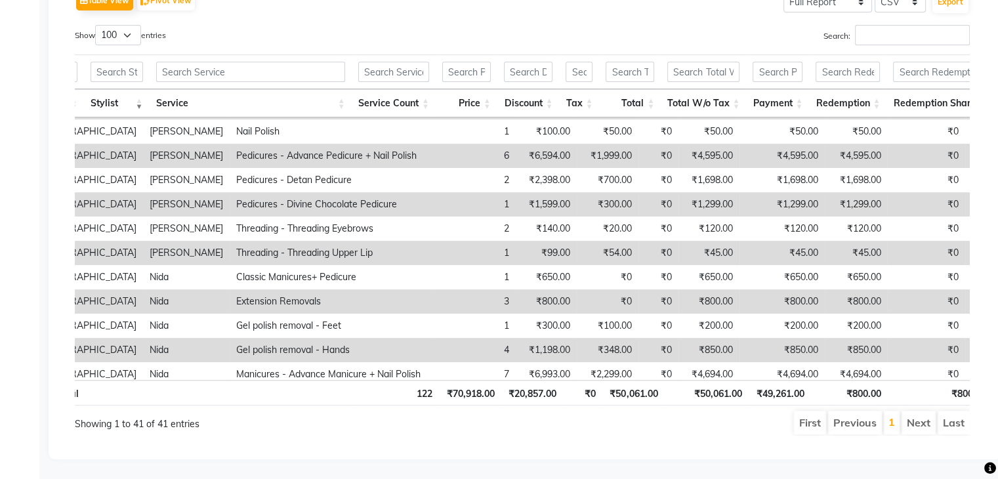
click at [427, 95] on th "Service Count" at bounding box center [394, 103] width 84 height 28
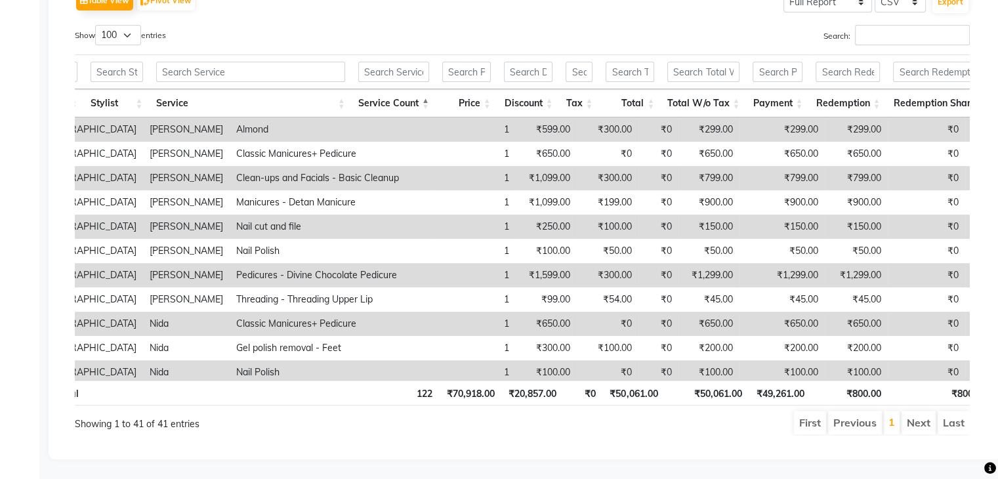
click at [427, 95] on th "Service Count" at bounding box center [394, 103] width 84 height 28
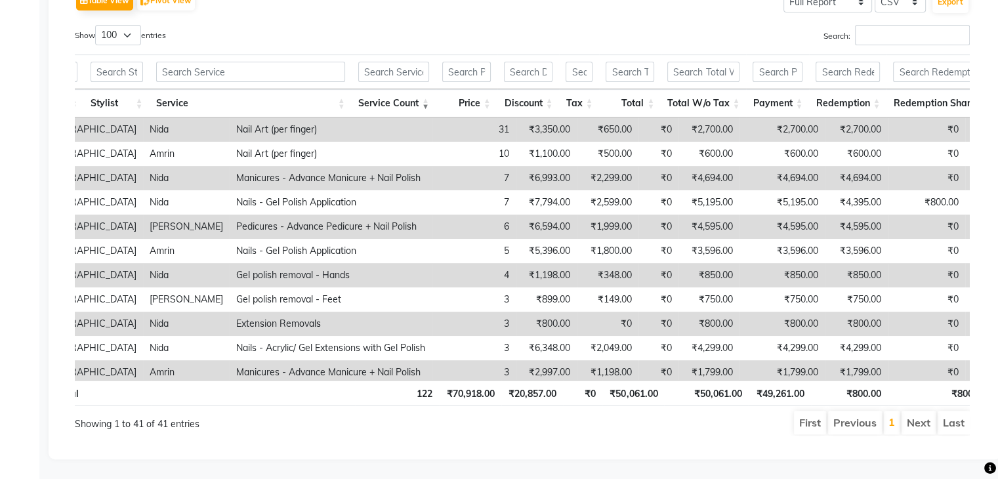
click at [427, 95] on th "Service Count" at bounding box center [394, 103] width 84 height 28
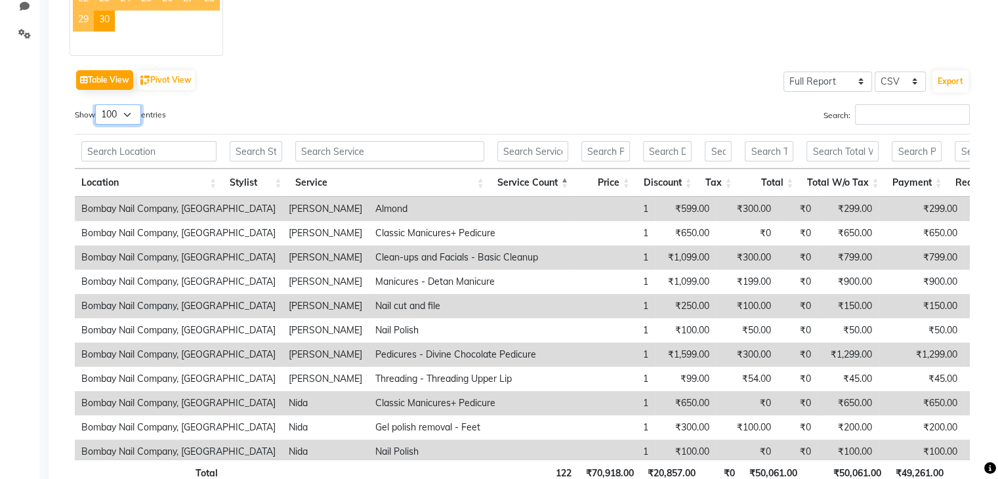
click at [134, 112] on select "10 25 50 100" at bounding box center [118, 114] width 46 height 20
select select "10"
click at [97, 104] on select "10 25 50 100" at bounding box center [118, 114] width 46 height 20
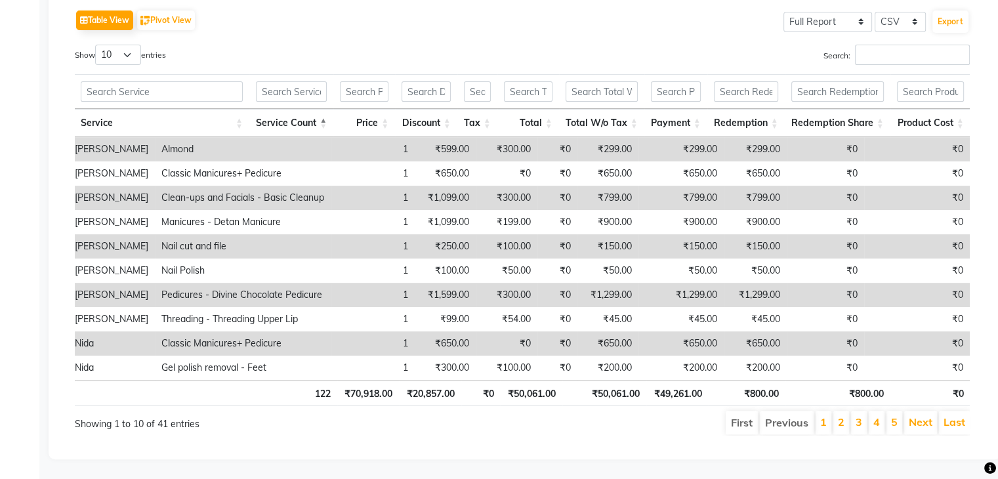
click at [327, 109] on th "Service Count" at bounding box center [291, 123] width 84 height 28
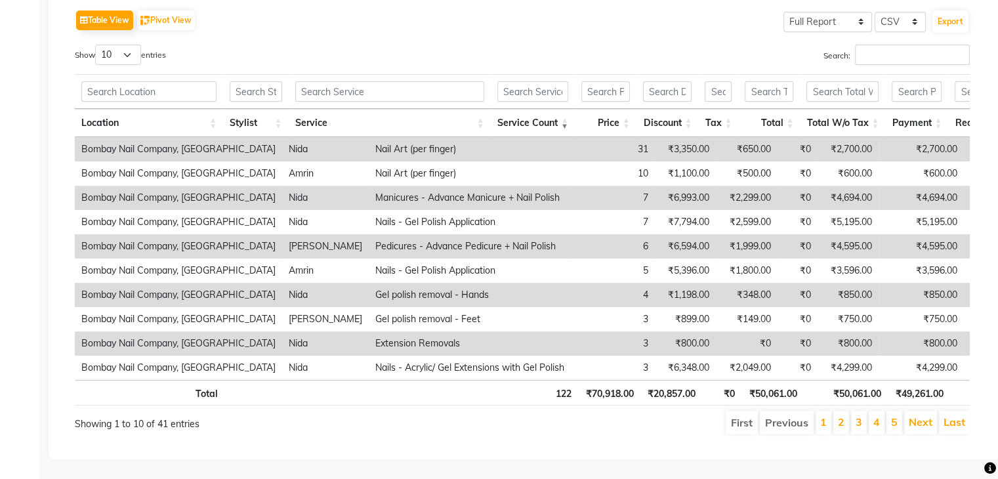
scroll to position [0, 0]
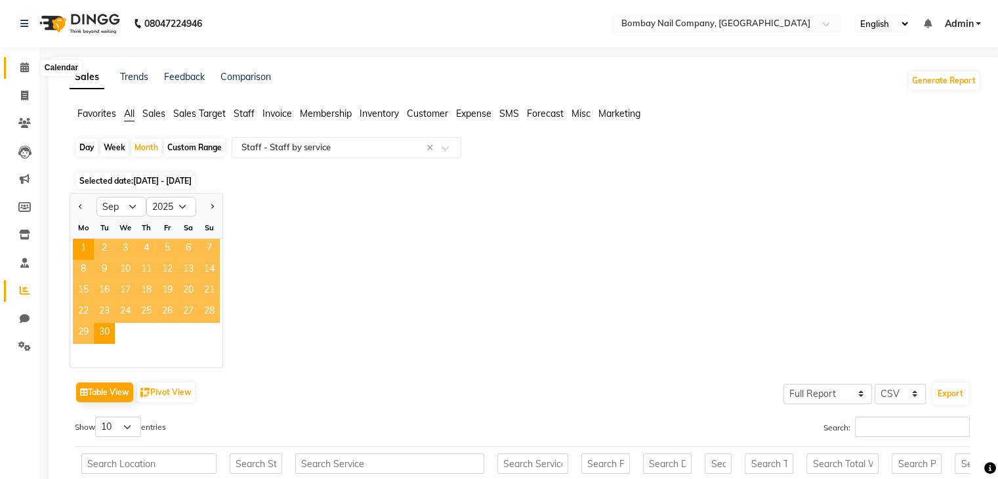
click at [26, 69] on icon at bounding box center [24, 67] width 9 height 10
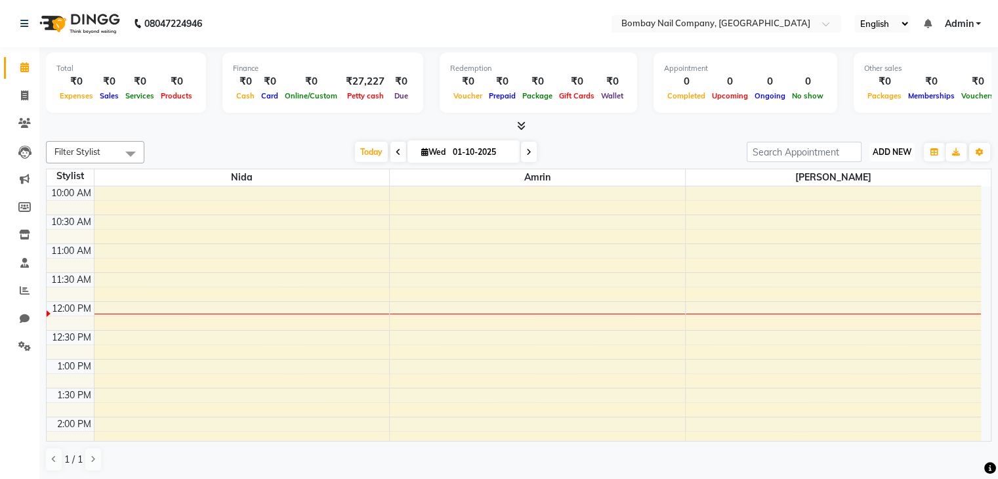
click at [873, 158] on button "ADD NEW Toggle Dropdown" at bounding box center [892, 152] width 45 height 18
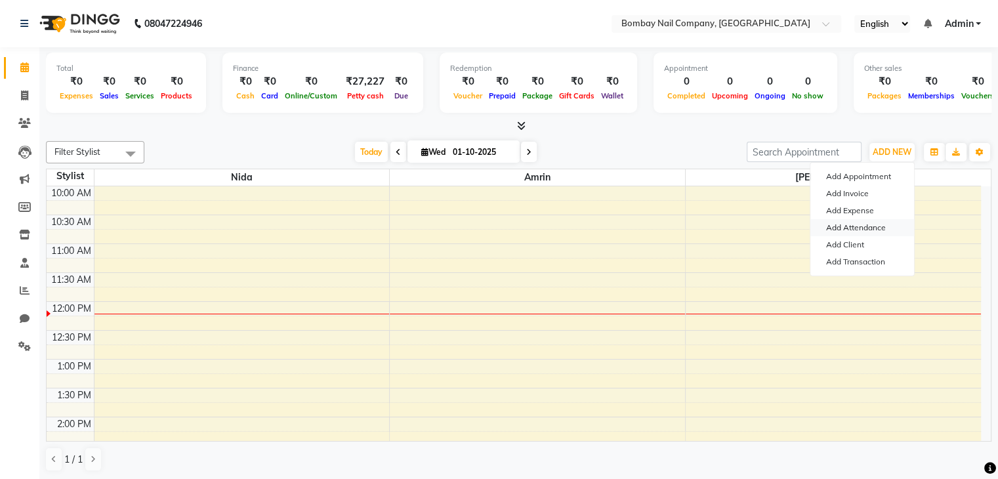
click at [849, 230] on link "Add Attendance" at bounding box center [862, 227] width 104 height 17
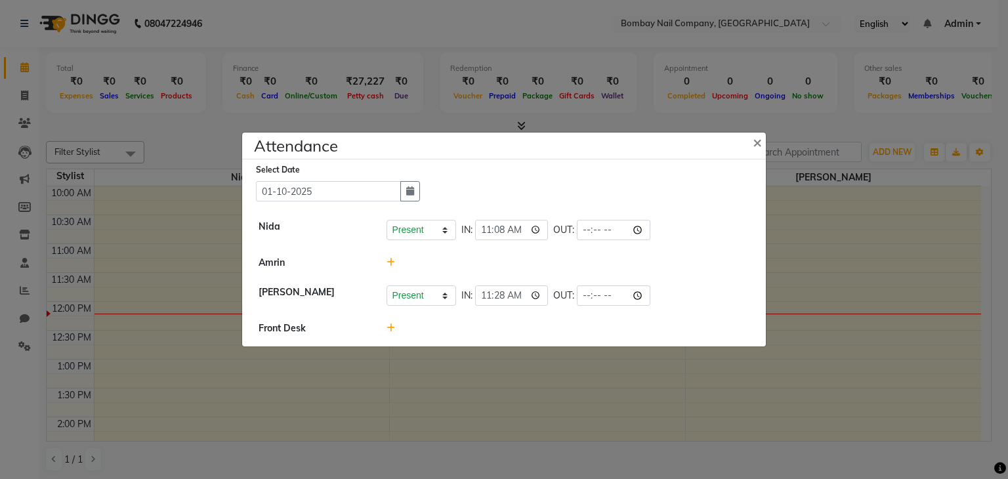
click at [394, 266] on icon at bounding box center [391, 262] width 9 height 9
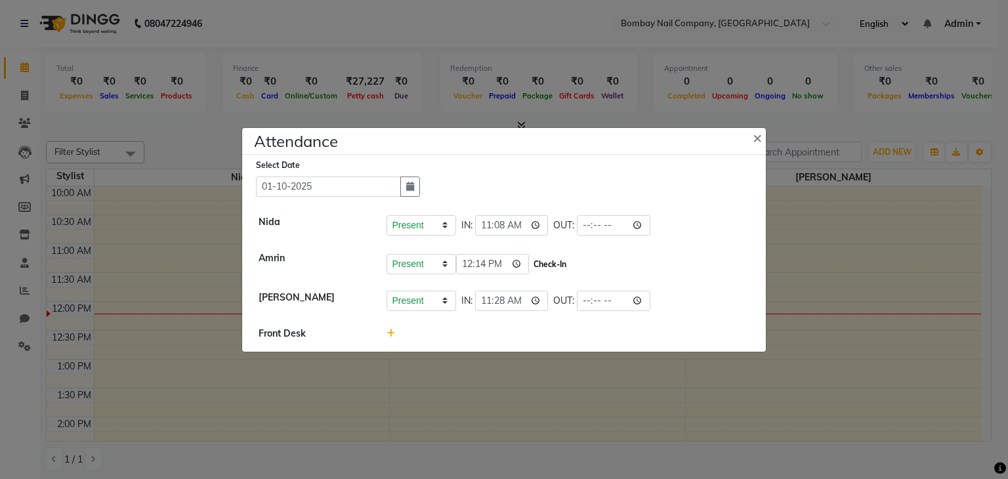
click at [530, 263] on button "Check-In" at bounding box center [549, 264] width 39 height 18
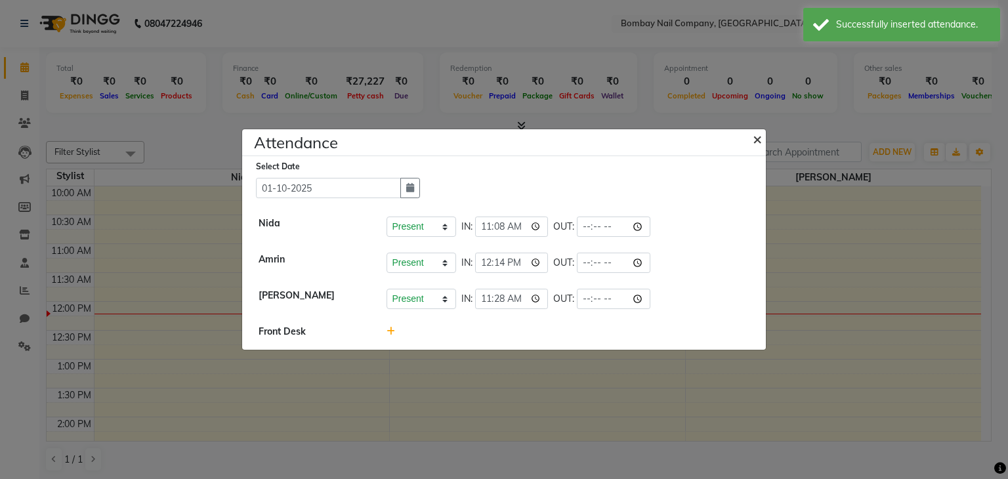
click at [756, 135] on span "×" at bounding box center [757, 139] width 9 height 20
